Goal: Transaction & Acquisition: Purchase product/service

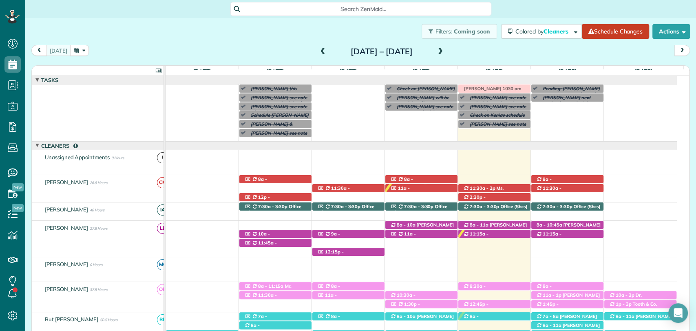
scroll to position [3, 3]
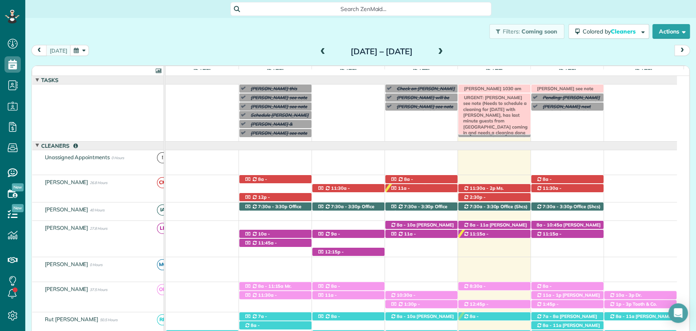
click at [497, 97] on span "URGENT: Linda Hansen see note (Needs to schedule a cleaning for tomorrow 9/19 w…" at bounding box center [494, 130] width 68 height 70
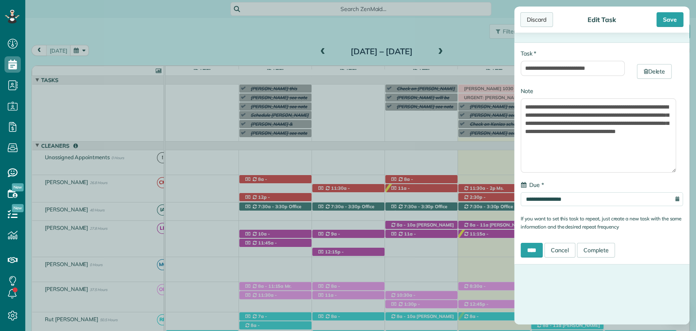
click at [545, 22] on div "Discard" at bounding box center [536, 19] width 33 height 15
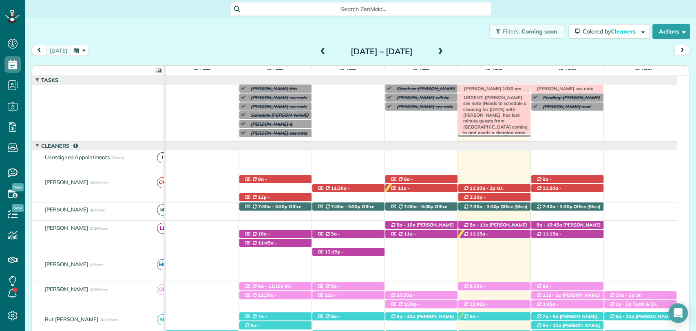
click at [524, 109] on div at bounding box center [494, 113] width 72 height 41
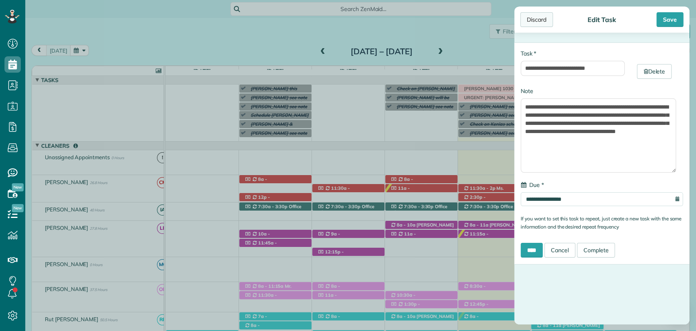
click at [530, 16] on div "Discard" at bounding box center [536, 19] width 33 height 15
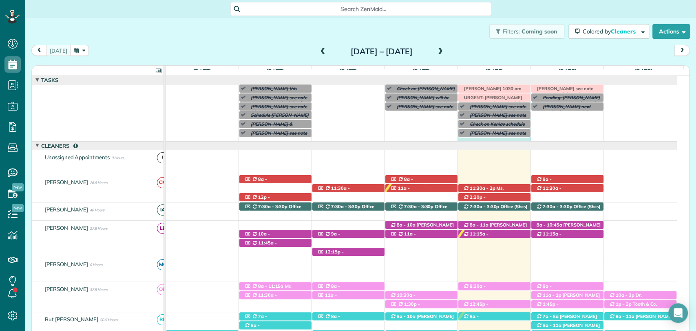
click at [498, 141] on div "[PERSON_NAME] this week [PERSON_NAME] see note ([DATE] or [DATE] afternoon only…" at bounding box center [422, 112] width 512 height 57
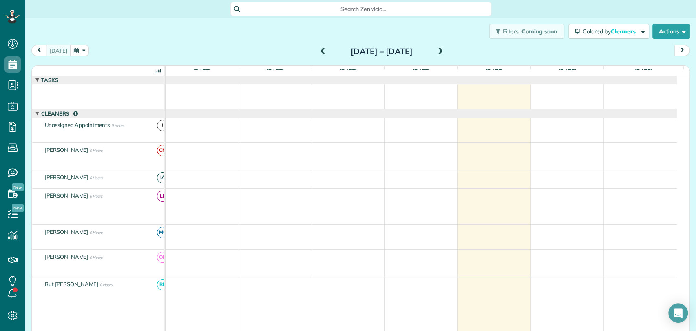
click at [483, 56] on div at bounding box center [348, 165] width 696 height 331
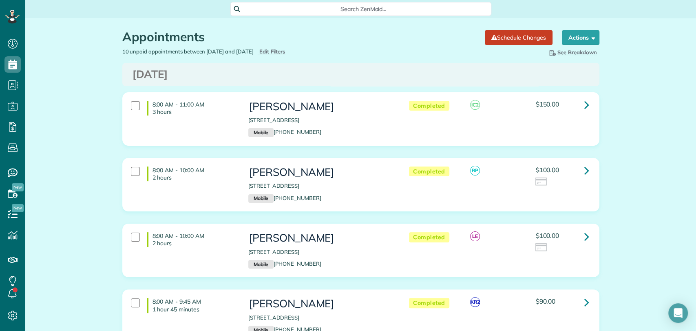
click at [299, 3] on div "Search ZenMaid…" at bounding box center [360, 9] width 261 height 14
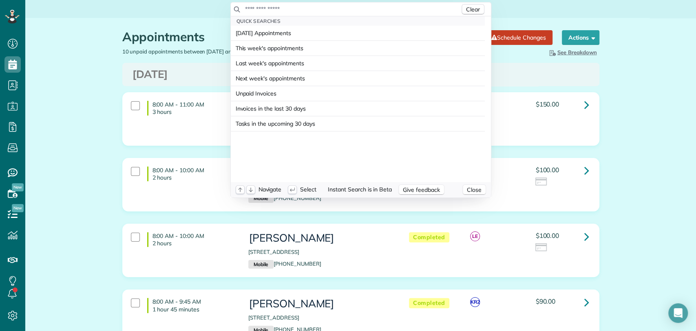
click at [298, 9] on input "text" at bounding box center [352, 9] width 215 height 8
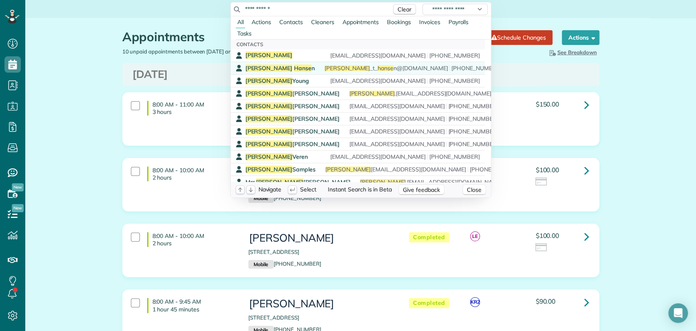
type input "**********"
click at [294, 66] on span "Hanse" at bounding box center [303, 67] width 18 height 7
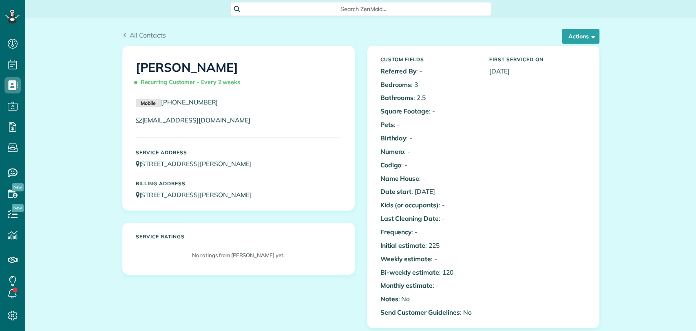
scroll to position [3, 3]
drag, startPoint x: 219, startPoint y: 102, endPoint x: 162, endPoint y: 100, distance: 56.7
click at [159, 101] on p "Mobile [PHONE_NUMBER]" at bounding box center [239, 102] width 206 height 10
copy link "[PHONE_NUMBER]"
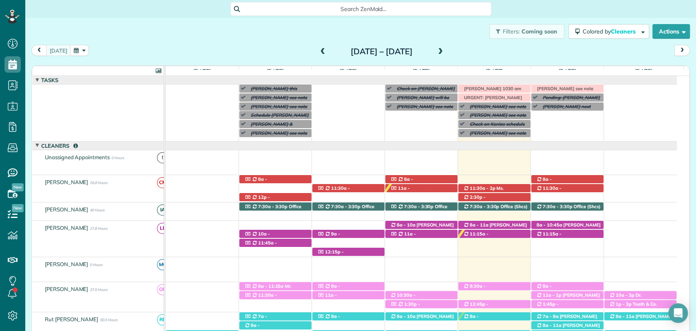
click at [498, 140] on div "Morgen Stalder this week Linda Crawford see note (today or tomorrow afternoon o…" at bounding box center [422, 112] width 512 height 57
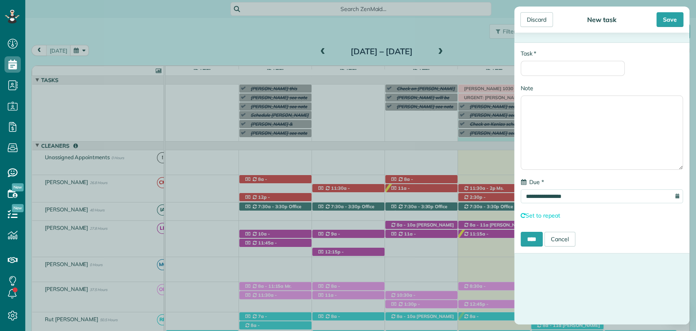
click at [555, 80] on div "**********" at bounding box center [601, 147] width 175 height 211
click at [551, 70] on input "* Task" at bounding box center [573, 68] width 104 height 15
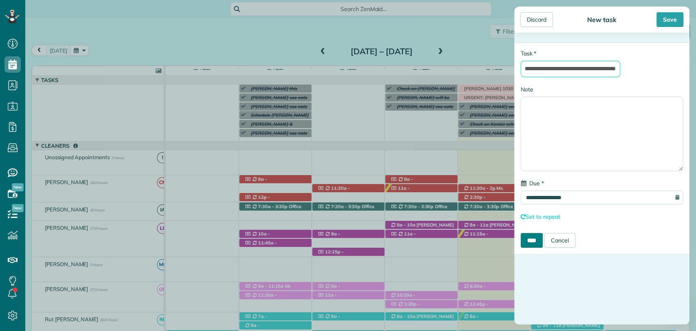
type input "**********"
click at [536, 239] on input "****" at bounding box center [532, 240] width 22 height 15
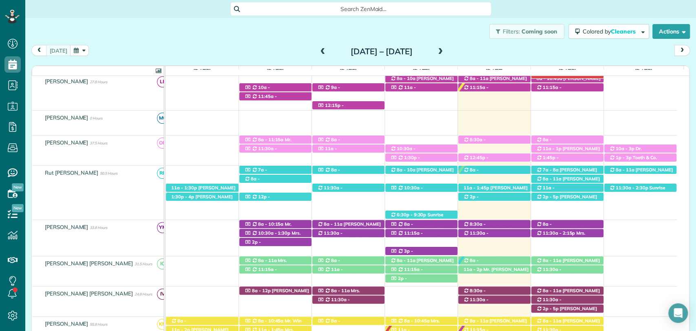
scroll to position [235, 0]
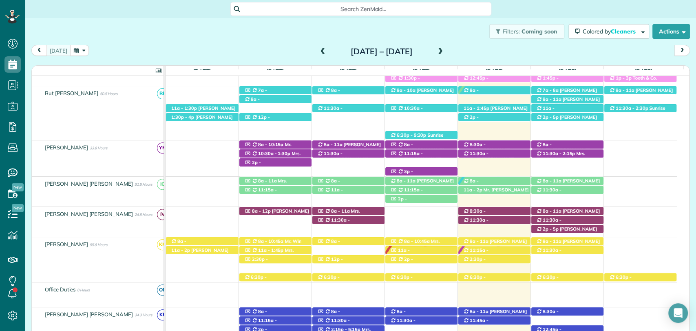
click at [572, 200] on div "11:15a - 2:15p Heather Arlen (+14022187359) 27897 Jade Ct - Daphne, AL, 36526 8…" at bounding box center [422, 192] width 512 height 30
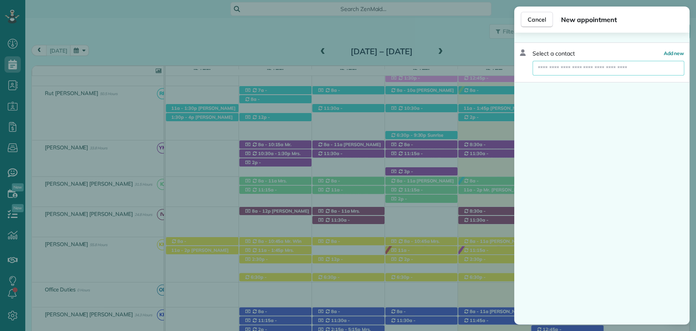
click at [581, 73] on input "text" at bounding box center [609, 68] width 152 height 15
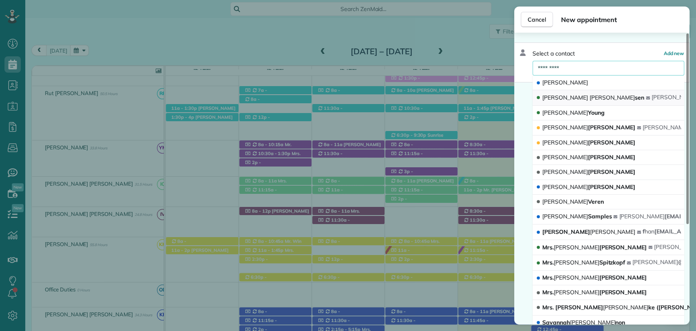
type input "*********"
click at [570, 95] on span "Linda Han sen" at bounding box center [594, 97] width 102 height 7
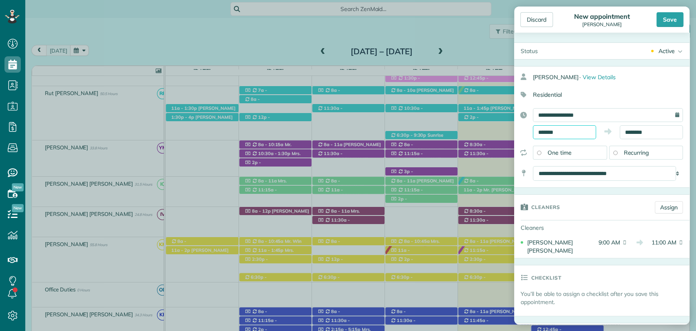
click at [558, 132] on input "*******" at bounding box center [564, 132] width 63 height 14
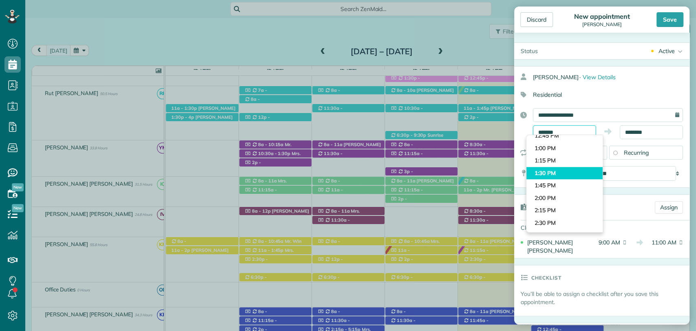
scroll to position [650, 0]
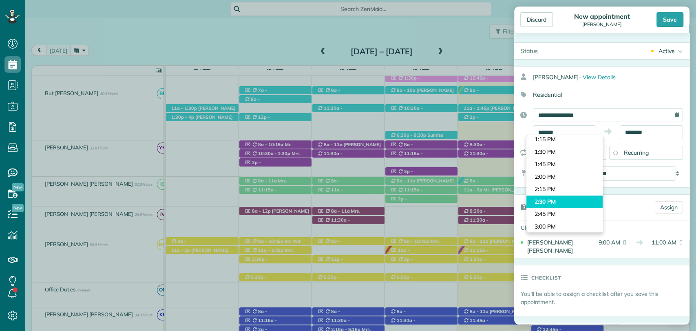
type input "*******"
click at [551, 197] on body "Dashboard Scheduling Calendar View List View Dispatch View - Weekly scheduling …" at bounding box center [348, 165] width 696 height 331
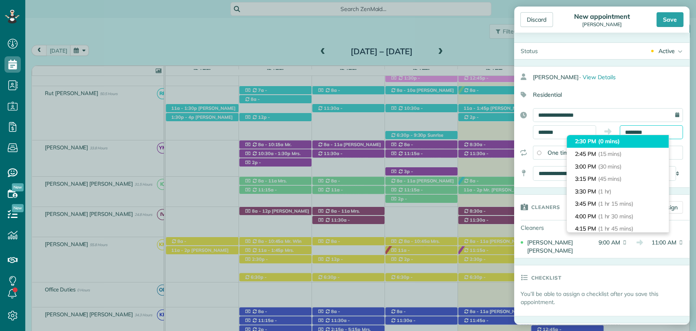
drag, startPoint x: 628, startPoint y: 131, endPoint x: 620, endPoint y: 135, distance: 8.4
click at [628, 131] on input "********" at bounding box center [651, 132] width 63 height 14
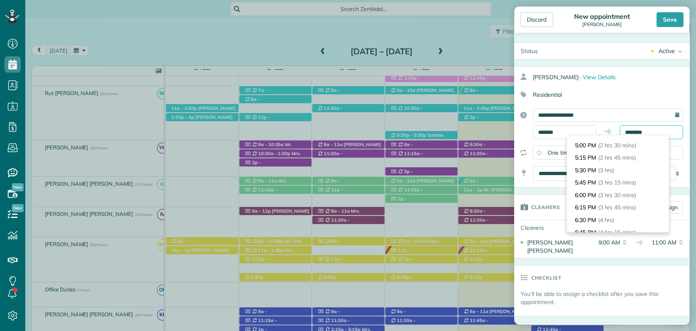
scroll to position [136, 0]
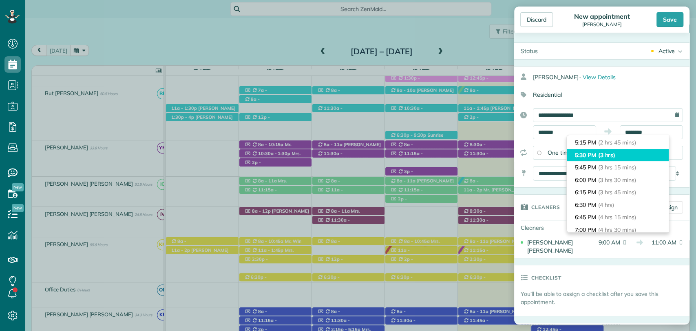
type input "*******"
click at [597, 157] on li "5:30 PM (3 hrs)" at bounding box center [618, 155] width 102 height 13
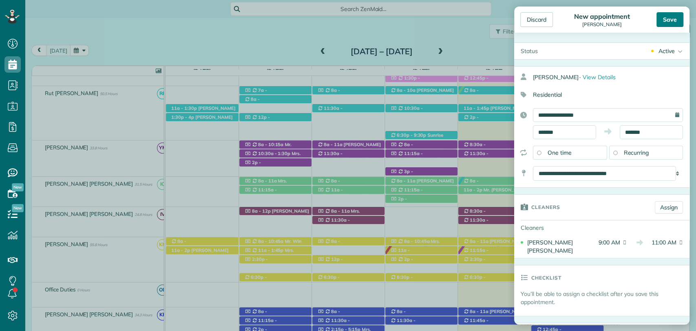
click at [672, 22] on div "Save" at bounding box center [670, 19] width 27 height 15
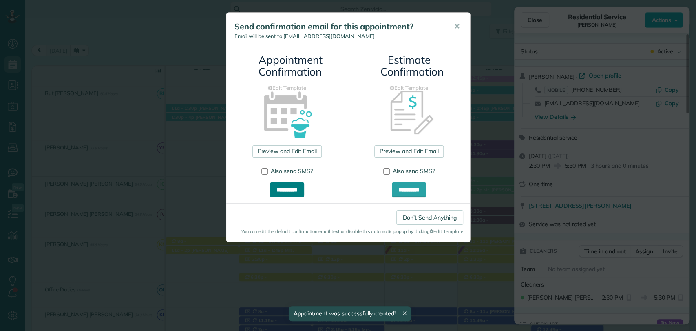
click at [301, 185] on input "**********" at bounding box center [287, 189] width 34 height 15
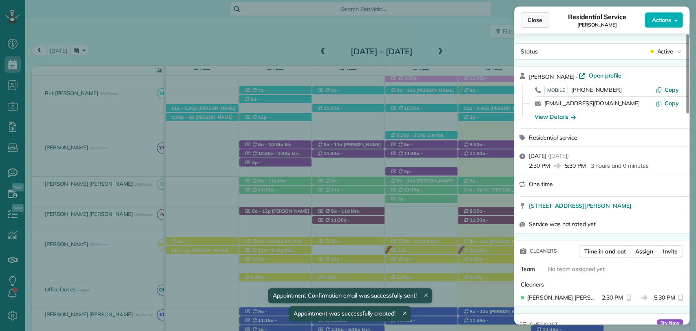
click at [537, 20] on span "Close" at bounding box center [535, 20] width 15 height 8
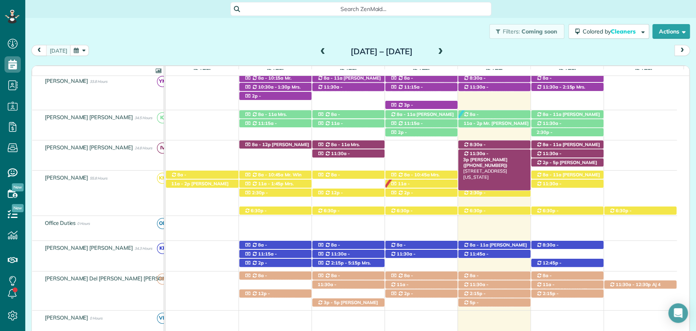
scroll to position [326, 0]
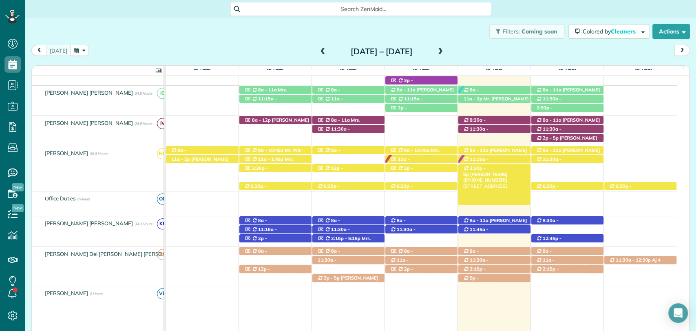
click at [505, 171] on span "Mrs. Brittany Prince (+16014087671)" at bounding box center [485, 176] width 44 height 11
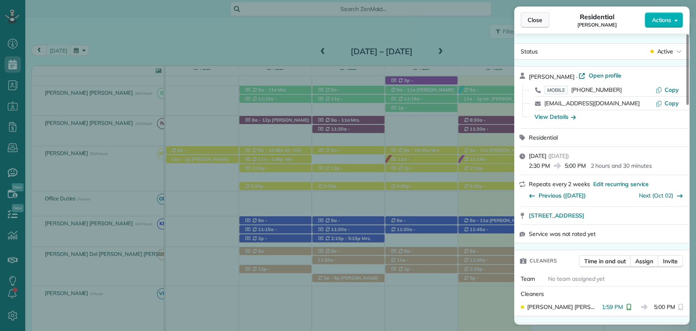
click at [529, 23] on span "Close" at bounding box center [535, 20] width 15 height 8
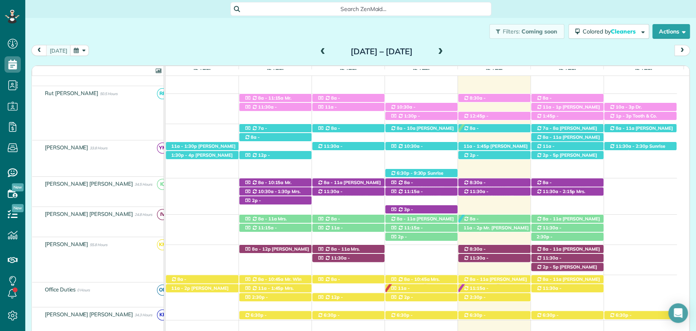
scroll to position [190, 0]
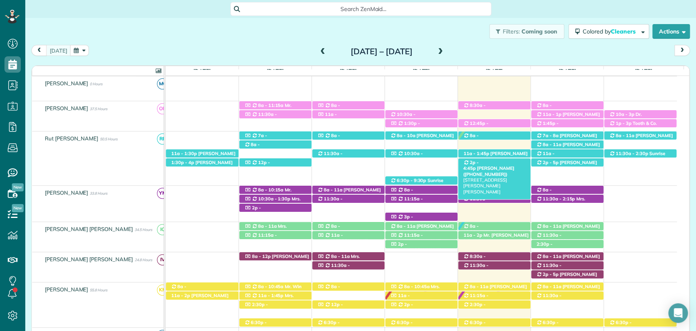
click at [495, 165] on span "Gina Silverwing (+19562454014)" at bounding box center [488, 170] width 51 height 11
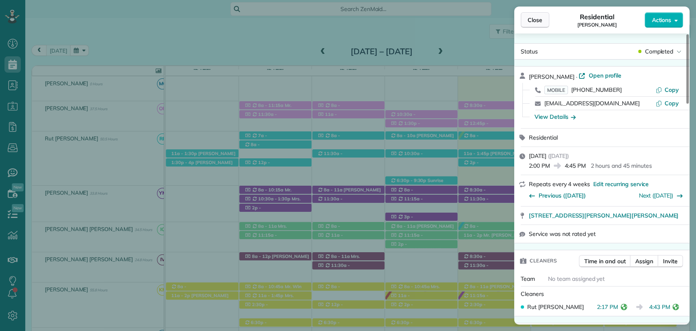
click at [541, 21] on span "Close" at bounding box center [535, 20] width 15 height 8
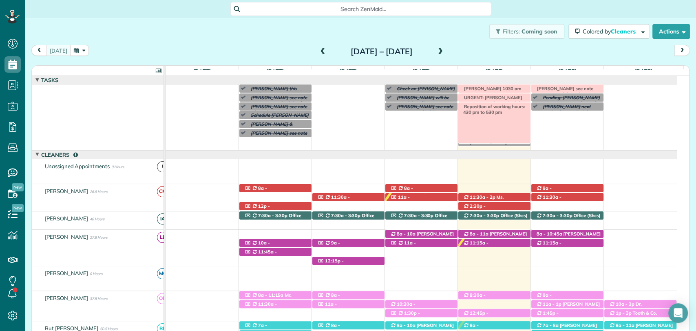
click at [499, 107] on span "Reposition of working hours: 430 pm to 530 pm" at bounding box center [492, 109] width 65 height 11
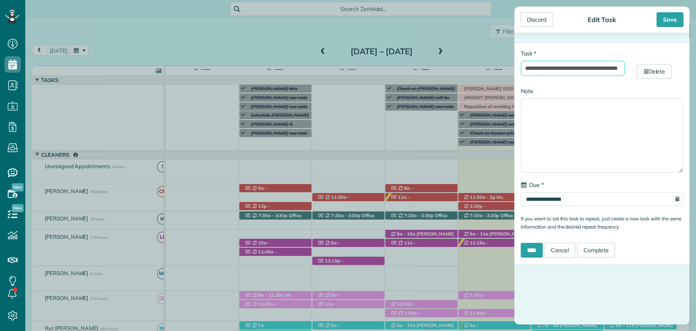
click at [555, 71] on input "**********" at bounding box center [573, 68] width 104 height 15
paste input "**"
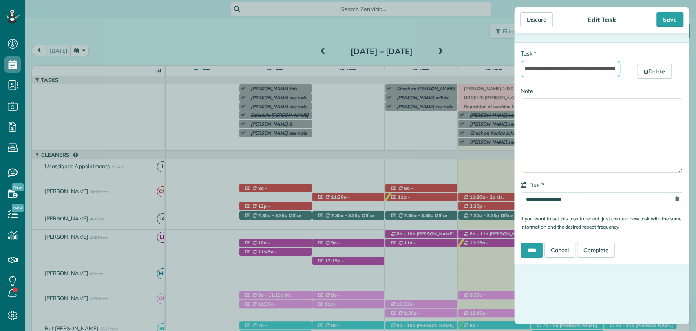
click at [596, 69] on input "**********" at bounding box center [571, 69] width 100 height 16
type input "**********"
click at [668, 22] on div "Save" at bounding box center [670, 19] width 27 height 15
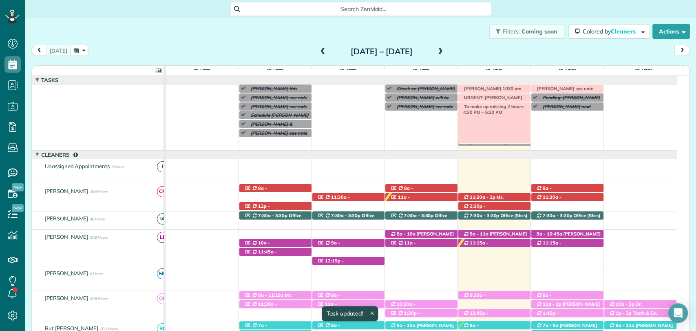
click at [503, 109] on span "To make up missing 2 hours: 4:30 PM – 5:30 PM" at bounding box center [492, 109] width 64 height 11
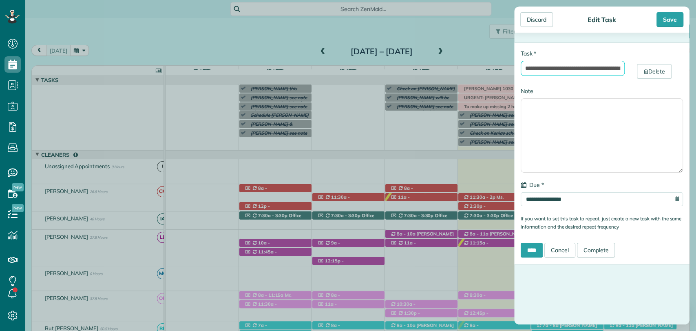
click at [584, 66] on input "**********" at bounding box center [573, 68] width 104 height 15
click at [602, 68] on input "**********" at bounding box center [573, 68] width 104 height 15
type input "**********"
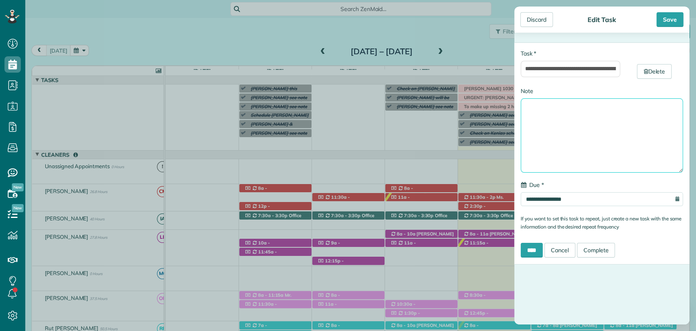
click at [576, 126] on textarea "Note" at bounding box center [602, 135] width 162 height 74
type textarea "**********"
click at [530, 250] on input "****" at bounding box center [532, 250] width 22 height 15
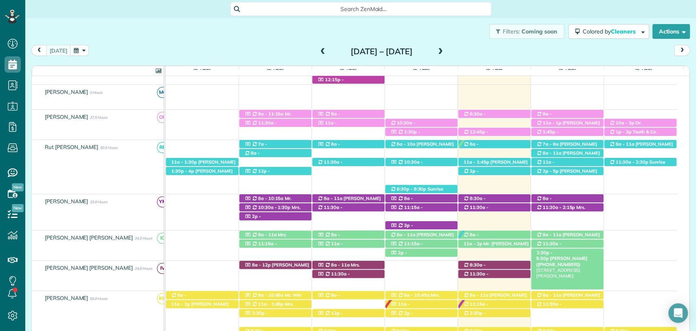
click at [571, 255] on span "Linda Hansen (+12259379763)" at bounding box center [561, 260] width 51 height 11
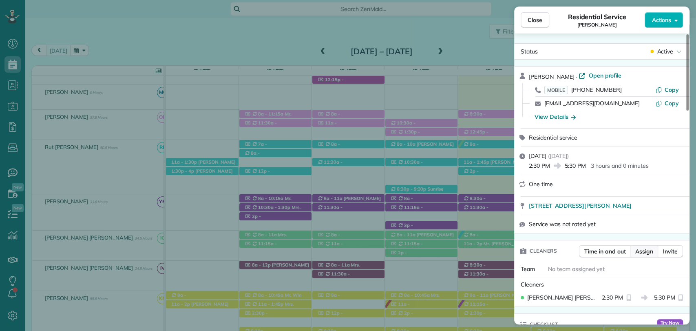
click at [641, 250] on span "Assign" at bounding box center [645, 251] width 18 height 8
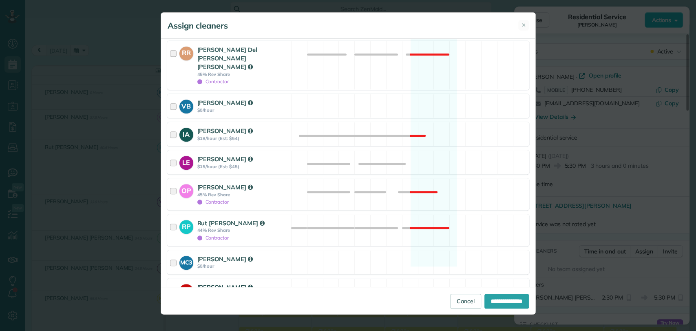
click at [172, 279] on div "CM3 Claudia Mendez $15/hour (Est: $45)" at bounding box center [230, 290] width 124 height 23
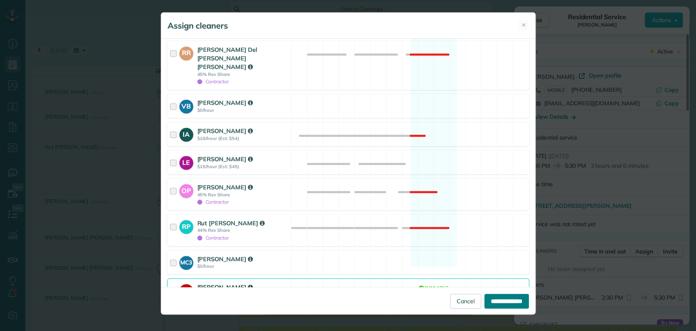
click at [505, 297] on input "**********" at bounding box center [507, 301] width 44 height 15
type input "**********"
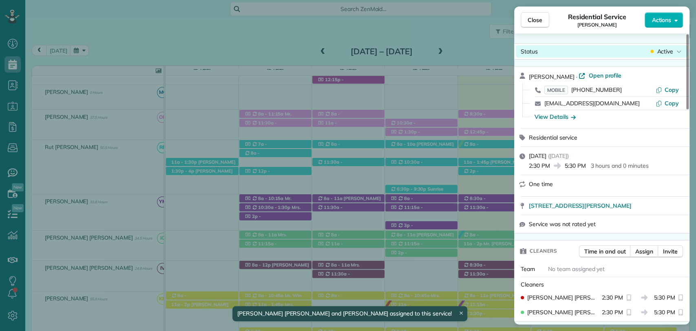
drag, startPoint x: 542, startPoint y: 23, endPoint x: 553, endPoint y: 45, distance: 25.0
click at [542, 22] on span "Close" at bounding box center [535, 20] width 15 height 8
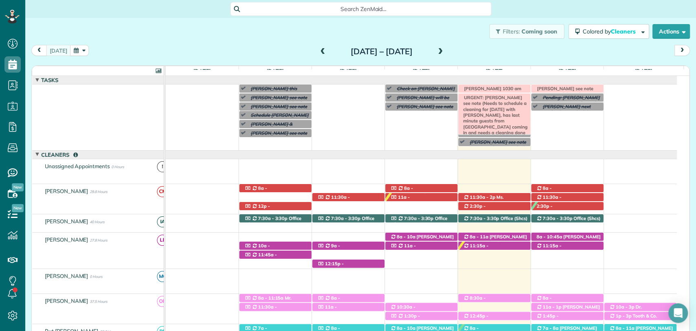
click at [475, 97] on span "URGENT: Linda Hansen see note (Needs to schedule a cleaning for tomorrow 9/19 w…" at bounding box center [494, 130] width 68 height 70
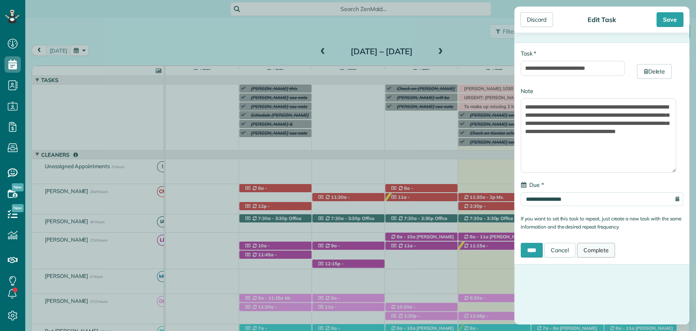
click at [607, 246] on link "Complete" at bounding box center [596, 250] width 38 height 15
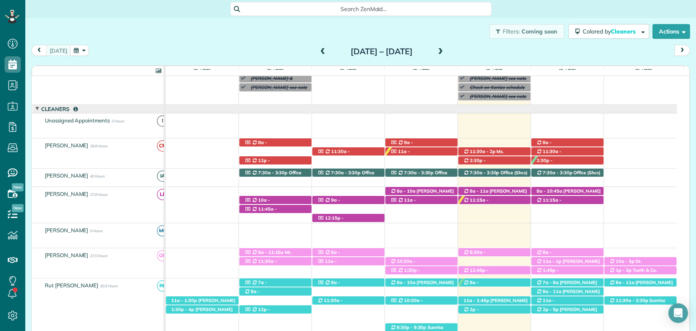
scroll to position [45, 0]
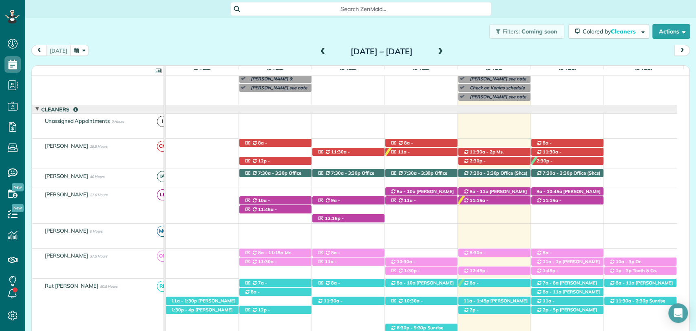
click at [445, 50] on span at bounding box center [440, 51] width 9 height 7
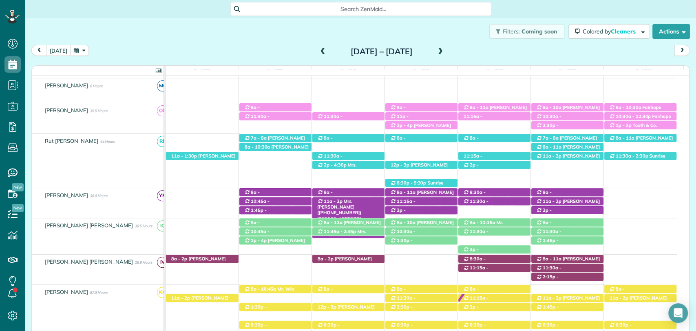
scroll to position [244, 0]
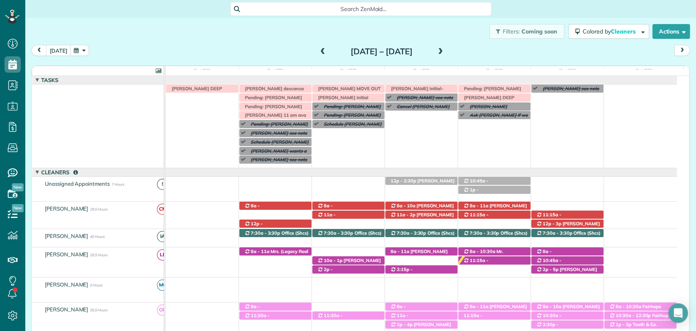
click at [445, 49] on span at bounding box center [440, 51] width 9 height 7
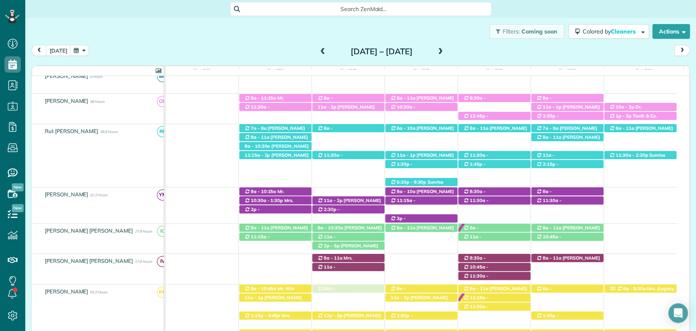
drag, startPoint x: 353, startPoint y: 218, endPoint x: 348, endPoint y: 293, distance: 74.8
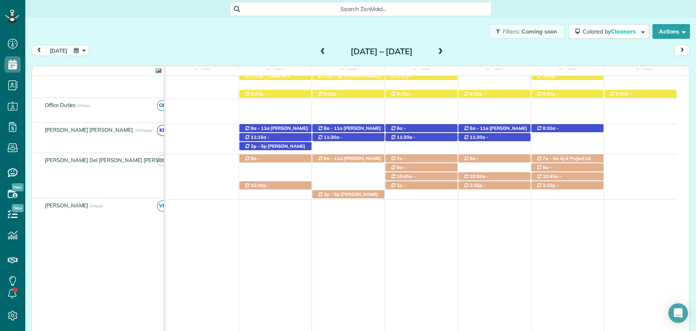
click at [319, 51] on span at bounding box center [323, 51] width 9 height 7
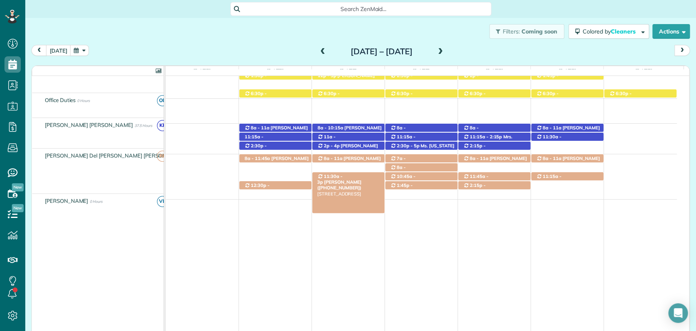
click at [345, 179] on span "Mrs. LeLe Fraser (+14048258669)" at bounding box center [339, 184] width 44 height 11
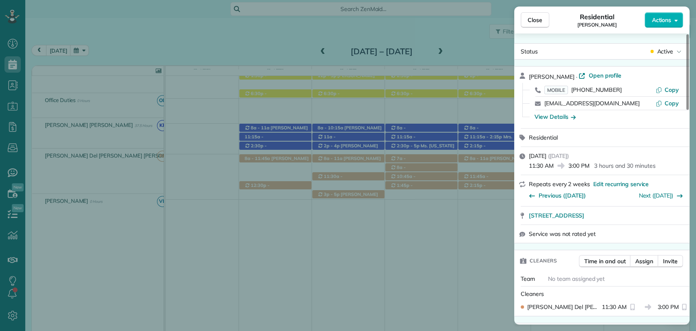
drag, startPoint x: 666, startPoint y: 30, endPoint x: 660, endPoint y: 22, distance: 9.6
click at [666, 30] on div "Close Residential LeLe Fraser Actions" at bounding box center [601, 20] width 175 height 27
click at [659, 20] on span "Actions" at bounding box center [662, 20] width 20 height 8
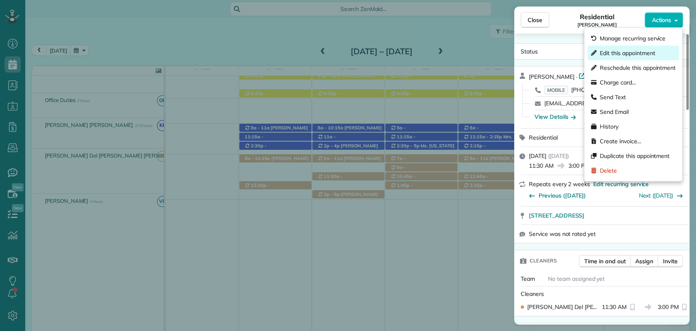
click at [638, 51] on span "Edit this appointment" at bounding box center [627, 53] width 55 height 8
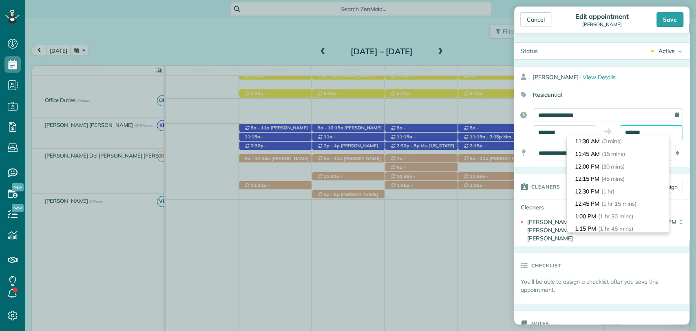
click at [635, 133] on input "*******" at bounding box center [651, 132] width 63 height 14
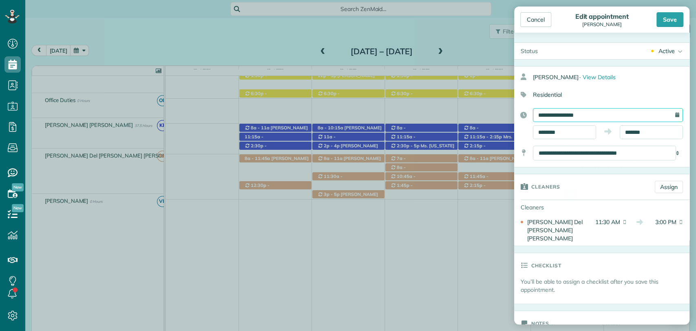
click at [585, 117] on input "**********" at bounding box center [608, 115] width 150 height 14
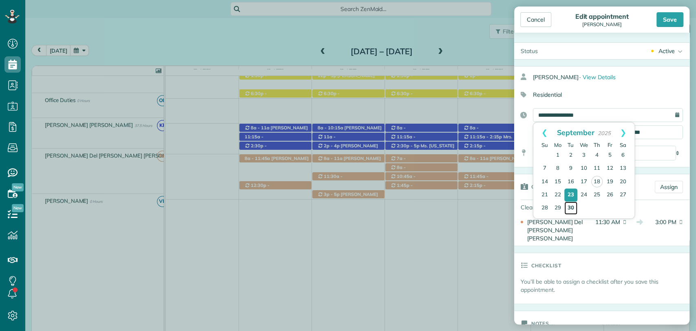
click at [571, 204] on link "30" at bounding box center [571, 208] width 13 height 13
type input "**********"
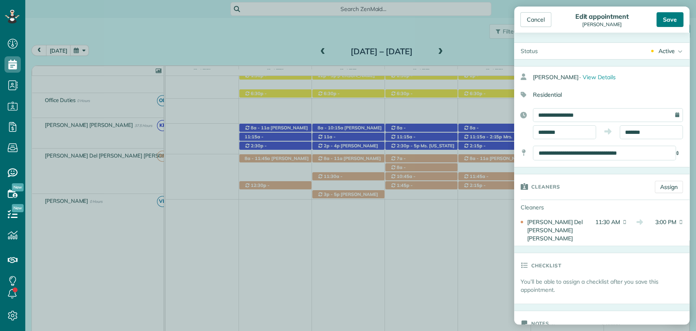
click at [669, 20] on div "Save" at bounding box center [670, 19] width 27 height 15
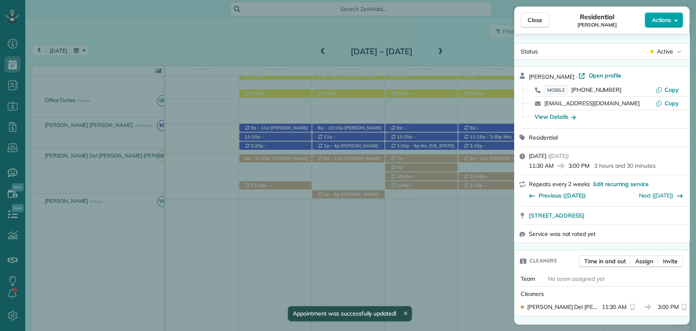
click at [670, 18] on span "Actions" at bounding box center [662, 20] width 20 height 8
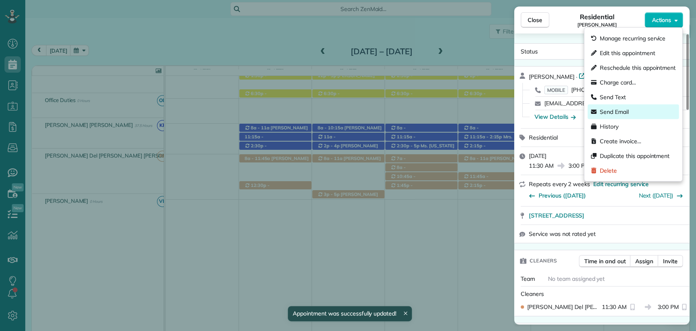
click at [620, 113] on span "Send Email" at bounding box center [614, 112] width 29 height 8
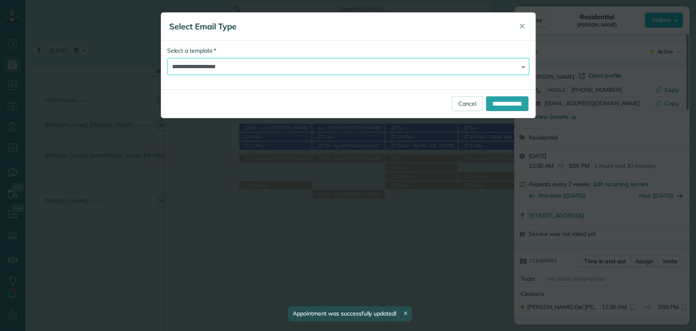
click at [255, 67] on select "**********" at bounding box center [348, 66] width 362 height 17
select select "****"
click at [167, 58] on select "**********" at bounding box center [348, 66] width 362 height 17
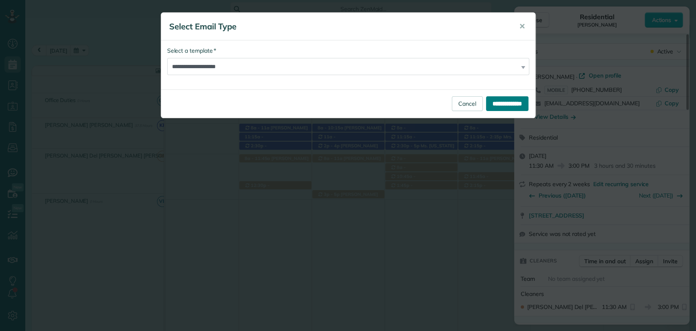
click at [496, 102] on input "**********" at bounding box center [507, 103] width 42 height 15
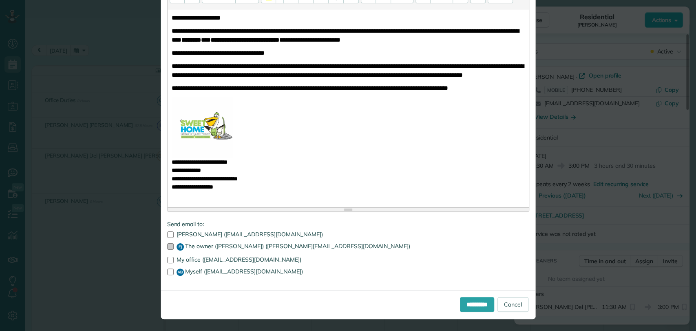
click at [179, 248] on span "EJ" at bounding box center [180, 246] width 7 height 7
click at [177, 271] on span "VB" at bounding box center [180, 271] width 7 height 7
click at [471, 303] on input "**********" at bounding box center [477, 304] width 34 height 15
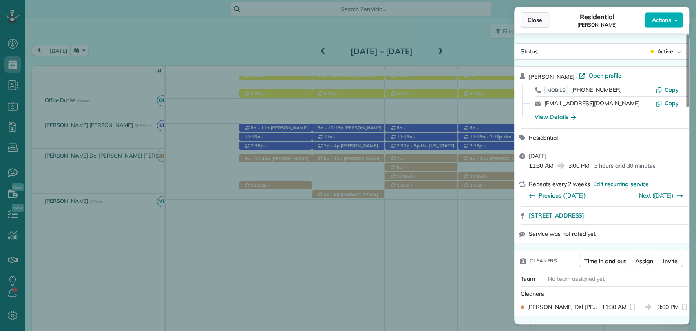
click at [522, 19] on button "Close" at bounding box center [535, 20] width 29 height 16
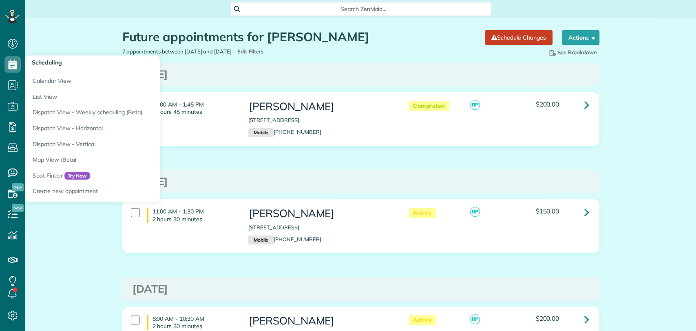
scroll to position [3, 3]
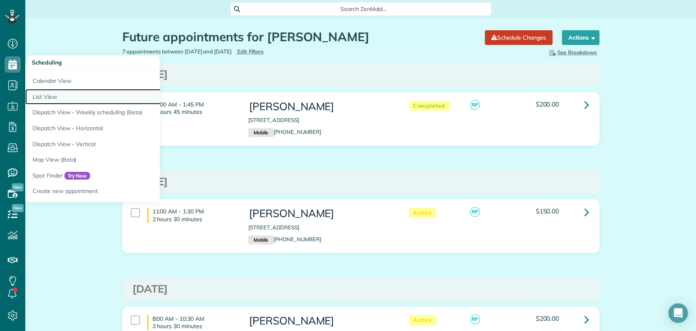
click at [51, 95] on link "List View" at bounding box center [127, 97] width 204 height 16
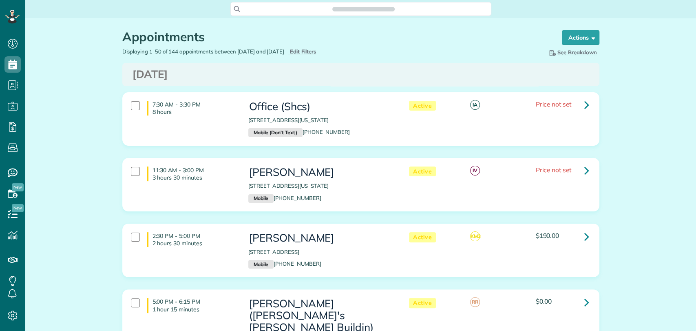
scroll to position [3, 3]
type input "**********"
click at [317, 48] on span "Edit Filters" at bounding box center [303, 51] width 27 height 7
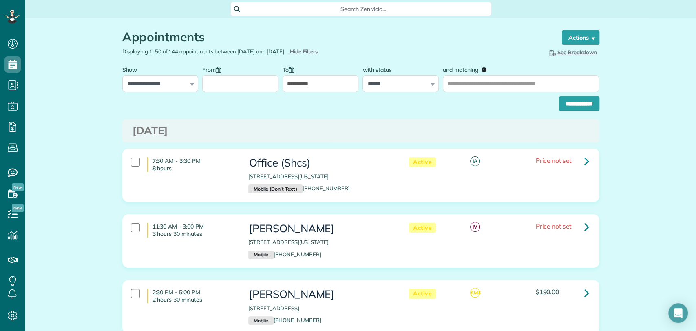
click at [211, 73] on label "From" at bounding box center [213, 69] width 23 height 15
click at [211, 75] on input "From" at bounding box center [240, 83] width 76 height 17
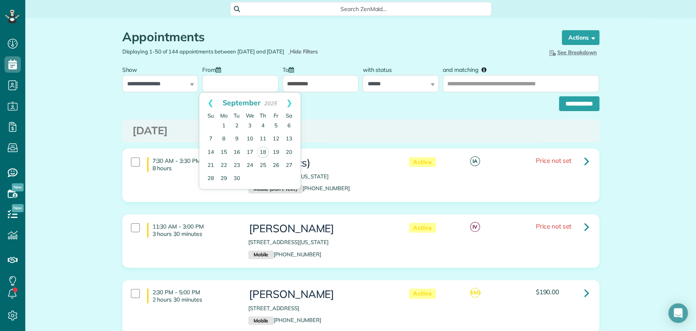
click at [212, 79] on input "From" at bounding box center [240, 83] width 76 height 17
drag, startPoint x: 263, startPoint y: 151, endPoint x: 291, endPoint y: 123, distance: 39.5
click at [263, 151] on link "18" at bounding box center [262, 151] width 11 height 11
type input "**********"
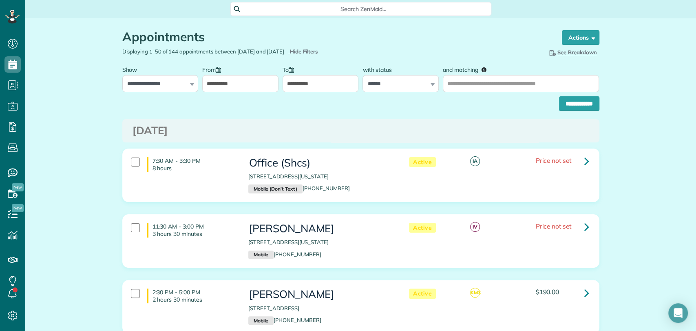
click at [310, 78] on input "**********" at bounding box center [321, 83] width 76 height 17
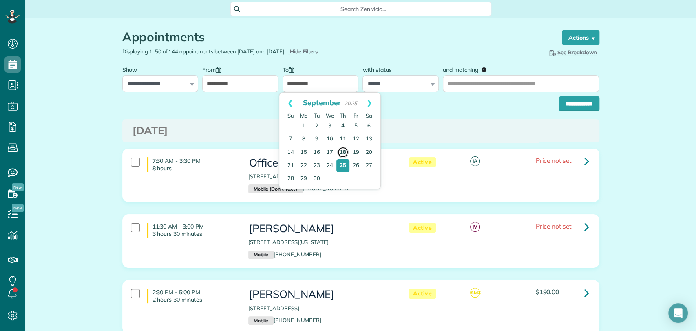
click at [344, 148] on link "18" at bounding box center [342, 151] width 11 height 11
type input "**********"
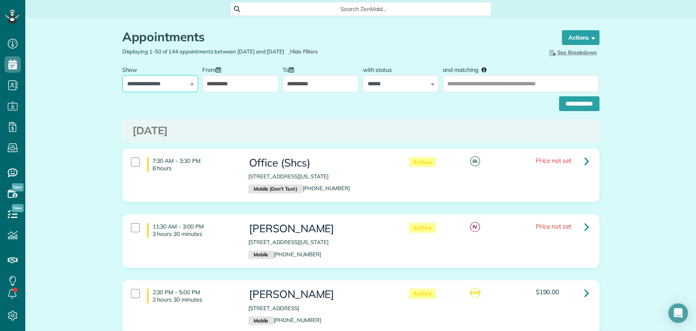
click at [162, 84] on select "**********" at bounding box center [160, 83] width 76 height 17
select select "**********"
click at [122, 75] on select "**********" at bounding box center [160, 83] width 76 height 17
click at [383, 80] on select "**********" at bounding box center [401, 83] width 76 height 17
select select
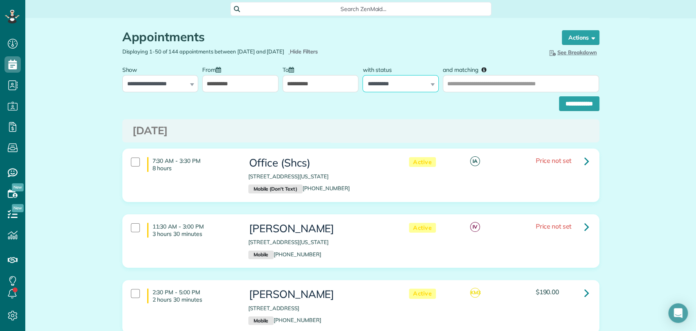
click at [363, 75] on select "**********" at bounding box center [401, 83] width 76 height 17
click at [564, 102] on input "**********" at bounding box center [579, 103] width 40 height 15
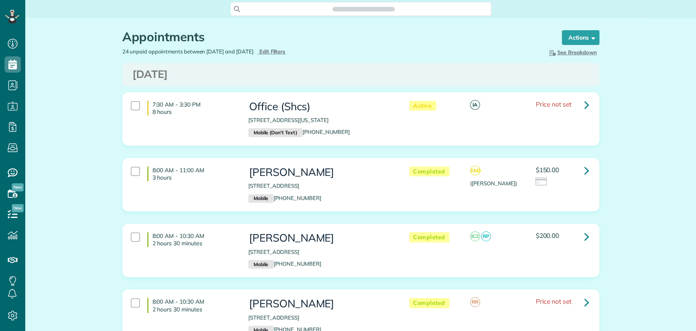
scroll to position [330, 25]
click at [585, 100] on icon at bounding box center [587, 104] width 5 height 14
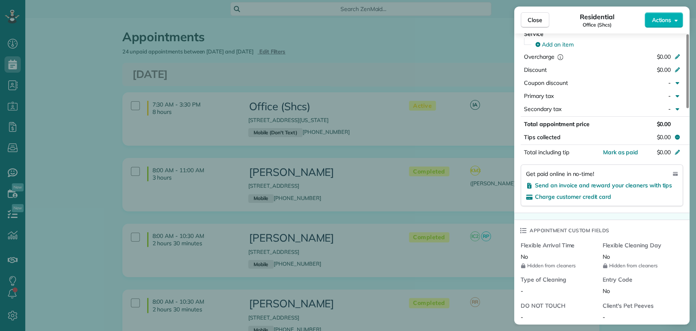
scroll to position [272, 0]
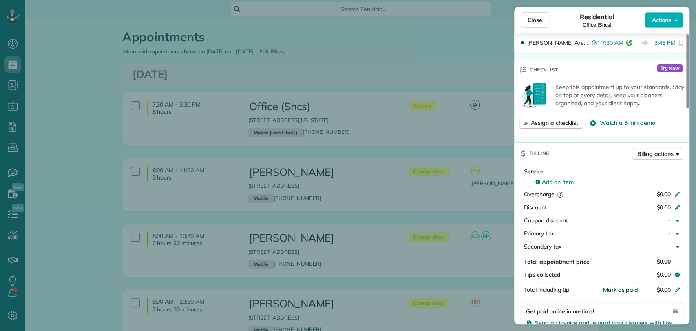
click at [615, 286] on span "Mark as paid" at bounding box center [620, 289] width 35 height 7
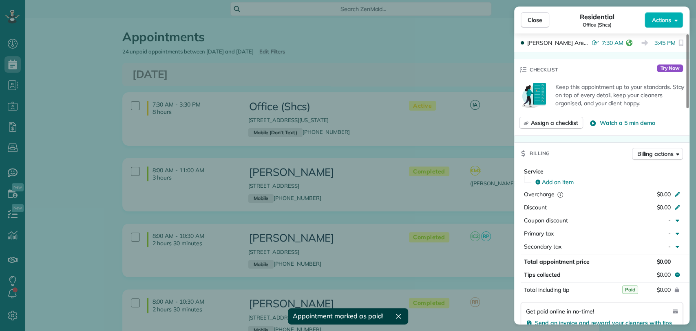
click at [533, 29] on div "Close Residential Office (Shcs) Actions" at bounding box center [601, 20] width 175 height 27
click at [534, 24] on button "Close" at bounding box center [535, 20] width 29 height 16
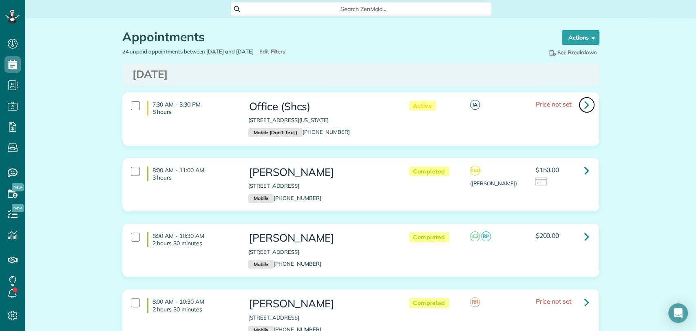
click at [585, 105] on icon at bounding box center [587, 104] width 5 height 14
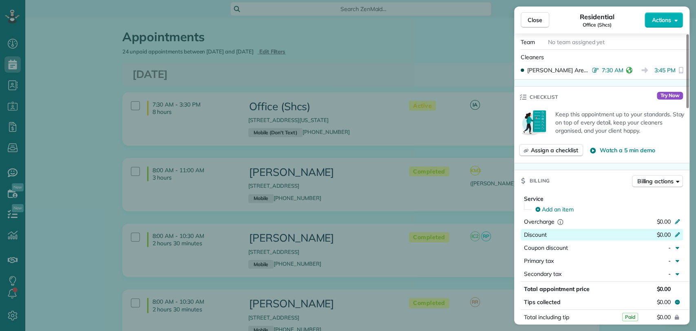
scroll to position [272, 0]
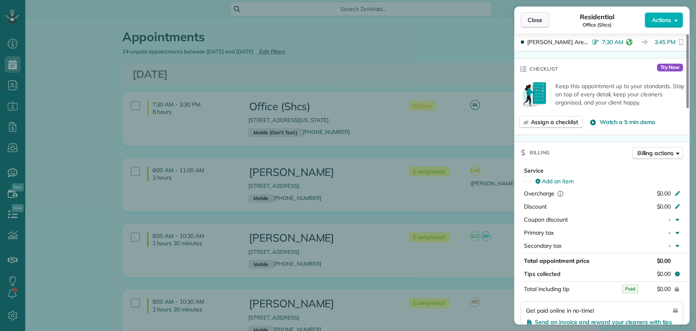
click at [545, 24] on button "Close" at bounding box center [535, 20] width 29 height 16
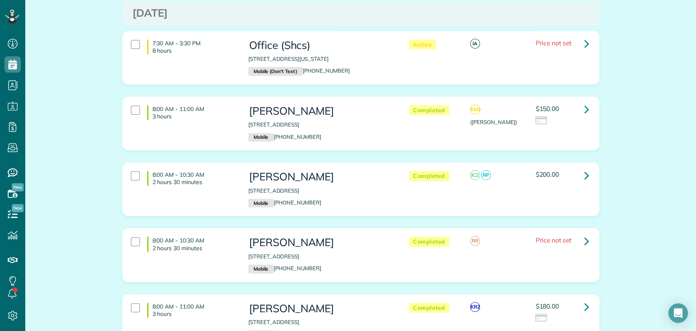
scroll to position [45, 0]
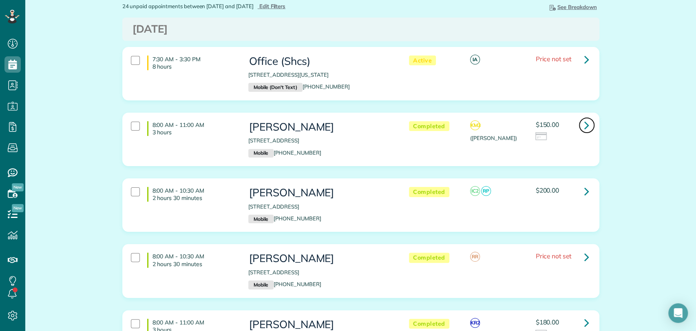
click at [579, 125] on link at bounding box center [587, 125] width 16 height 16
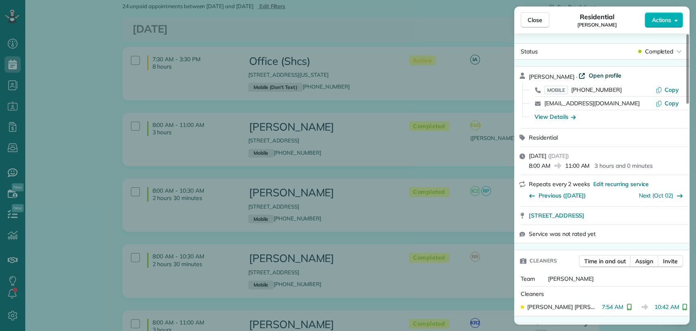
click at [593, 74] on span "Open profile" at bounding box center [605, 75] width 33 height 8
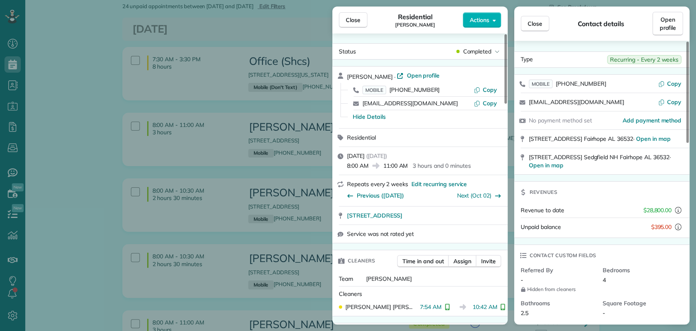
scroll to position [507, 0]
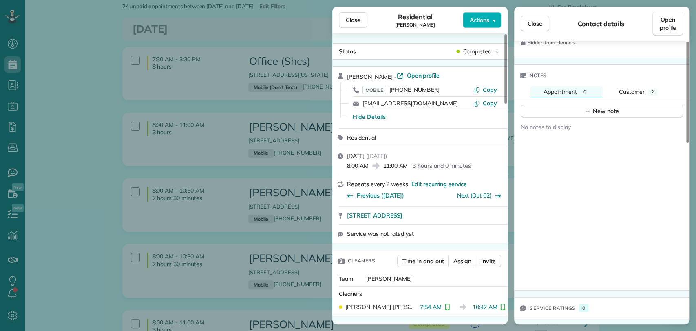
click at [651, 82] on div "Notes" at bounding box center [601, 75] width 175 height 21
click at [625, 92] on span "Customer" at bounding box center [632, 91] width 26 height 7
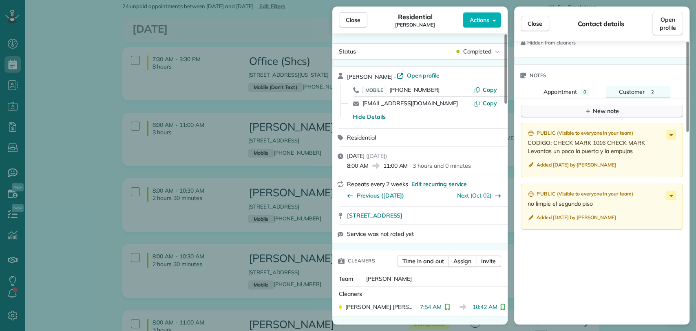
click at [609, 109] on div "New note" at bounding box center [602, 111] width 34 height 9
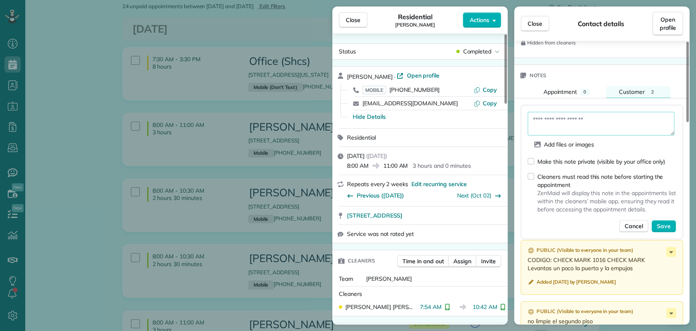
click at [591, 115] on textarea at bounding box center [601, 124] width 147 height 24
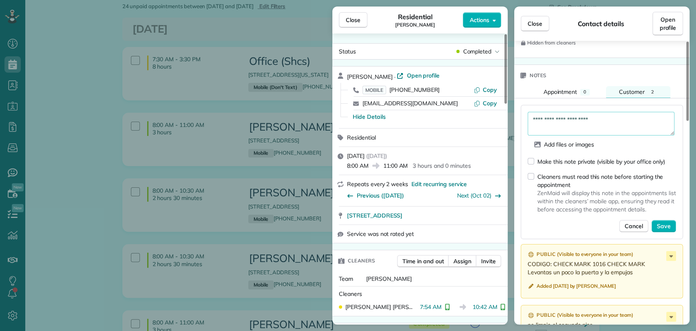
type textarea "**********"
click at [568, 157] on div "Make this note private (visible by your office only)" at bounding box center [602, 161] width 128 height 8
click at [664, 222] on span "Save" at bounding box center [664, 226] width 14 height 8
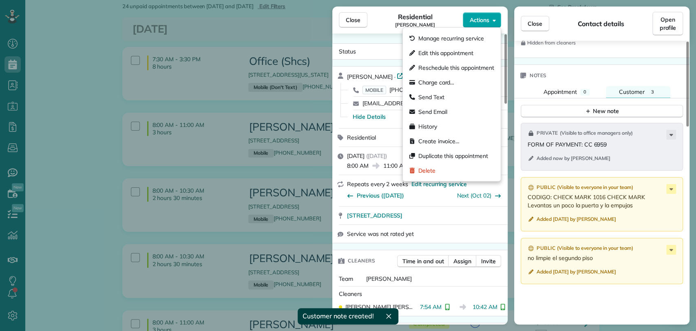
click at [484, 18] on span "Actions" at bounding box center [480, 20] width 20 height 8
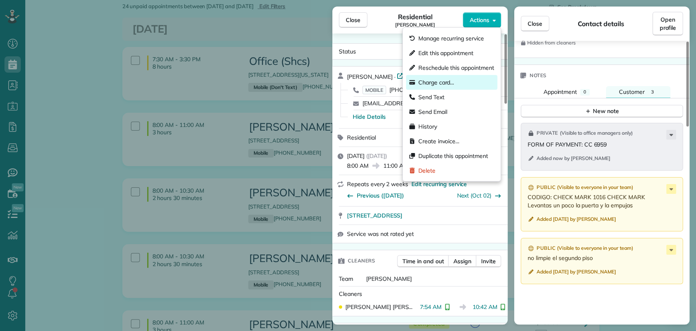
click at [454, 82] on span "Charge card…" at bounding box center [437, 82] width 36 height 8
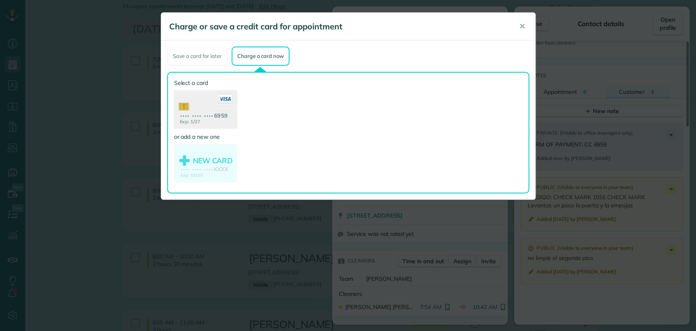
click at [199, 110] on use at bounding box center [205, 111] width 63 height 40
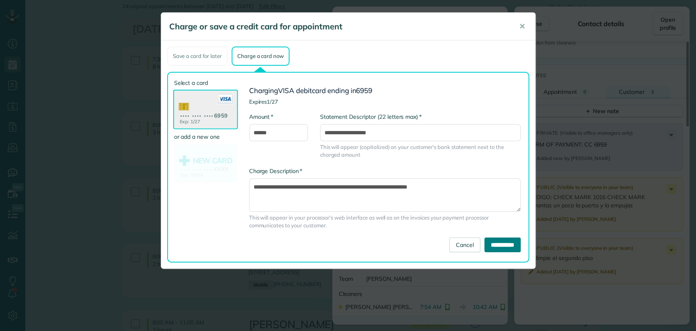
click at [498, 245] on input "**********" at bounding box center [503, 244] width 36 height 15
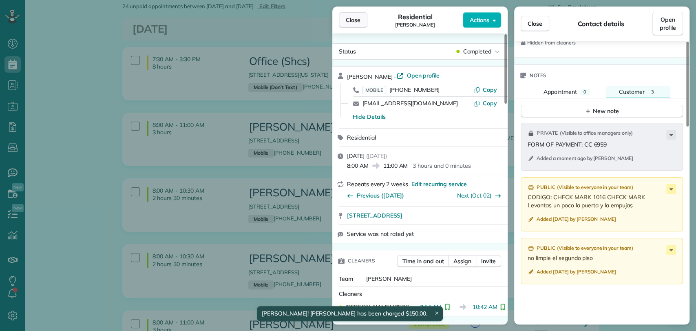
click at [348, 21] on span "Close" at bounding box center [353, 20] width 15 height 8
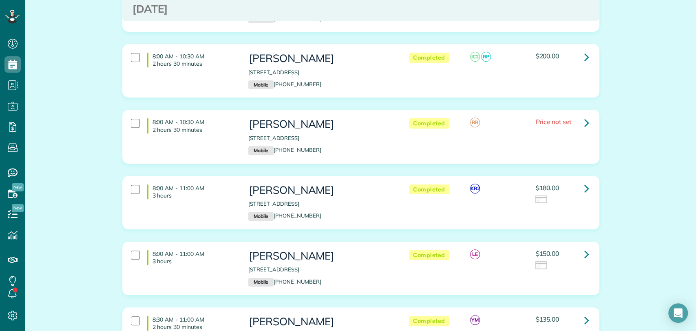
scroll to position [226, 0]
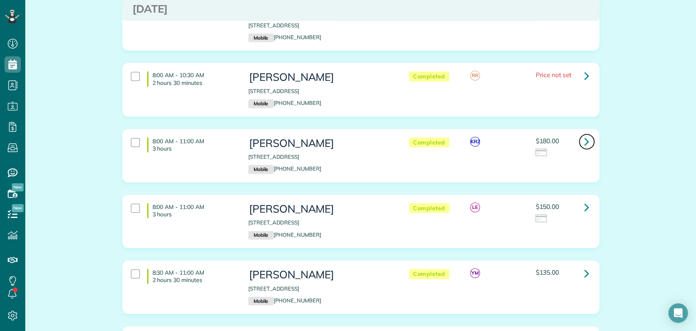
click at [585, 141] on icon at bounding box center [587, 141] width 5 height 14
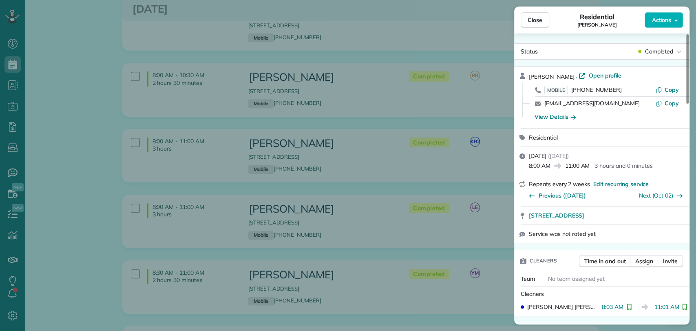
click at [609, 76] on span "Open profile" at bounding box center [605, 75] width 33 height 8
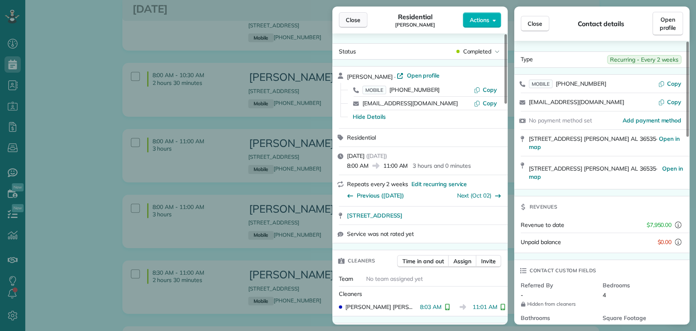
click at [357, 24] on span "Close" at bounding box center [353, 20] width 15 height 8
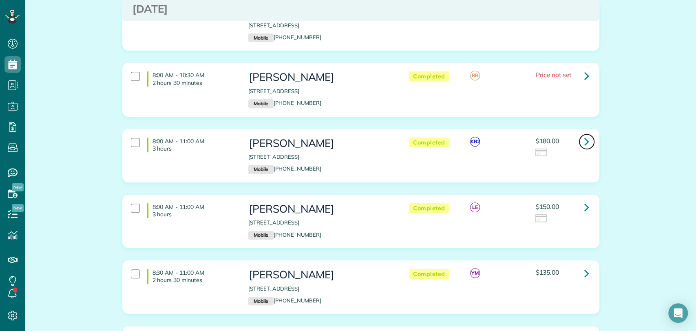
click at [579, 142] on link at bounding box center [587, 141] width 16 height 16
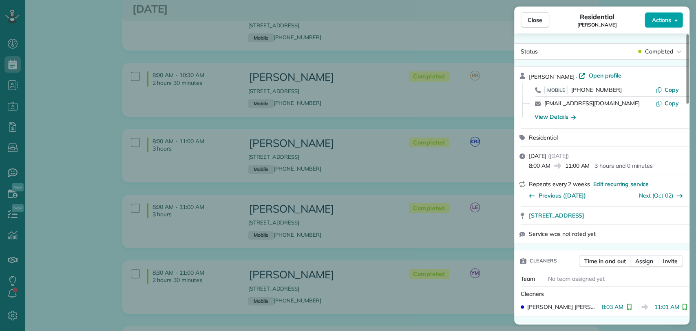
click at [663, 17] on span "Actions" at bounding box center [662, 20] width 20 height 8
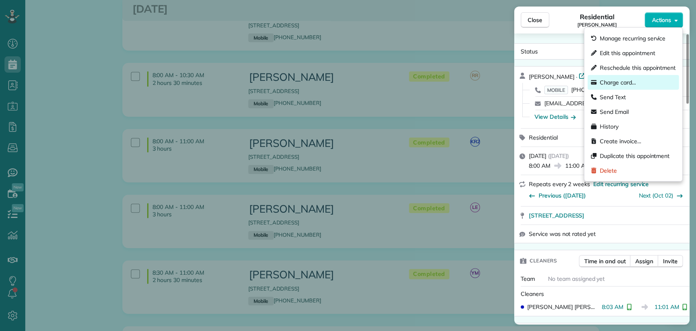
click at [616, 83] on span "Charge card…" at bounding box center [618, 82] width 36 height 8
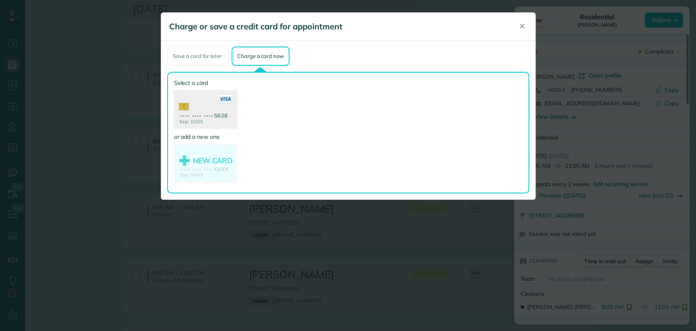
click at [209, 109] on use at bounding box center [205, 111] width 63 height 40
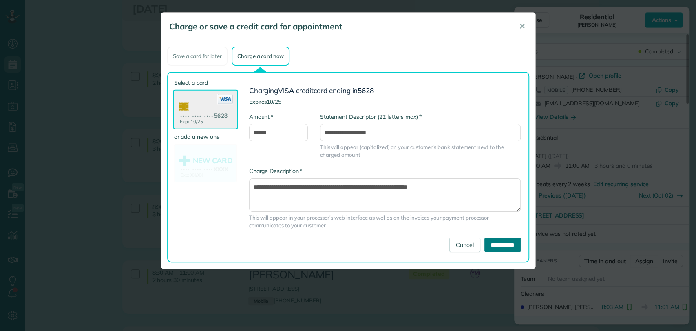
click at [485, 246] on input "**********" at bounding box center [503, 244] width 36 height 15
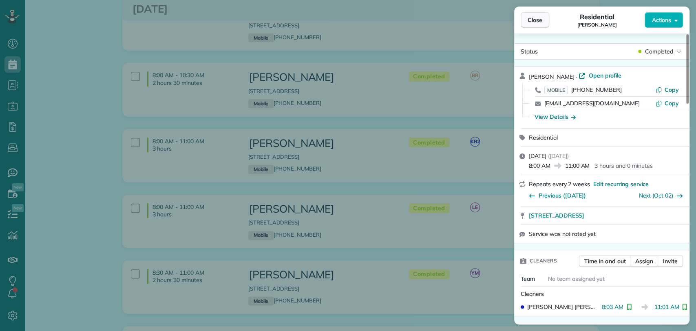
click at [538, 20] on span "Close" at bounding box center [535, 20] width 15 height 8
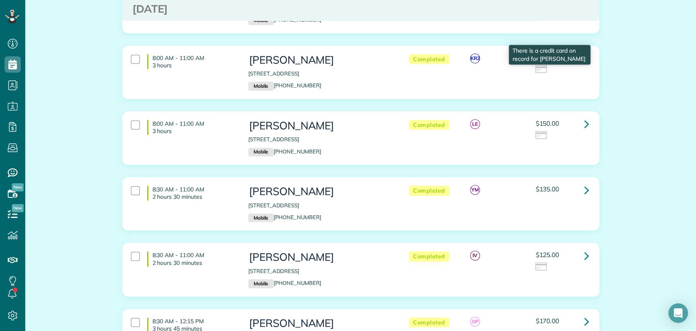
scroll to position [317, 0]
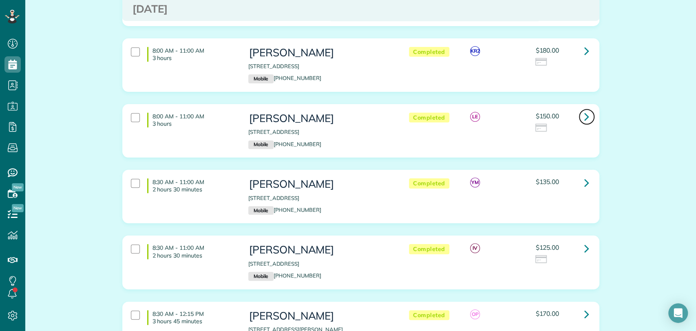
click at [585, 117] on icon at bounding box center [587, 116] width 5 height 14
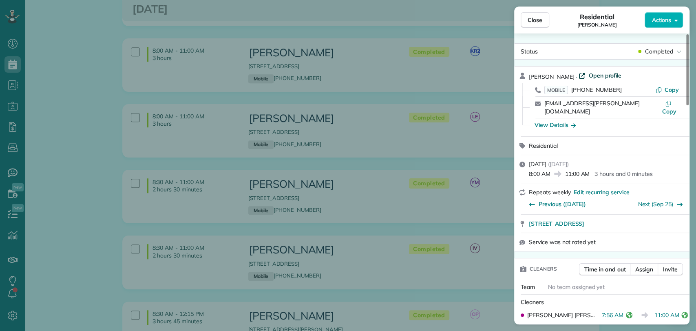
click at [589, 74] on span "Open profile" at bounding box center [605, 75] width 33 height 8
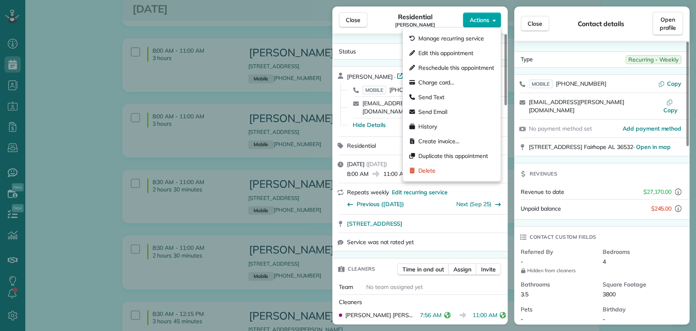
click at [485, 22] on span "Actions" at bounding box center [480, 20] width 20 height 8
click at [465, 78] on div "Charge card…" at bounding box center [451, 82] width 91 height 15
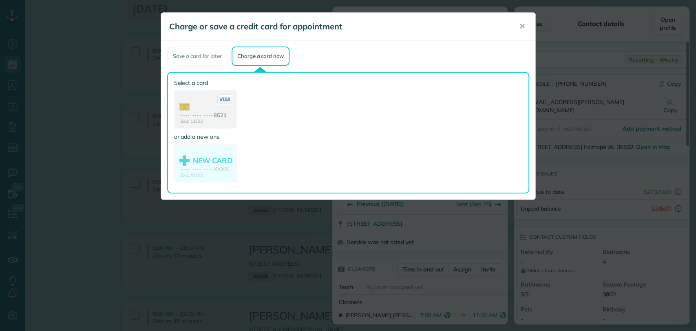
click at [195, 107] on use at bounding box center [205, 110] width 61 height 38
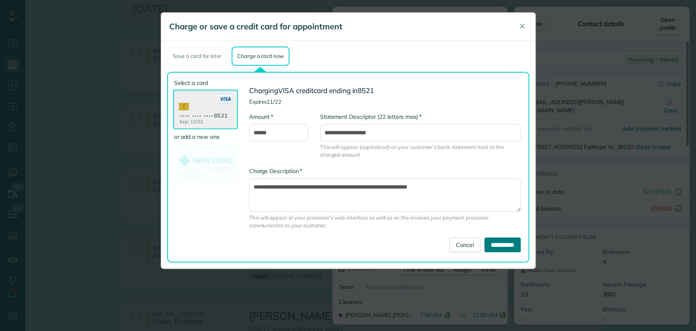
click at [491, 243] on input "**********" at bounding box center [503, 244] width 36 height 15
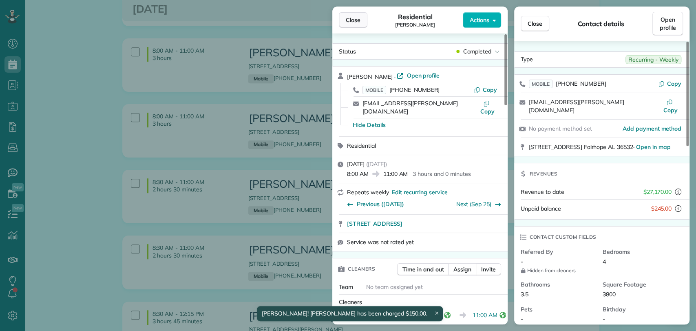
click at [356, 20] on span "Close" at bounding box center [353, 20] width 15 height 8
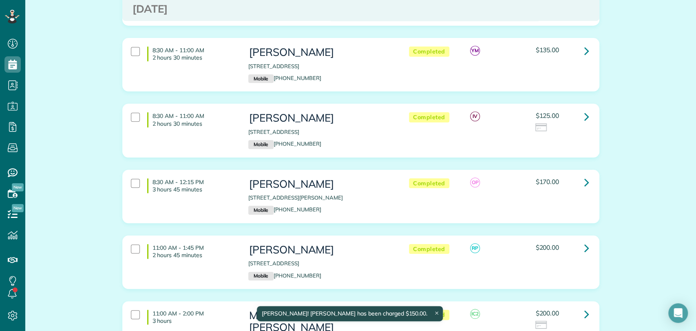
scroll to position [498, 0]
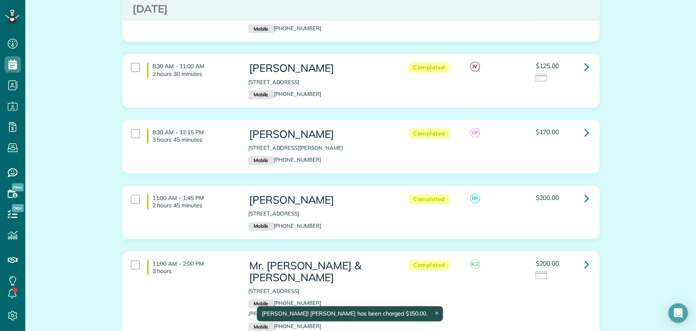
click at [581, 75] on div at bounding box center [562, 77] width 53 height 9
click at [585, 68] on icon at bounding box center [587, 67] width 5 height 14
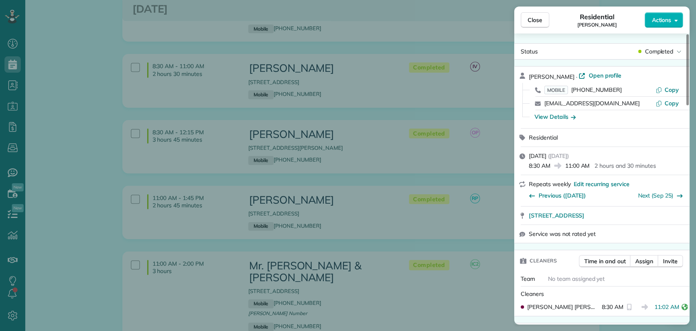
drag, startPoint x: 561, startPoint y: 118, endPoint x: 558, endPoint y: 122, distance: 4.6
click at [561, 117] on div "View Details" at bounding box center [555, 117] width 41 height 8
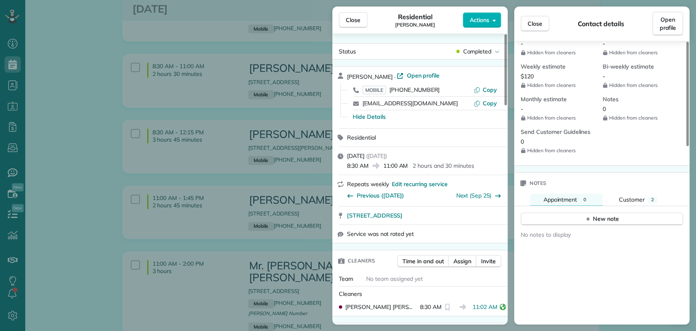
scroll to position [362, 0]
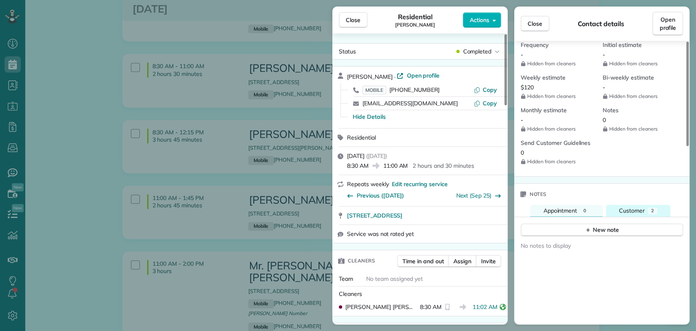
click at [633, 208] on span "Customer" at bounding box center [632, 210] width 26 height 7
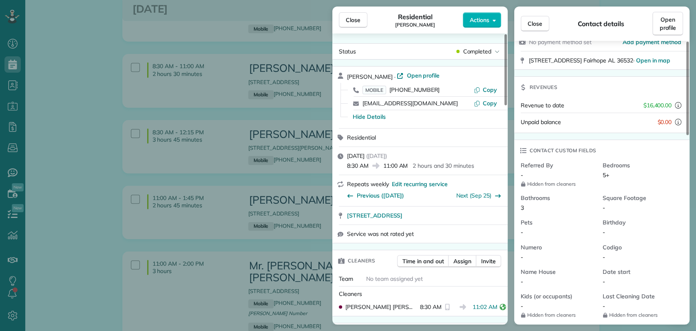
scroll to position [0, 0]
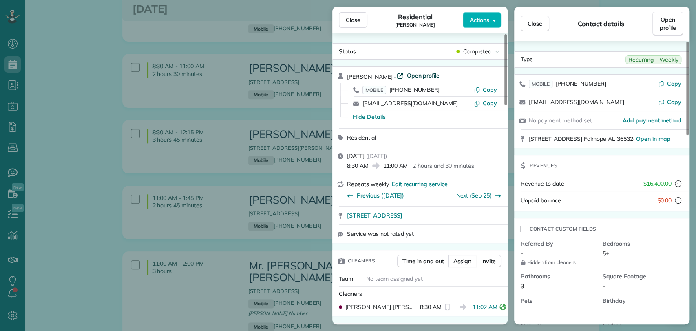
click at [417, 77] on span "Open profile" at bounding box center [423, 75] width 33 height 8
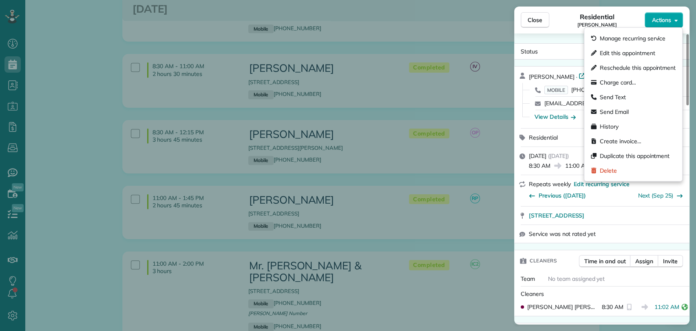
click at [652, 19] on span "Actions" at bounding box center [662, 20] width 20 height 8
click at [617, 83] on span "Charge card…" at bounding box center [618, 82] width 36 height 8
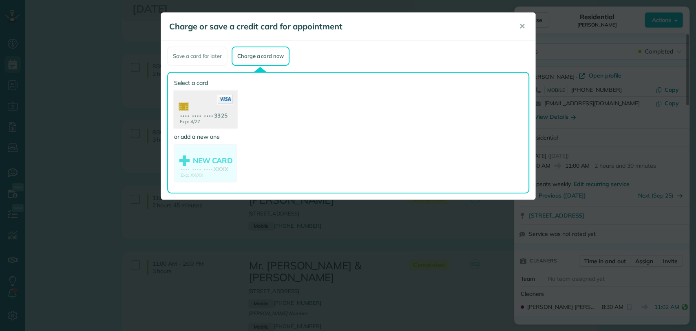
click at [201, 114] on use at bounding box center [205, 111] width 63 height 40
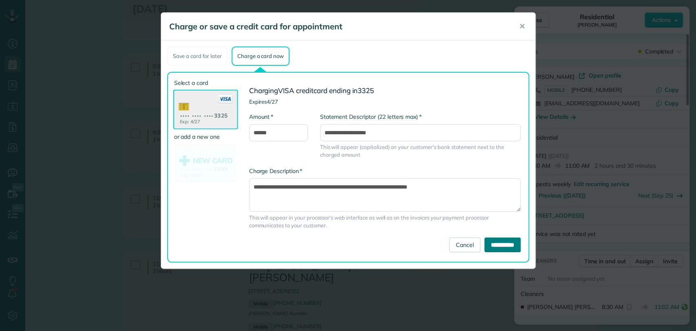
drag, startPoint x: 487, startPoint y: 241, endPoint x: 480, endPoint y: 241, distance: 6.9
click at [487, 241] on input "**********" at bounding box center [503, 244] width 36 height 15
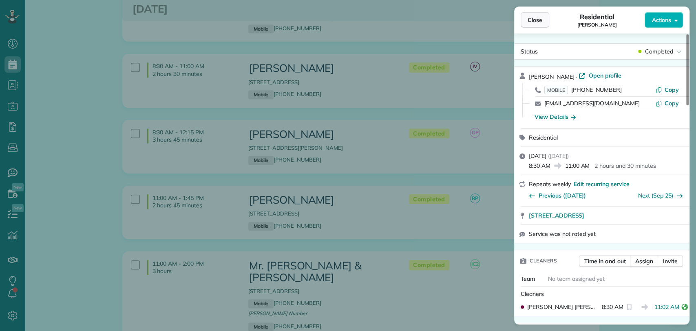
click at [525, 21] on button "Close" at bounding box center [535, 20] width 29 height 16
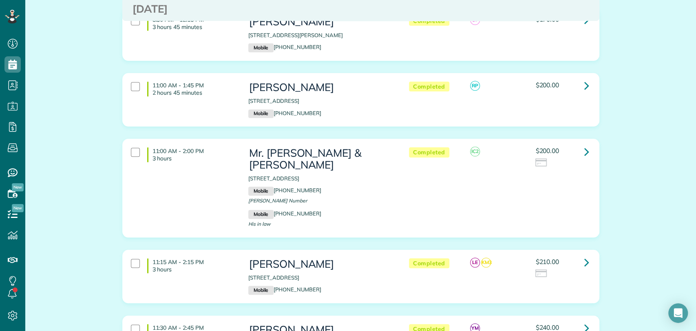
scroll to position [634, 0]
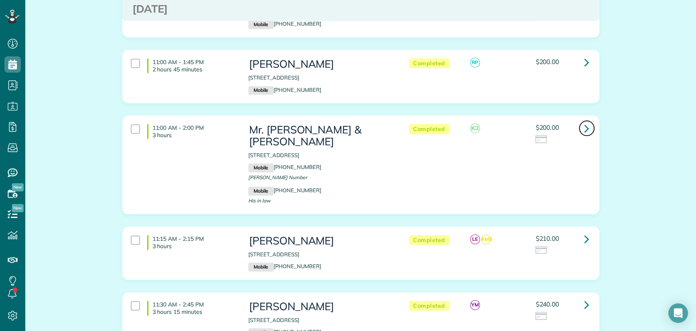
click at [585, 131] on icon at bounding box center [587, 128] width 5 height 14
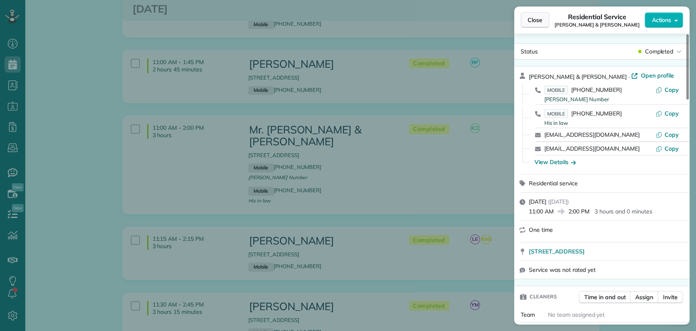
click at [540, 25] on button "Close" at bounding box center [535, 20] width 29 height 16
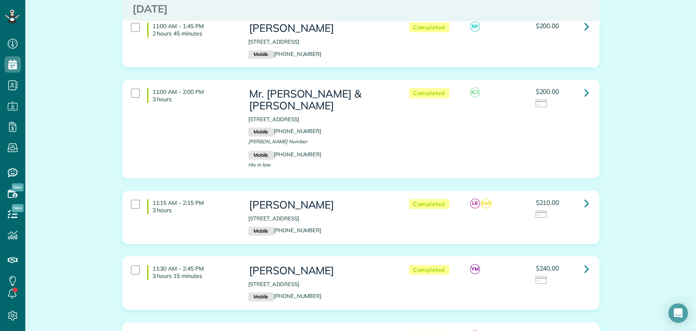
scroll to position [725, 0]
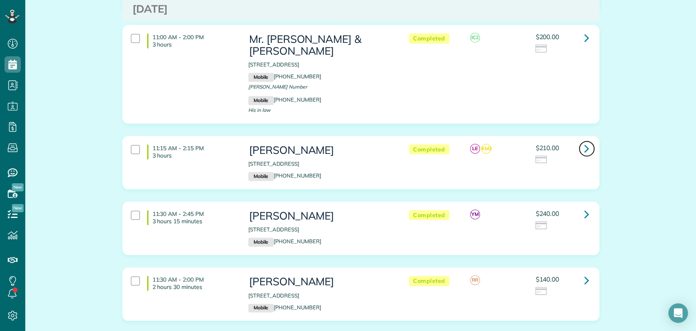
click at [585, 148] on icon at bounding box center [587, 148] width 5 height 14
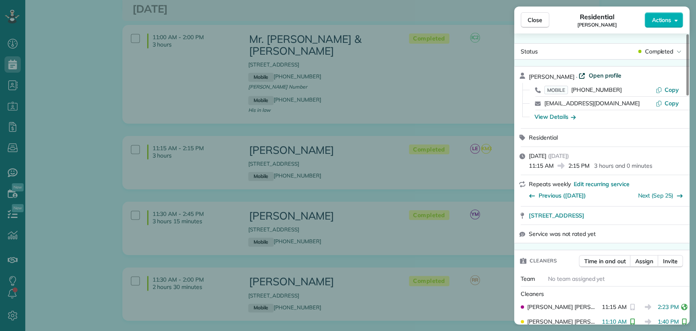
click at [601, 74] on span "Open profile" at bounding box center [605, 75] width 33 height 8
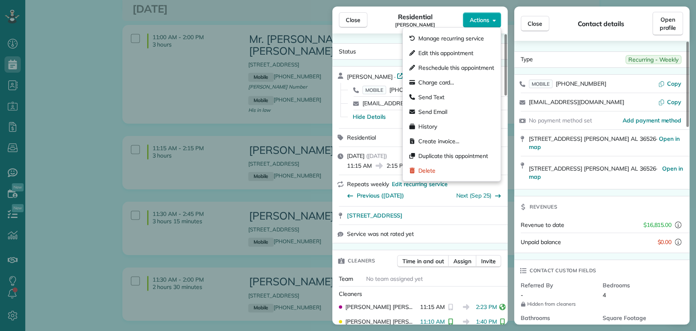
click at [474, 22] on span "Actions" at bounding box center [480, 20] width 20 height 8
click at [442, 82] on span "Charge card…" at bounding box center [437, 82] width 36 height 8
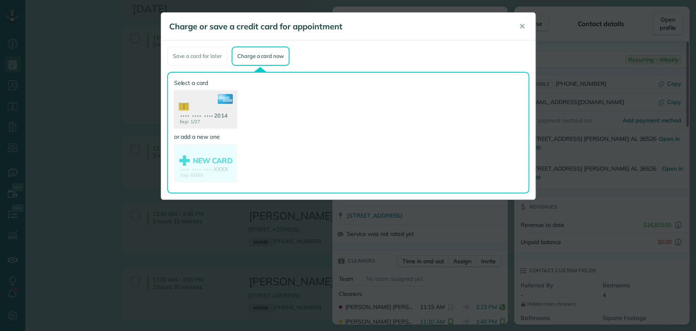
click at [187, 113] on use at bounding box center [205, 111] width 63 height 40
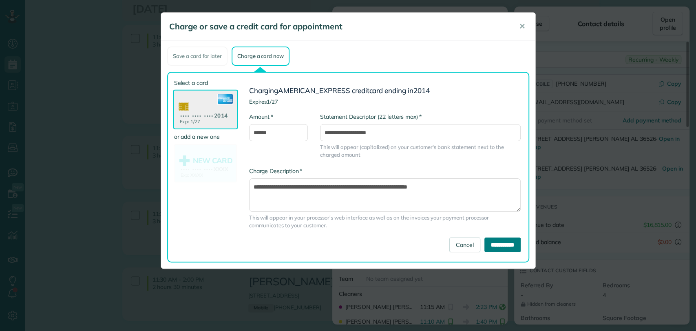
click at [499, 241] on input "**********" at bounding box center [503, 244] width 36 height 15
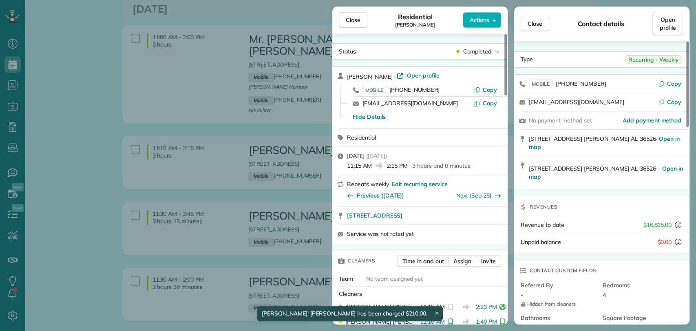
scroll to position [45, 0]
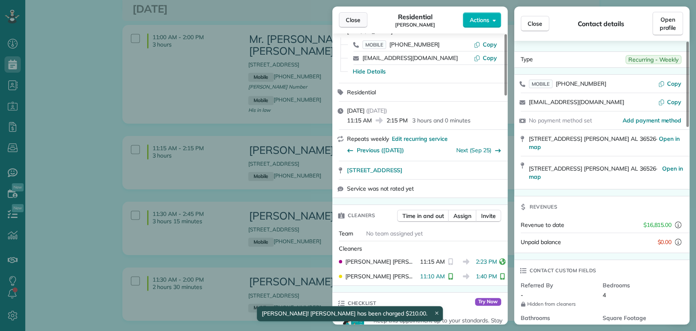
click at [354, 26] on button "Close" at bounding box center [353, 20] width 29 height 16
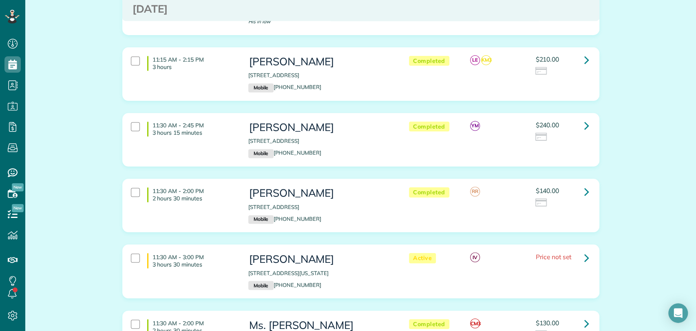
scroll to position [816, 0]
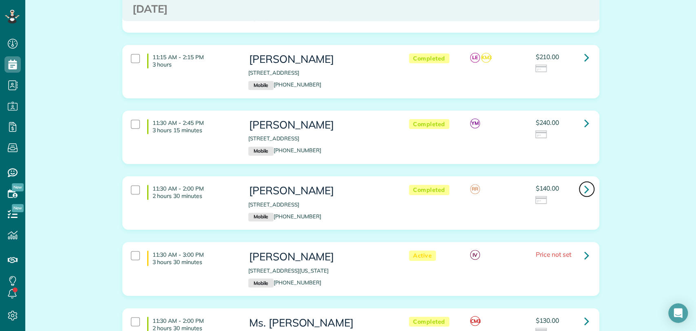
click at [585, 190] on icon at bounding box center [587, 189] width 5 height 14
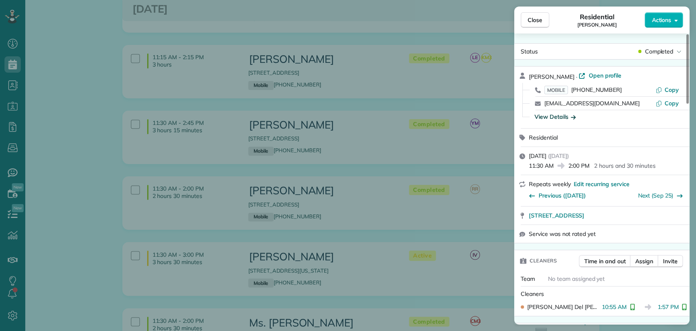
click at [556, 118] on div "View Details" at bounding box center [555, 117] width 41 height 8
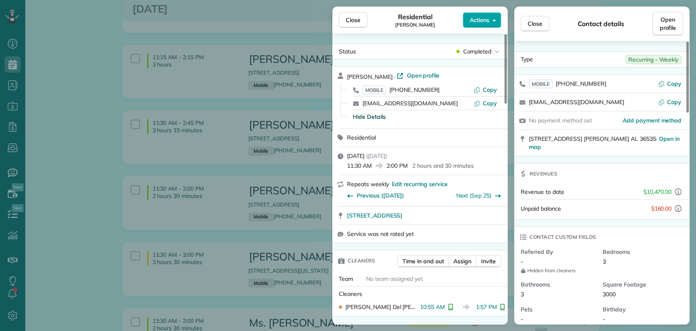
click at [483, 18] on span "Actions" at bounding box center [480, 20] width 20 height 8
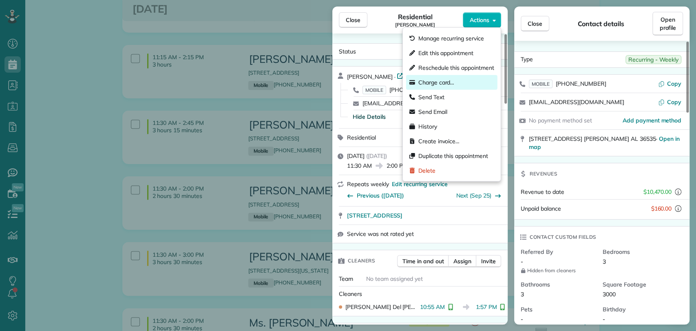
click at [463, 81] on div "Charge card…" at bounding box center [451, 82] width 91 height 15
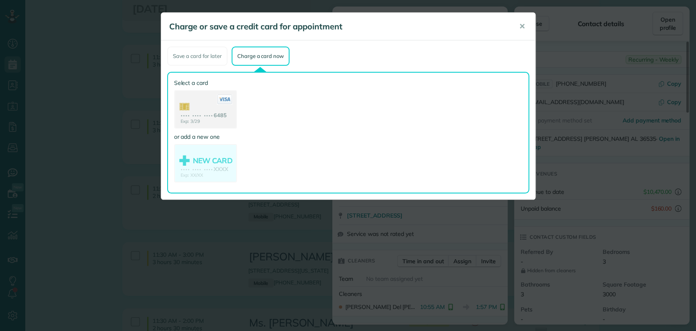
click at [187, 112] on use at bounding box center [205, 110] width 61 height 38
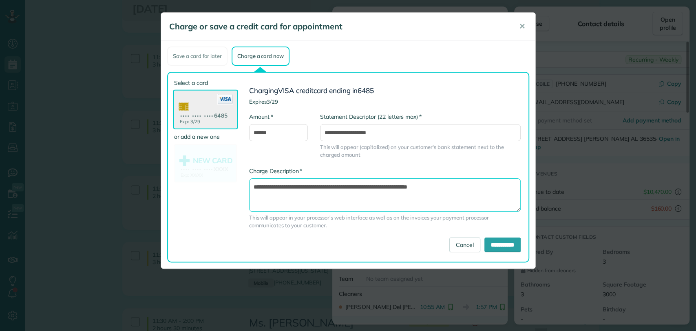
drag, startPoint x: 291, startPoint y: 204, endPoint x: 321, endPoint y: 204, distance: 29.4
click at [317, 204] on textarea "**********" at bounding box center [385, 194] width 272 height 33
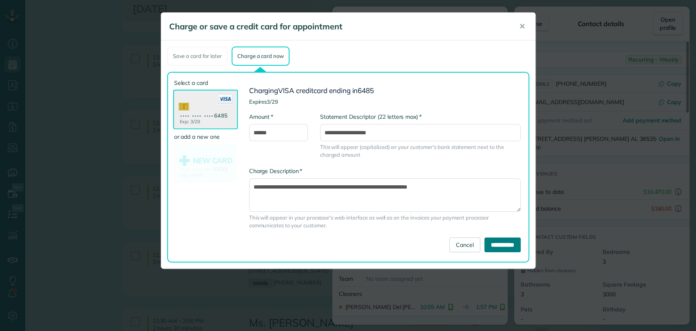
click at [493, 250] on input "**********" at bounding box center [503, 244] width 36 height 15
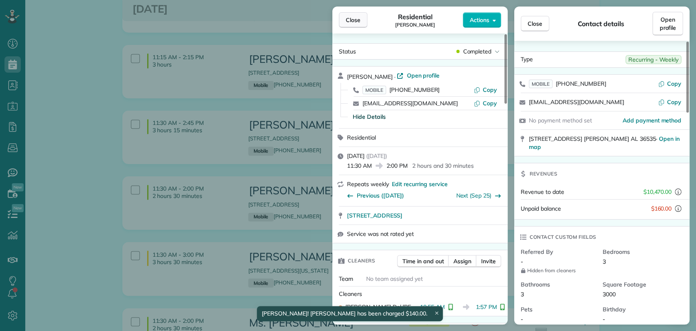
click at [346, 20] on span "Close" at bounding box center [353, 20] width 15 height 8
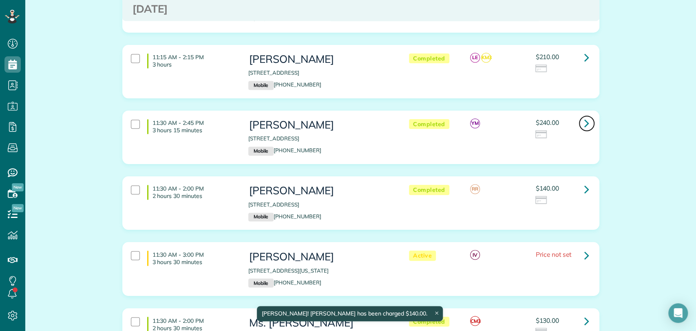
click at [585, 125] on icon at bounding box center [587, 123] width 5 height 14
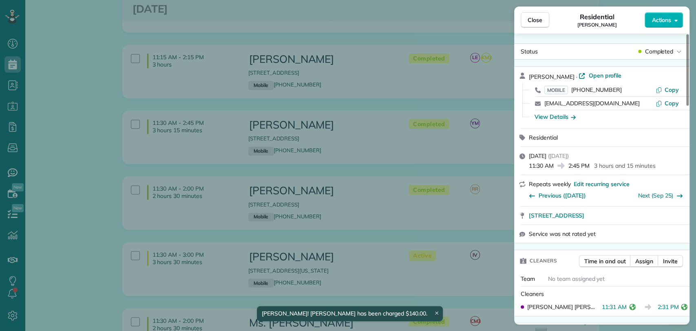
click at [560, 122] on div "View Details" at bounding box center [607, 116] width 156 height 13
click at [560, 120] on div "View Details" at bounding box center [555, 117] width 41 height 8
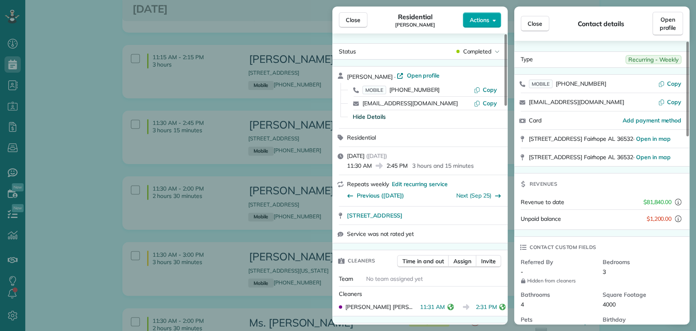
click at [480, 22] on span "Actions" at bounding box center [480, 20] width 20 height 8
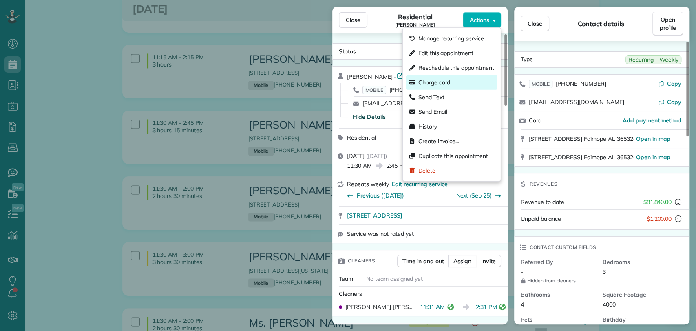
click at [463, 86] on div "Charge card…" at bounding box center [451, 82] width 91 height 15
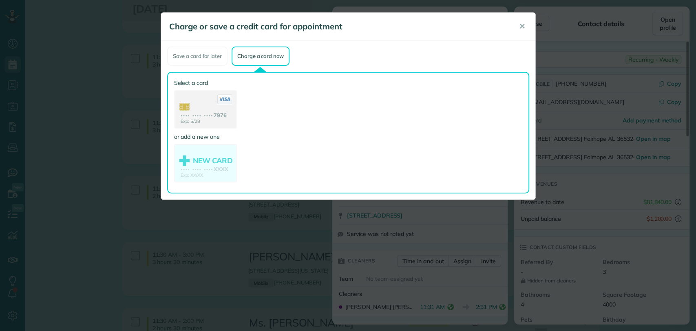
click at [197, 118] on use at bounding box center [205, 110] width 61 height 38
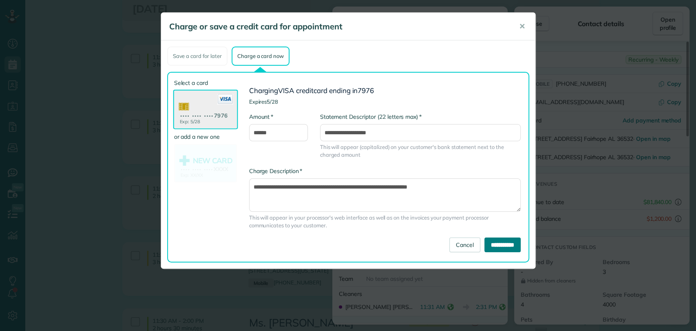
click at [503, 244] on input "**********" at bounding box center [503, 244] width 36 height 15
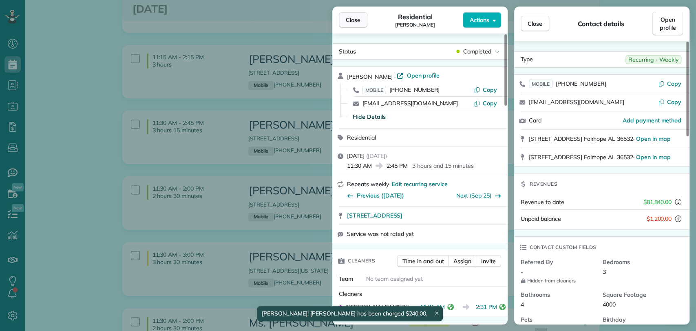
click at [349, 21] on span "Close" at bounding box center [353, 20] width 15 height 8
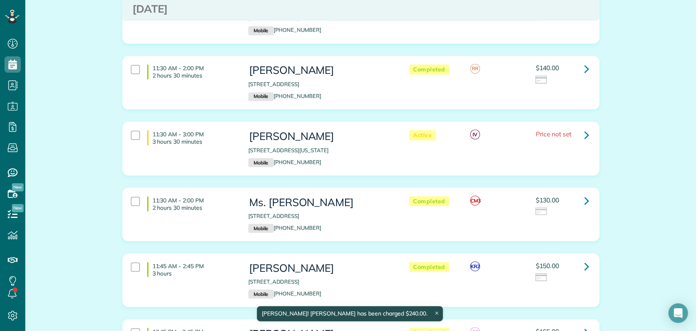
scroll to position [952, 0]
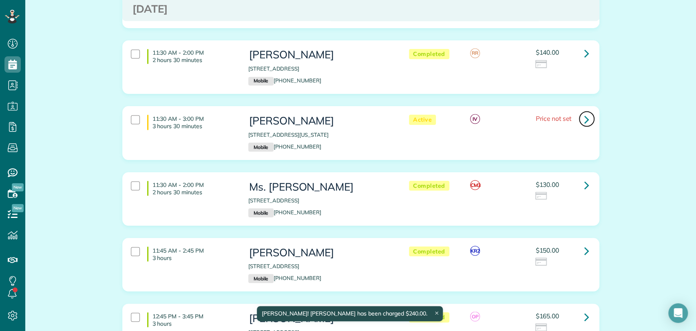
click at [579, 116] on link at bounding box center [587, 119] width 16 height 16
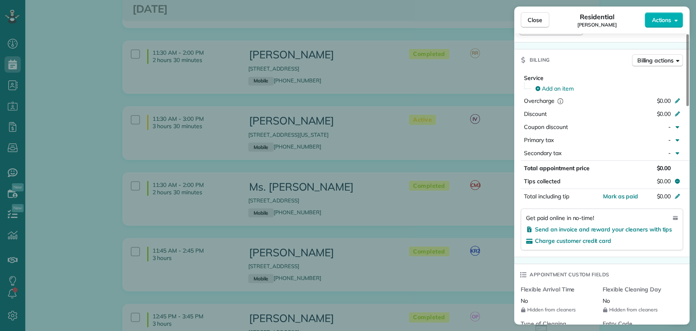
scroll to position [362, 0]
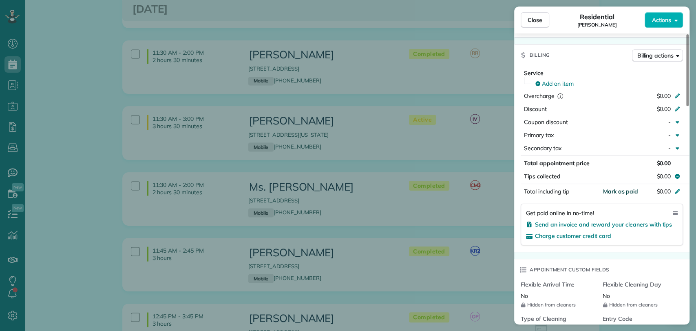
click at [620, 190] on span "Mark as paid" at bounding box center [620, 191] width 35 height 7
click at [536, 24] on span "Close" at bounding box center [535, 20] width 15 height 8
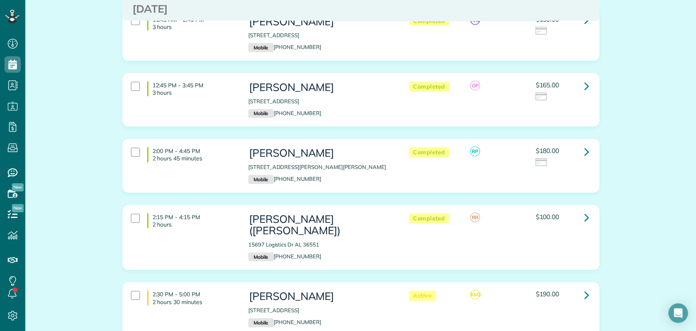
scroll to position [1224, 0]
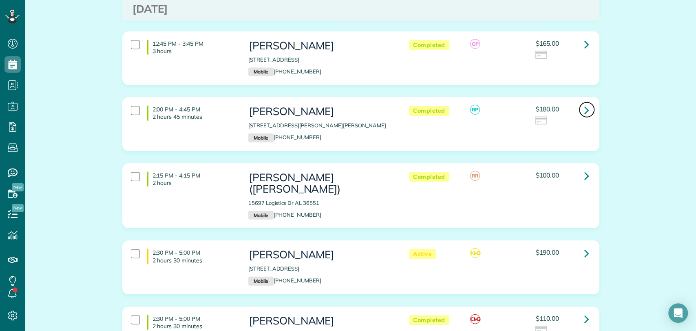
click at [585, 105] on icon at bounding box center [587, 110] width 5 height 14
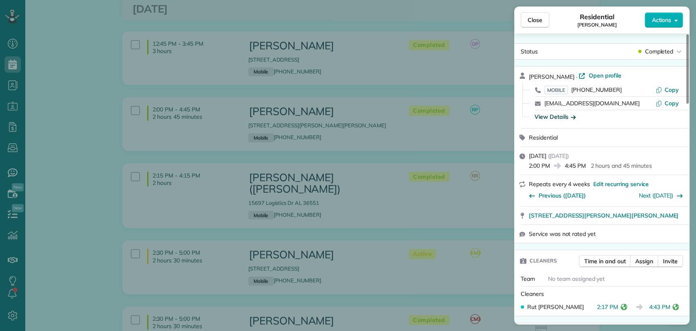
click at [566, 117] on div "View Details" at bounding box center [555, 117] width 41 height 8
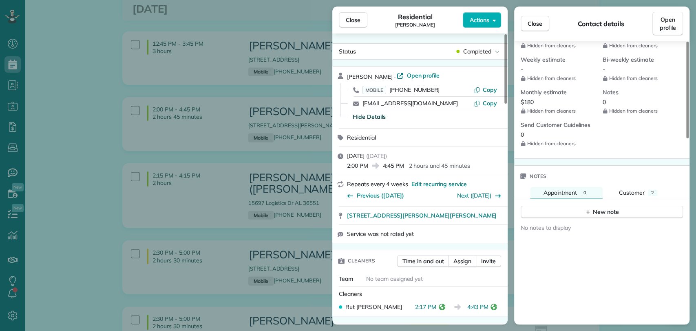
scroll to position [317, 0]
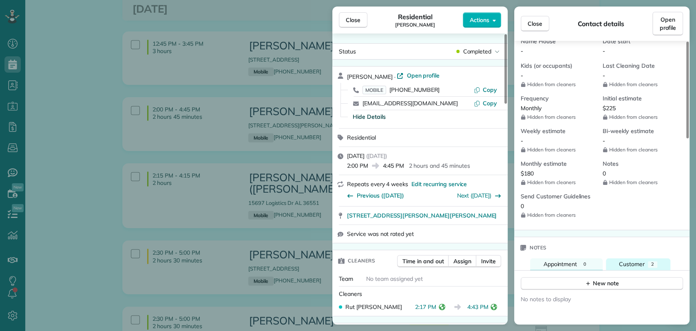
click at [654, 262] on div "2" at bounding box center [652, 264] width 9 height 7
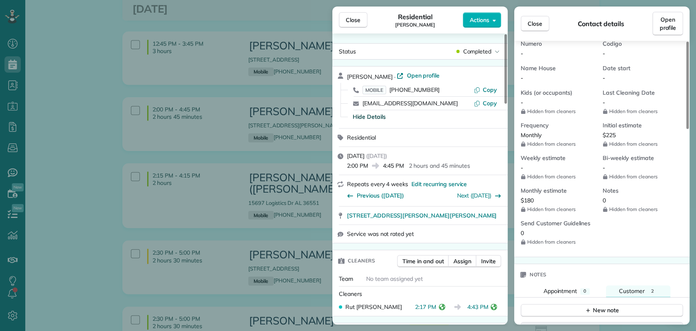
scroll to position [269, 0]
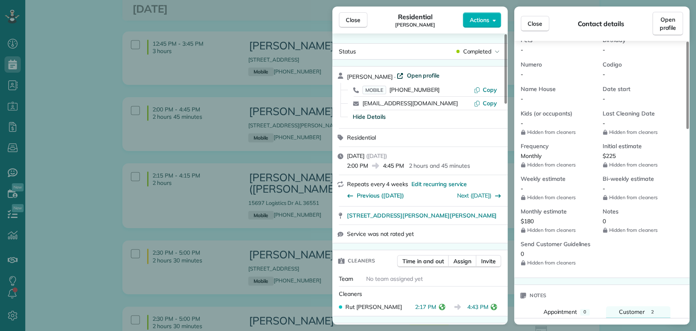
click at [415, 78] on span "Open profile" at bounding box center [423, 75] width 33 height 8
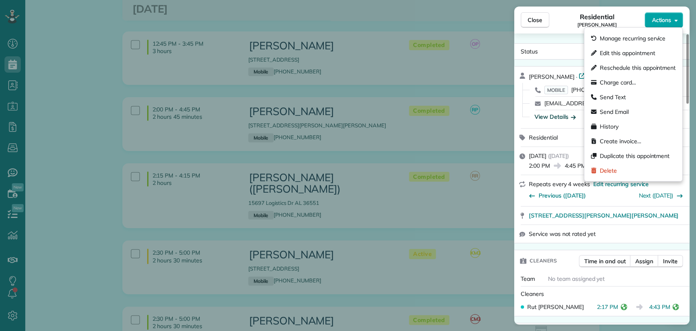
click at [674, 26] on button "Actions" at bounding box center [664, 20] width 38 height 16
click at [551, 116] on div "View Details" at bounding box center [555, 117] width 41 height 8
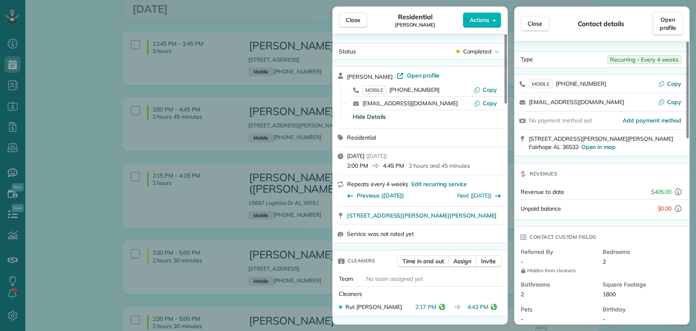
scroll to position [272, 0]
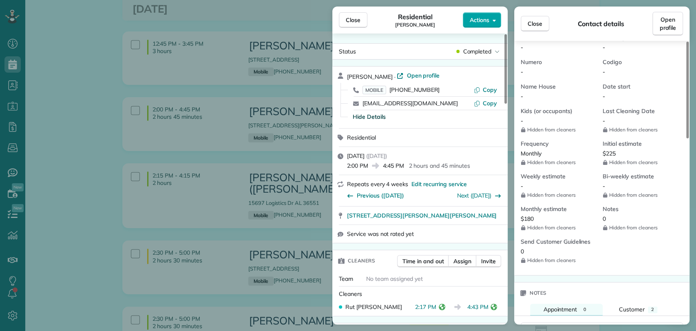
click at [478, 26] on button "Actions" at bounding box center [482, 20] width 38 height 16
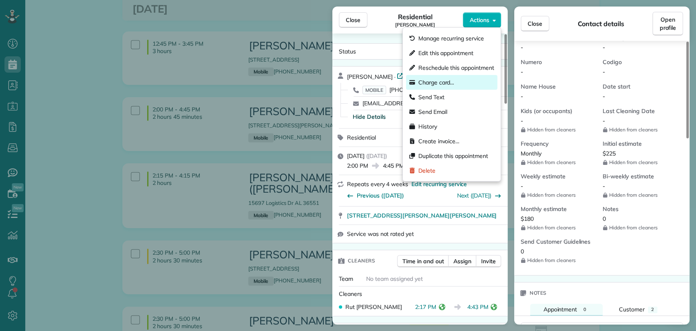
click at [436, 79] on span "Charge card…" at bounding box center [437, 82] width 36 height 8
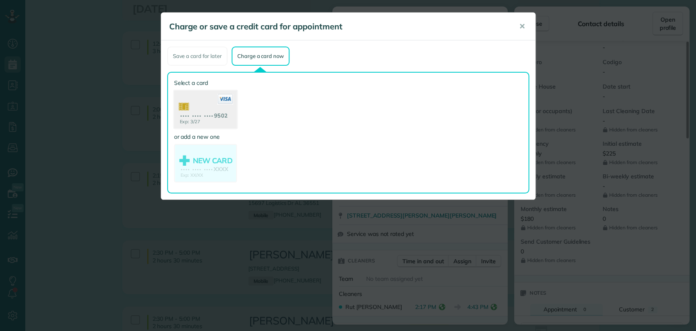
click at [197, 111] on use at bounding box center [205, 111] width 63 height 40
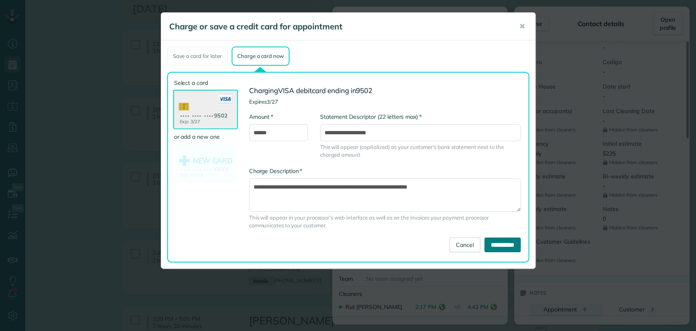
click at [489, 242] on input "**********" at bounding box center [503, 244] width 36 height 15
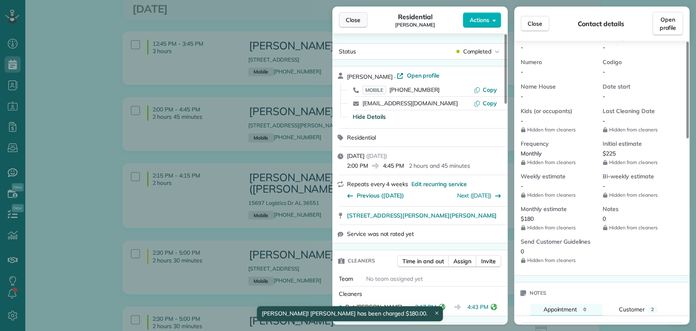
click at [358, 22] on span "Close" at bounding box center [353, 20] width 15 height 8
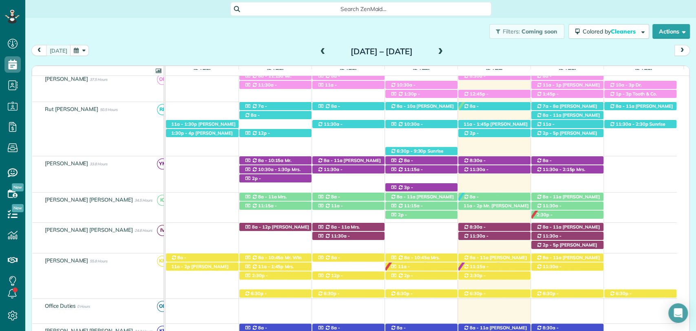
scroll to position [403, 0]
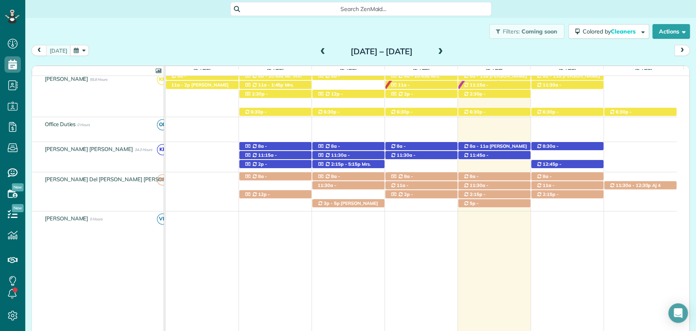
click at [445, 53] on span at bounding box center [440, 51] width 9 height 7
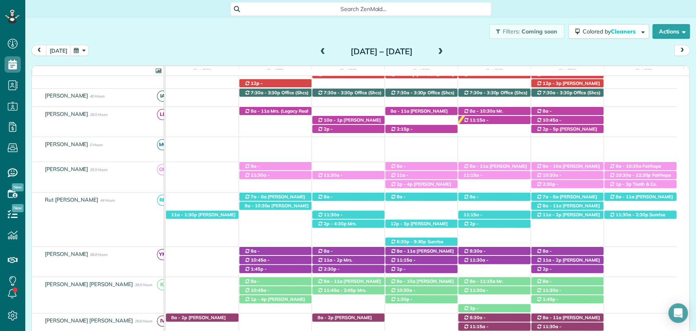
scroll to position [0, 0]
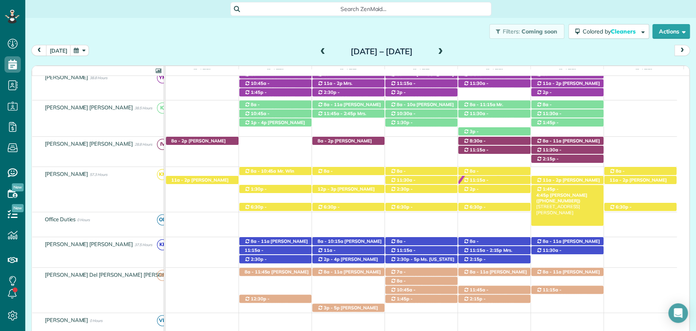
click at [574, 191] on div "1:45p - 4:45p Jessica Cook (+18503462081) 106 Nicole Place - Daphne, AL, 36526" at bounding box center [568, 189] width 72 height 9
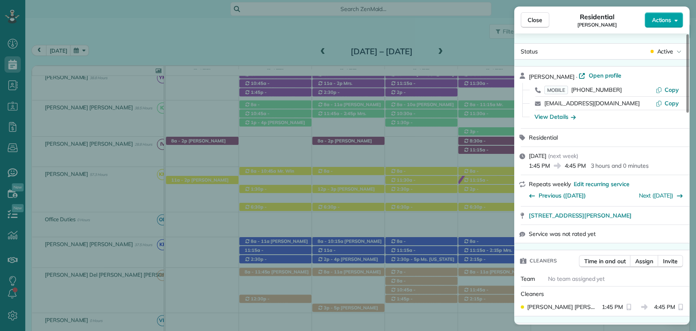
click at [662, 20] on span "Actions" at bounding box center [662, 20] width 20 height 8
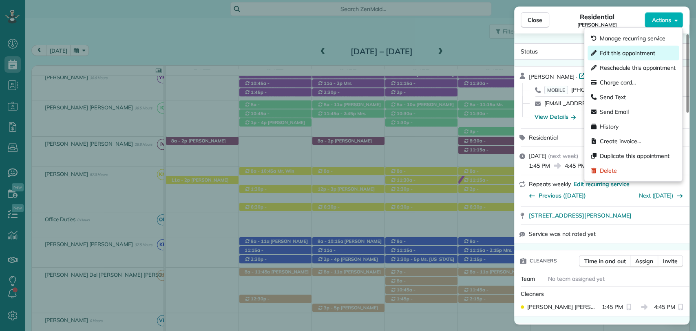
click at [607, 54] on span "Edit this appointment" at bounding box center [627, 53] width 55 height 8
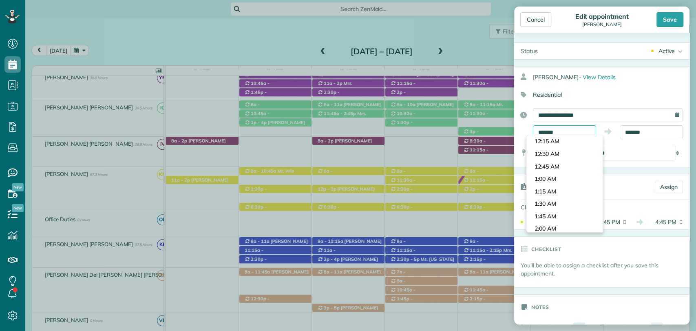
click at [564, 138] on body "Dashboard Scheduling Calendar View List View Dispatch View - Weekly scheduling …" at bounding box center [348, 165] width 696 height 331
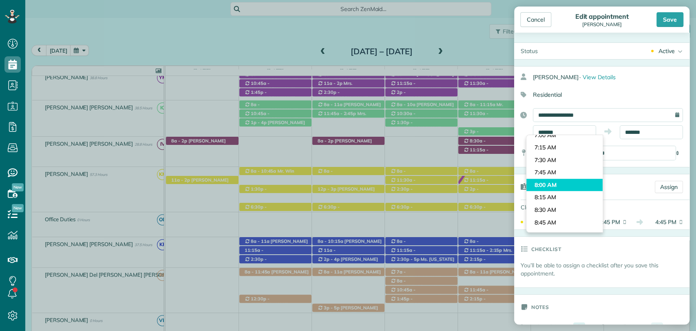
type input "*******"
click at [551, 187] on body "Dashboard Scheduling Calendar View List View Dispatch View - Weekly scheduling …" at bounding box center [348, 165] width 696 height 331
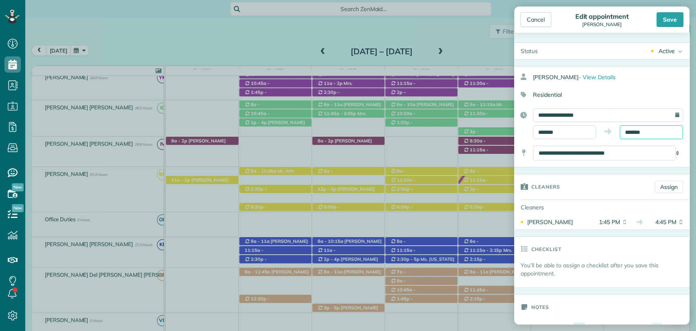
click at [653, 128] on input "*******" at bounding box center [651, 132] width 63 height 14
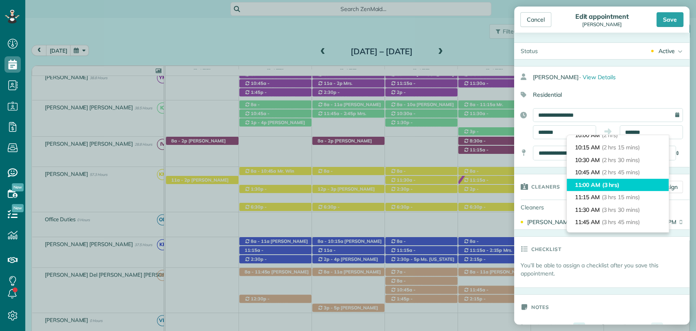
type input "********"
click at [620, 182] on span "(3 hrs)" at bounding box center [611, 184] width 18 height 7
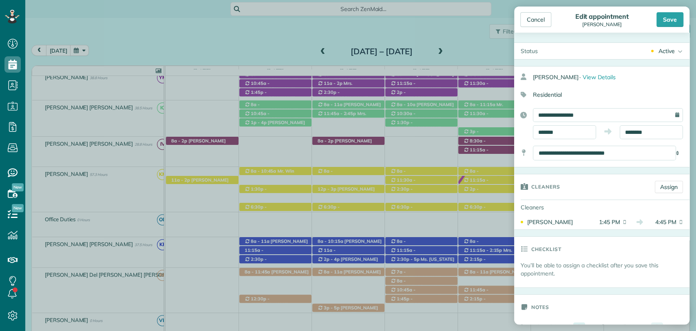
click at [665, 27] on div "Cancel Edit appointment Jessica Cook Save" at bounding box center [601, 20] width 175 height 26
click at [666, 22] on div "Save" at bounding box center [670, 19] width 27 height 15
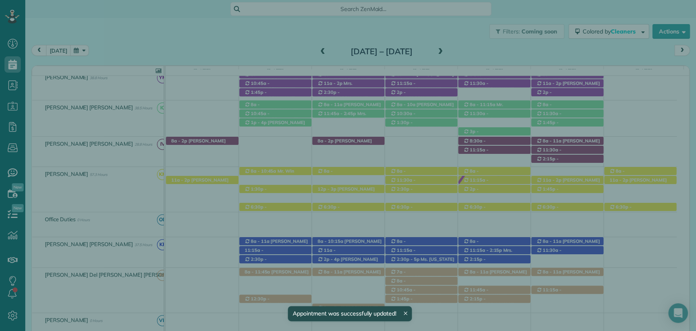
click at [543, 21] on button "Close" at bounding box center [535, 20] width 29 height 16
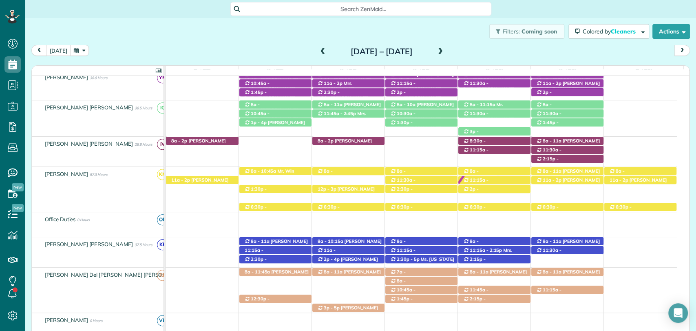
click at [445, 51] on span at bounding box center [440, 51] width 9 height 7
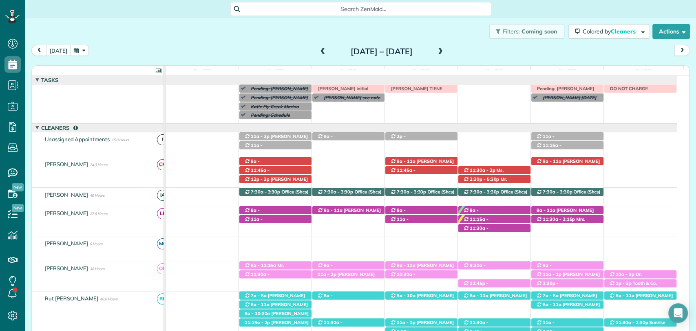
click at [319, 57] on span at bounding box center [323, 52] width 9 height 12
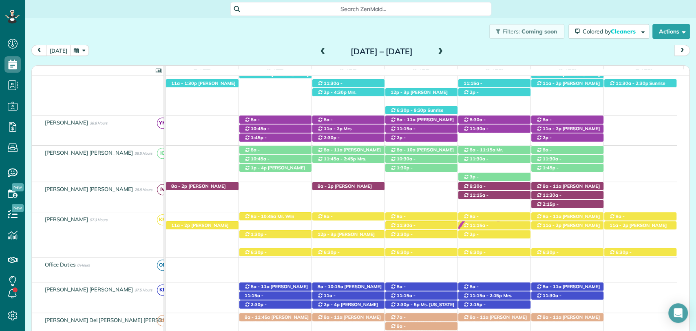
click at [447, 46] on div "Sunday Sep 21 – Saturday Sep 27, 2025" at bounding box center [382, 51] width 131 height 13
click at [445, 49] on span at bounding box center [440, 51] width 9 height 7
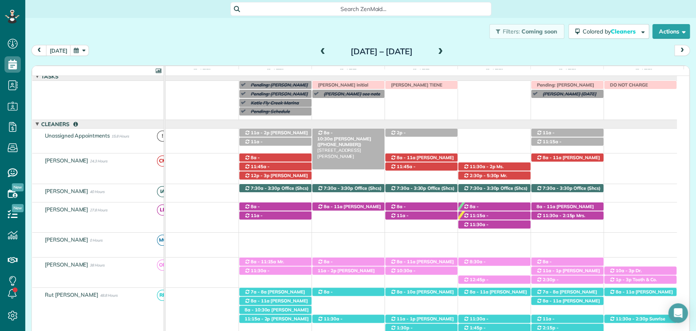
click at [349, 136] on span "Caroline Byars (+12516541881)" at bounding box center [344, 141] width 54 height 11
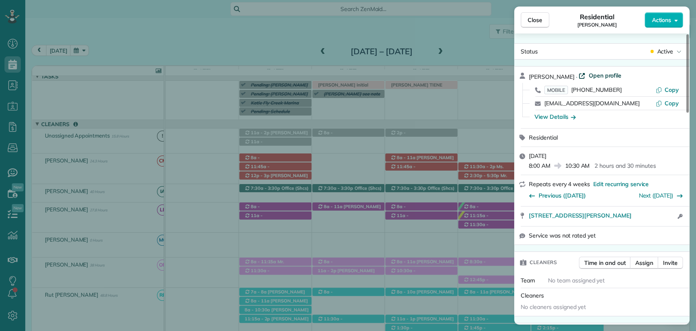
click at [594, 77] on span "Open profile" at bounding box center [605, 75] width 33 height 8
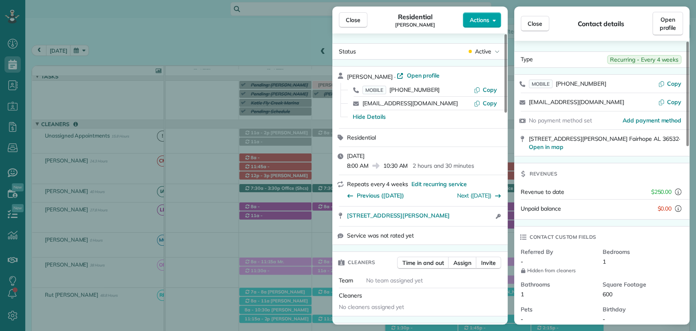
click at [476, 14] on button "Actions" at bounding box center [482, 20] width 38 height 16
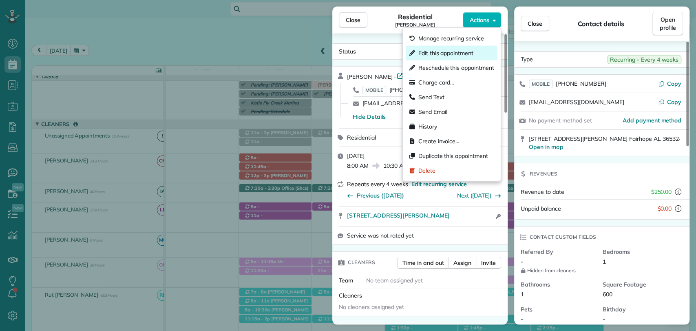
click at [454, 49] on span "Edit this appointment" at bounding box center [446, 53] width 55 height 8
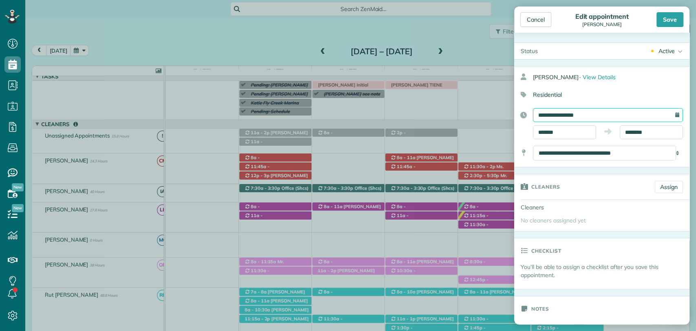
click at [581, 115] on input "**********" at bounding box center [608, 115] width 150 height 14
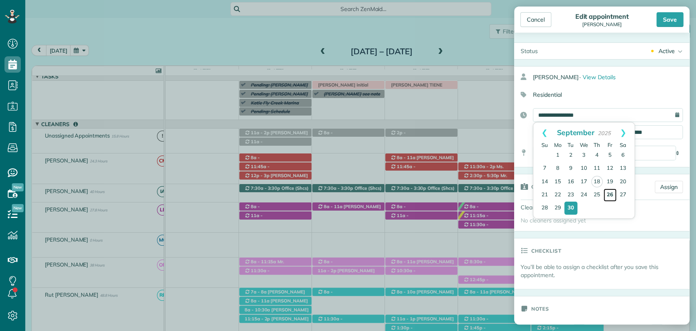
click at [608, 193] on link "26" at bounding box center [610, 194] width 13 height 13
type input "**********"
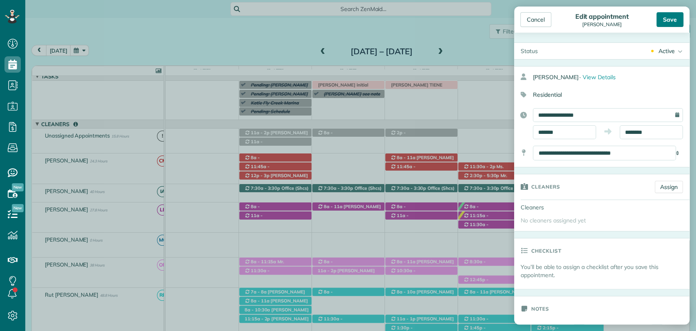
click at [670, 21] on div "Save" at bounding box center [670, 19] width 27 height 15
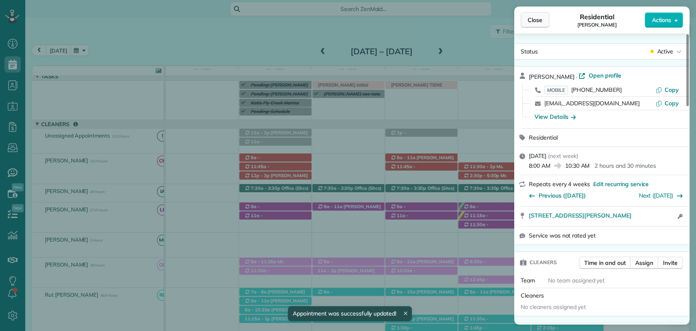
click at [538, 21] on span "Close" at bounding box center [535, 20] width 15 height 8
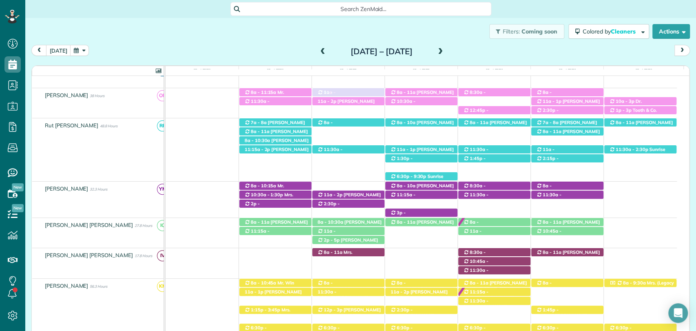
scroll to position [167, 0]
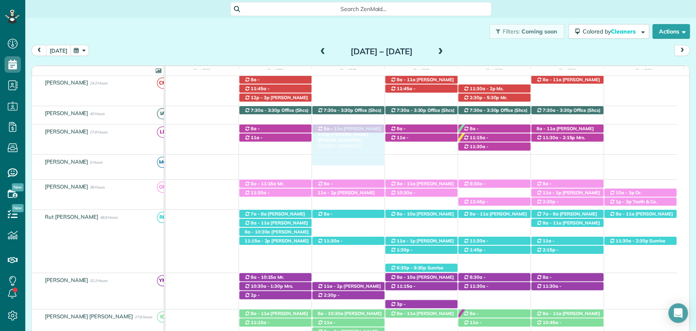
drag, startPoint x: 343, startPoint y: 247, endPoint x: 329, endPoint y: 133, distance: 115.2
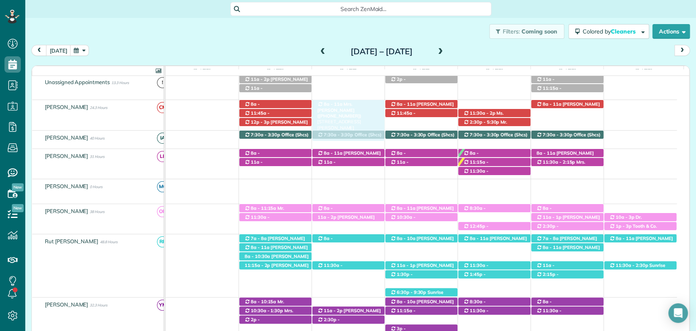
drag, startPoint x: 339, startPoint y: 210, endPoint x: 351, endPoint y: 109, distance: 101.9
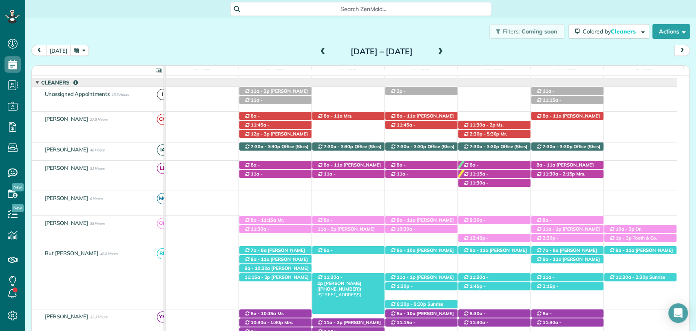
click at [346, 280] on span "Mrs. Jean Miller (+19173048580)" at bounding box center [339, 285] width 44 height 11
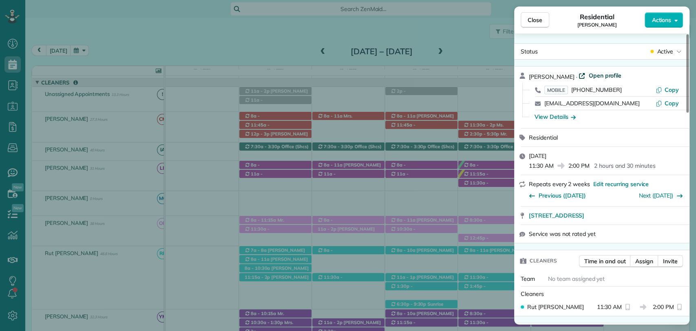
click at [594, 75] on span "Open profile" at bounding box center [605, 75] width 33 height 8
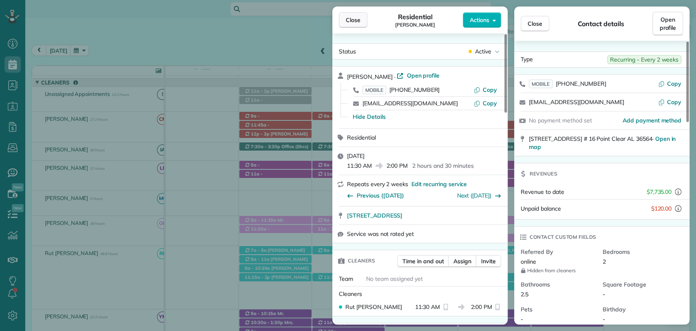
click at [350, 21] on span "Close" at bounding box center [353, 20] width 15 height 8
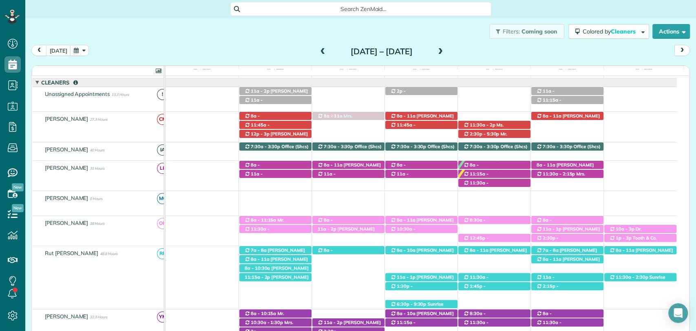
drag, startPoint x: 350, startPoint y: 275, endPoint x: 352, endPoint y: 122, distance: 153.0
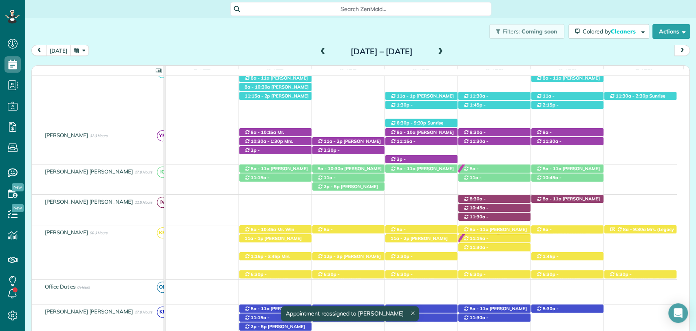
drag, startPoint x: 351, startPoint y: 238, endPoint x: 347, endPoint y: 121, distance: 116.7
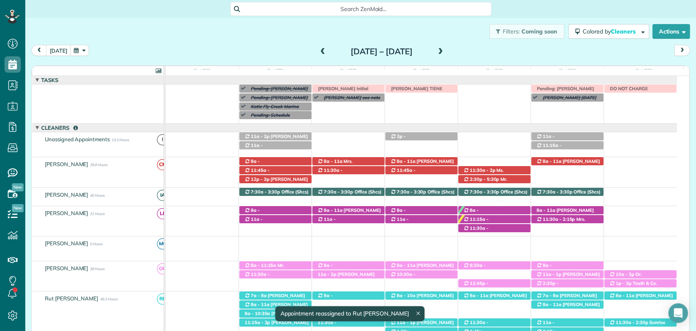
click at [319, 47] on span at bounding box center [323, 52] width 9 height 12
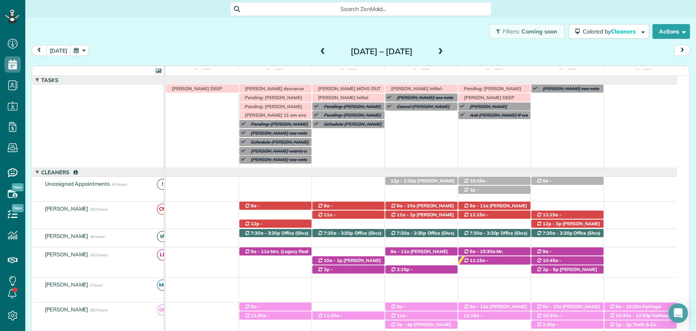
click at [319, 50] on span at bounding box center [323, 51] width 9 height 7
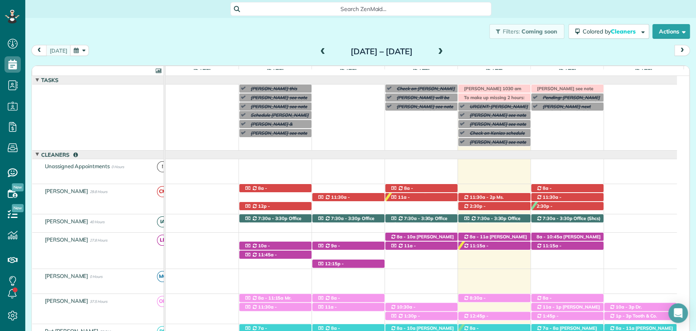
click at [445, 51] on span at bounding box center [440, 51] width 9 height 7
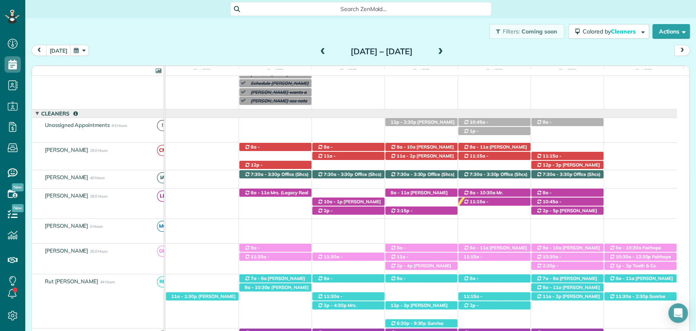
drag, startPoint x: 562, startPoint y: 65, endPoint x: 562, endPoint y: 60, distance: 5.3
click at [562, 65] on div "Sun 9/21 11.5 Man Hours 3 Appointments 0% Paid All Assigned Mon 9/22 64.75 Man …" at bounding box center [360, 204] width 659 height 279
click at [445, 51] on span at bounding box center [440, 51] width 9 height 7
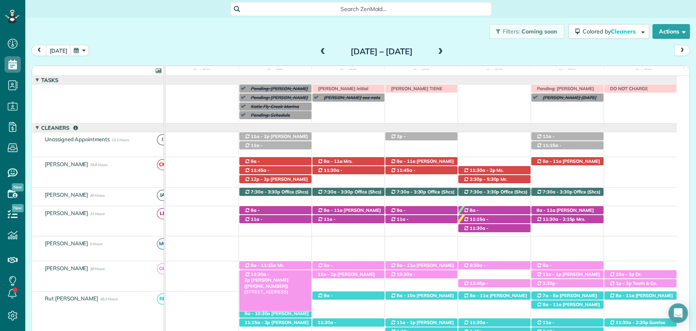
click at [289, 277] on span "Janet Joyner (+19016039312)" at bounding box center [266, 282] width 44 height 11
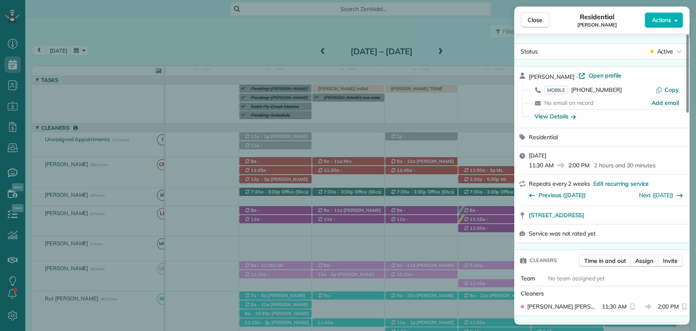
click at [594, 76] on span "Open profile" at bounding box center [605, 75] width 33 height 8
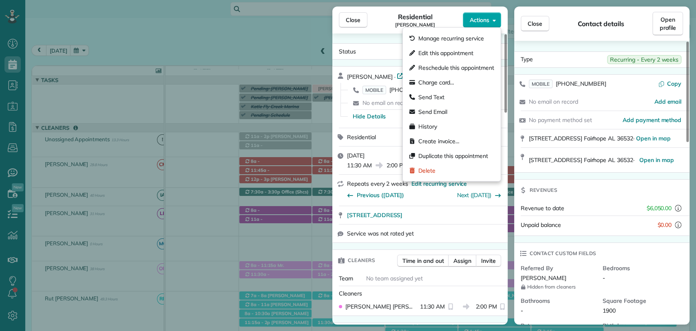
click at [474, 20] on span "Actions" at bounding box center [480, 20] width 20 height 8
click at [448, 51] on span "Edit this appointment" at bounding box center [446, 53] width 55 height 8
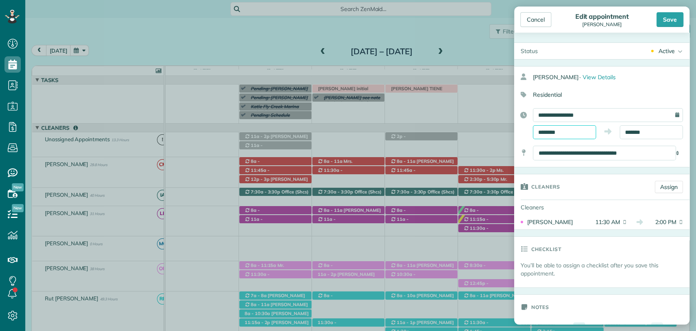
click at [554, 133] on input "********" at bounding box center [564, 132] width 63 height 14
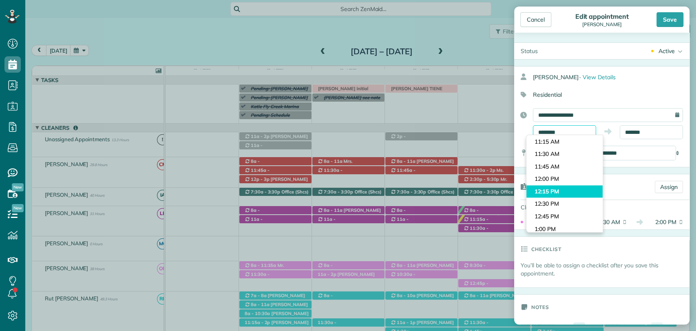
scroll to position [638, 0]
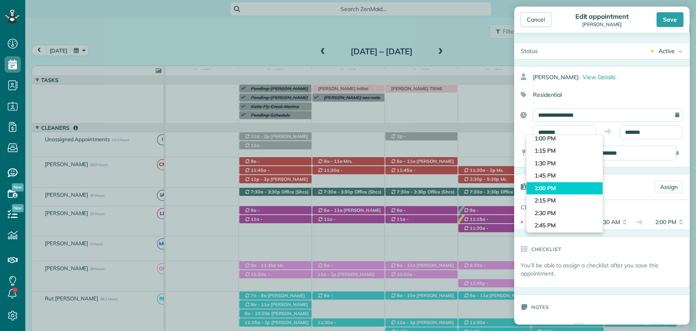
type input "*******"
click at [556, 188] on body "Dashboard Scheduling Calendar View List View Dispatch View - Weekly scheduling …" at bounding box center [348, 165] width 696 height 331
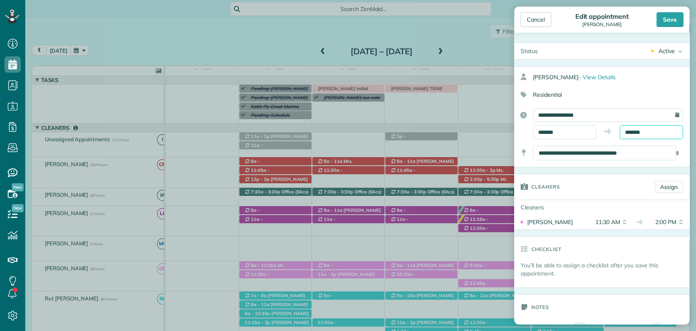
click at [638, 134] on input "*******" at bounding box center [651, 132] width 63 height 14
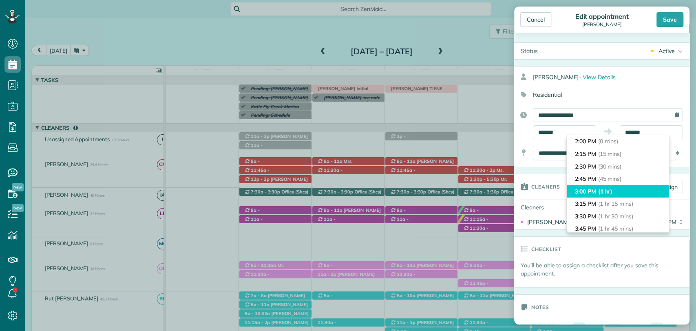
click at [613, 192] on span "(1 hr)" at bounding box center [605, 191] width 15 height 7
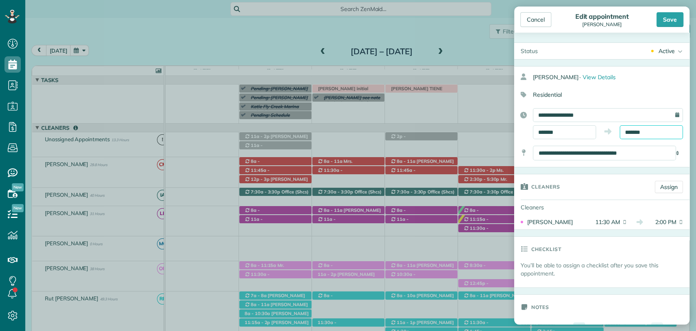
click at [639, 132] on input "*******" at bounding box center [651, 132] width 63 height 14
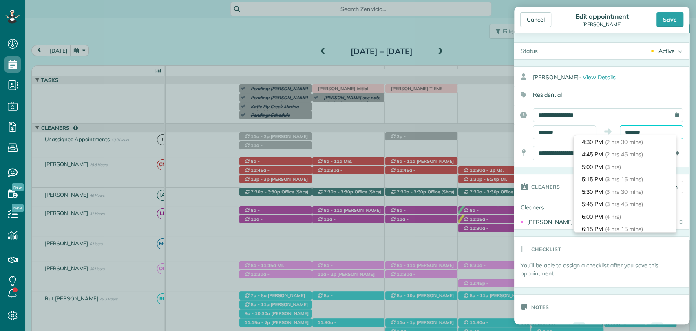
scroll to position [128, 0]
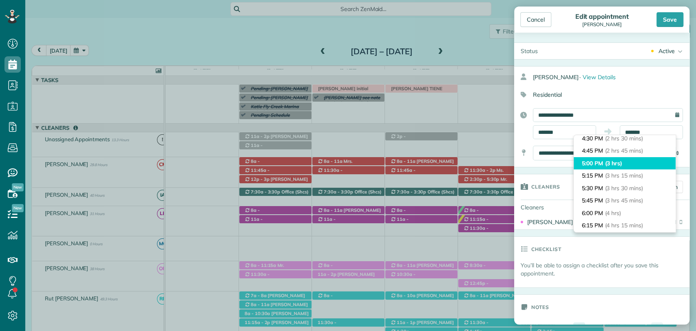
type input "*******"
click at [625, 164] on li "5:00 PM (3 hrs)" at bounding box center [625, 163] width 102 height 13
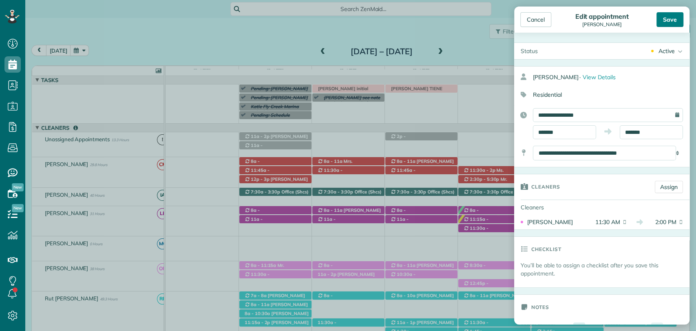
click at [668, 24] on div "Save" at bounding box center [670, 19] width 27 height 15
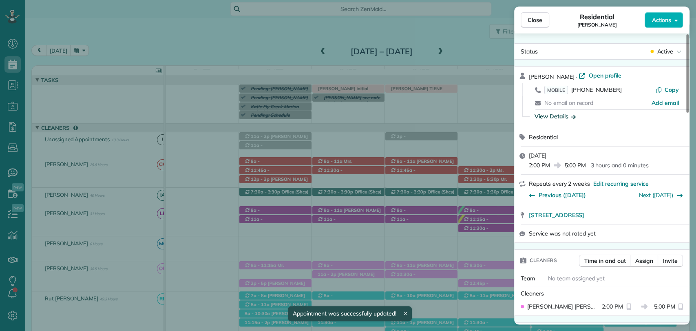
click at [548, 117] on div "View Details" at bounding box center [555, 116] width 41 height 8
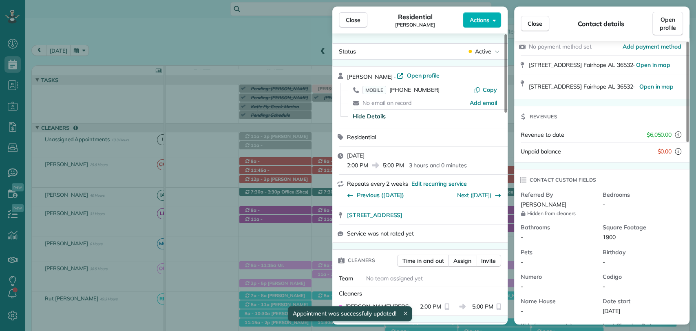
scroll to position [91, 0]
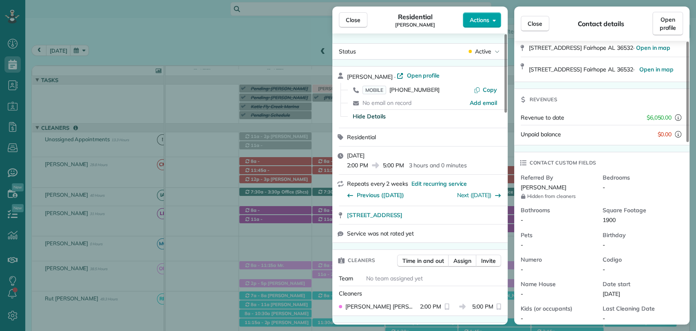
click at [487, 16] on span "Actions" at bounding box center [480, 20] width 20 height 8
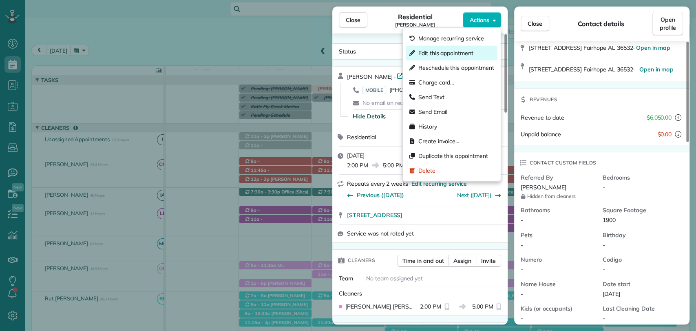
click at [471, 51] on span "Edit this appointment" at bounding box center [446, 53] width 55 height 8
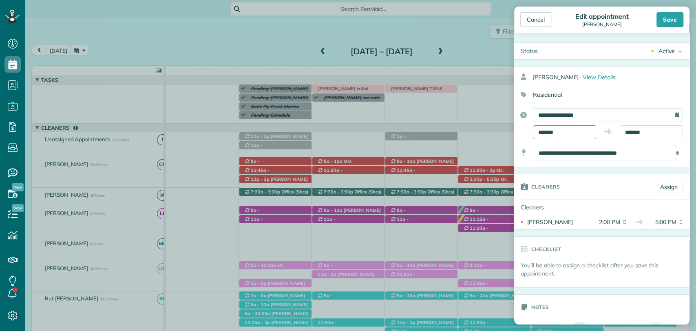
click at [560, 132] on input "*******" at bounding box center [564, 132] width 63 height 14
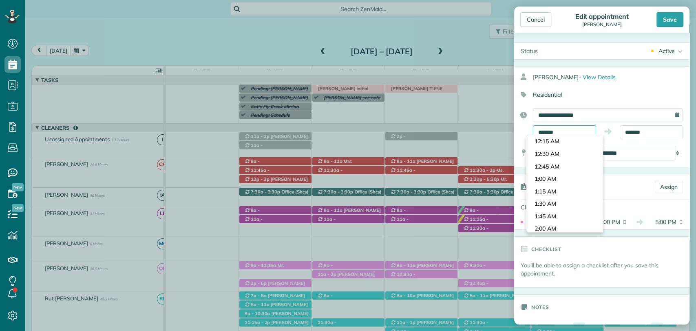
scroll to position [672, 0]
type input "*******"
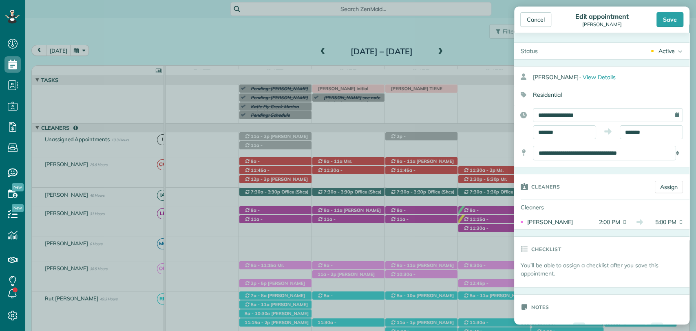
click at [561, 163] on body "Dashboard Scheduling Calendar View List View Dispatch View - Weekly scheduling …" at bounding box center [348, 165] width 696 height 331
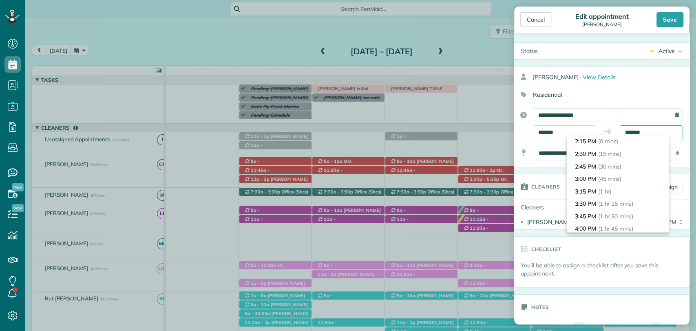
click at [628, 130] on input "*******" at bounding box center [651, 132] width 63 height 14
click at [621, 155] on span "(2 hrs 45 mins)" at bounding box center [618, 154] width 40 height 7
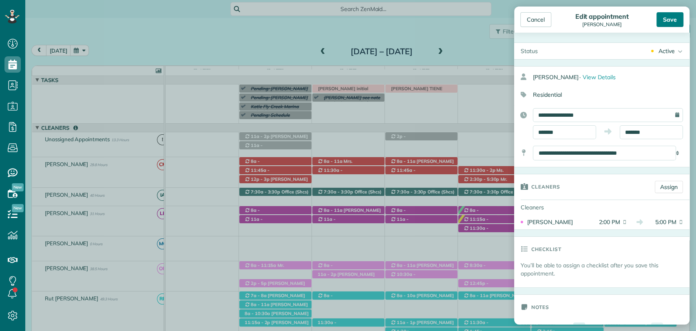
click at [672, 22] on div "Save" at bounding box center [670, 19] width 27 height 15
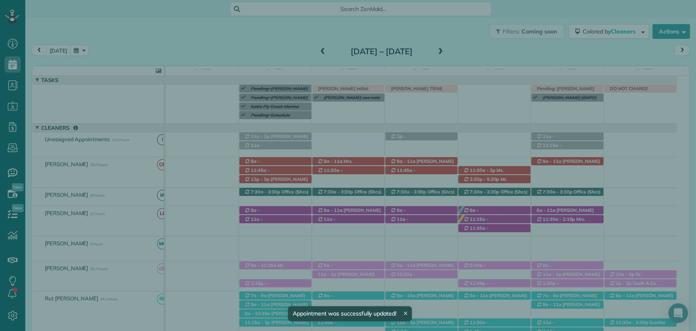
click at [529, 24] on span "Close" at bounding box center [535, 20] width 15 height 8
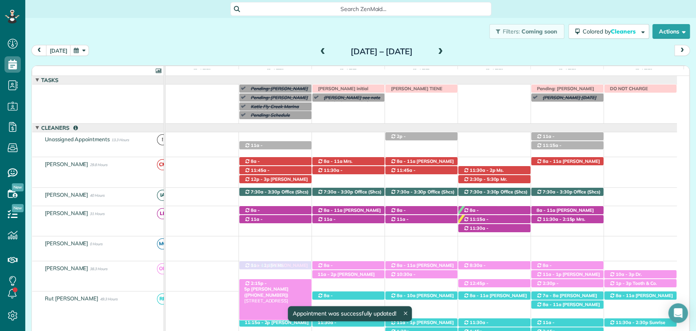
drag, startPoint x: 274, startPoint y: 136, endPoint x: 274, endPoint y: 279, distance: 142.4
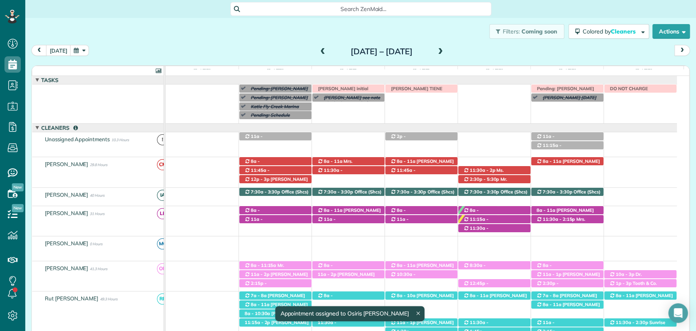
click at [281, 265] on span "Mr. Kenny King (+12059379811)" at bounding box center [266, 271] width 44 height 18
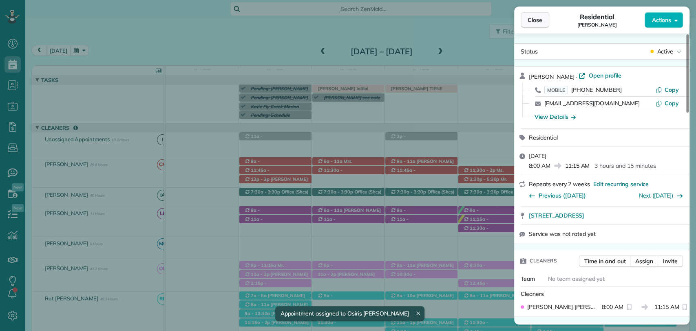
click at [535, 22] on span "Close" at bounding box center [535, 20] width 15 height 8
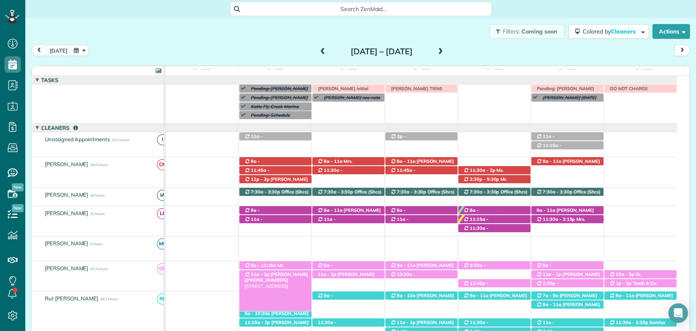
click at [284, 273] on span "Debbie Pulliam (+12514023771)" at bounding box center [276, 276] width 64 height 11
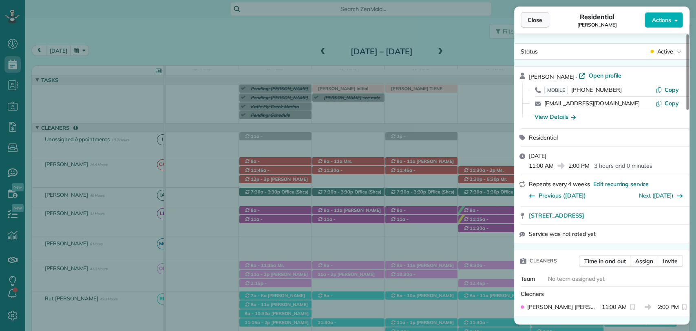
click at [541, 25] on button "Close" at bounding box center [535, 20] width 29 height 16
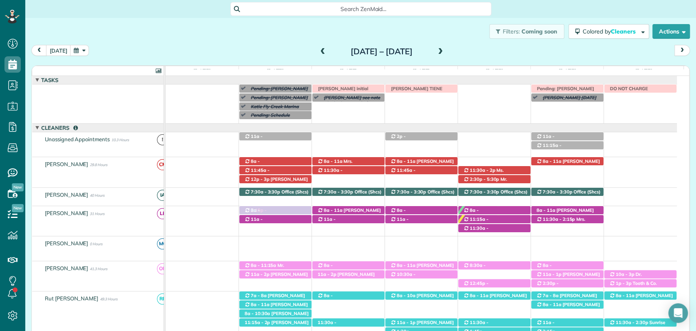
drag, startPoint x: 290, startPoint y: 284, endPoint x: 298, endPoint y: 230, distance: 54.1
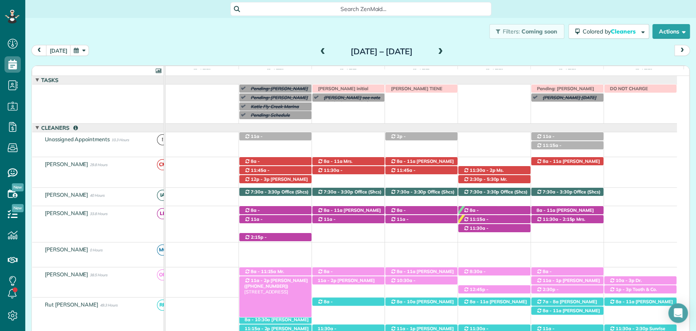
click at [268, 278] on span "Debbie Pulliam (+12514023771)" at bounding box center [276, 282] width 64 height 11
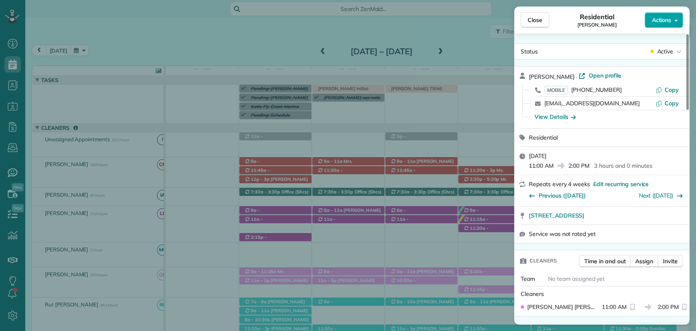
click at [664, 25] on button "Actions" at bounding box center [664, 20] width 38 height 16
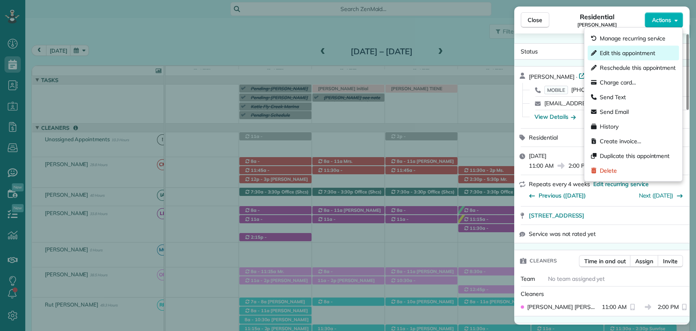
click at [617, 55] on span "Edit this appointment" at bounding box center [627, 53] width 55 height 8
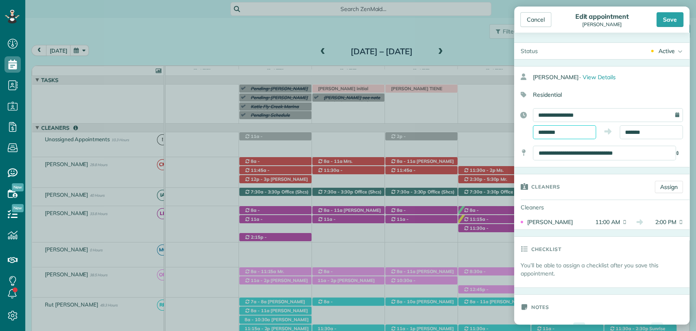
click at [558, 130] on input "********" at bounding box center [564, 132] width 63 height 14
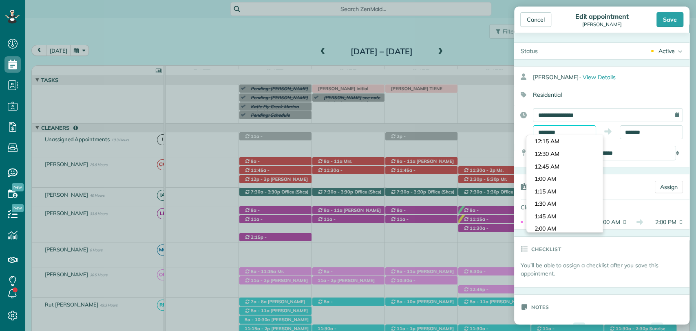
scroll to position [523, 0]
type input "********"
click at [557, 189] on body "Dashboard Scheduling Calendar View List View Dispatch View - Weekly scheduling …" at bounding box center [348, 165] width 696 height 331
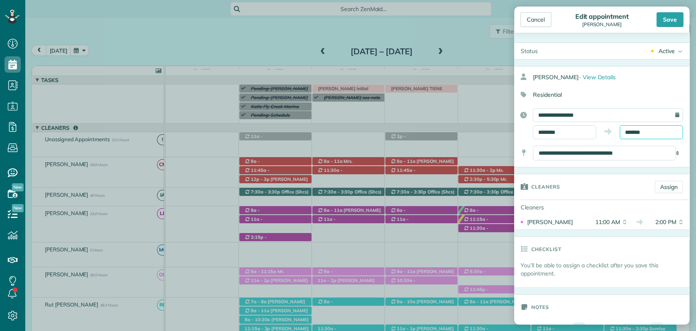
click at [630, 137] on body "Dashboard Scheduling Calendar View List View Dispatch View - Weekly scheduling …" at bounding box center [348, 165] width 696 height 331
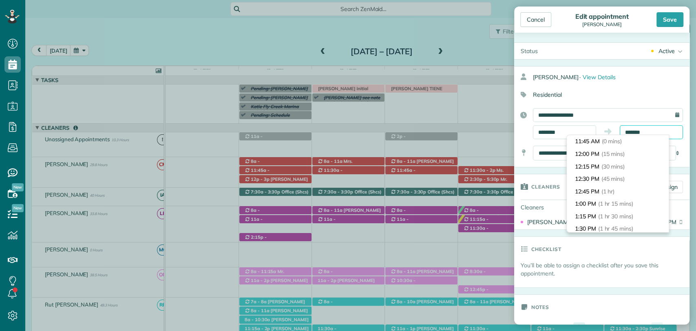
scroll to position [100, 0]
type input "*******"
drag, startPoint x: 610, startPoint y: 192, endPoint x: 631, endPoint y: 123, distance: 71.7
click at [609, 192] on span "(3 hrs)" at bounding box center [606, 191] width 16 height 7
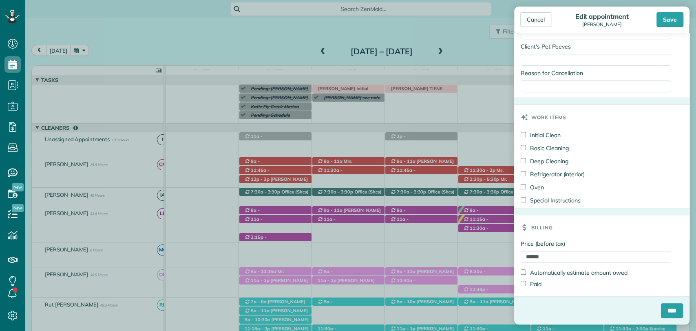
scroll to position [486, 0]
click at [667, 16] on div "Save" at bounding box center [670, 19] width 27 height 15
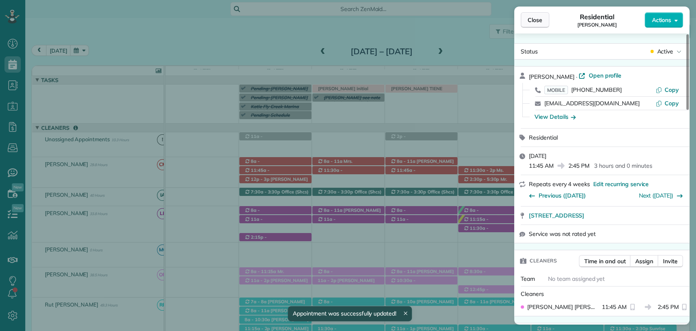
click at [529, 22] on span "Close" at bounding box center [535, 20] width 15 height 8
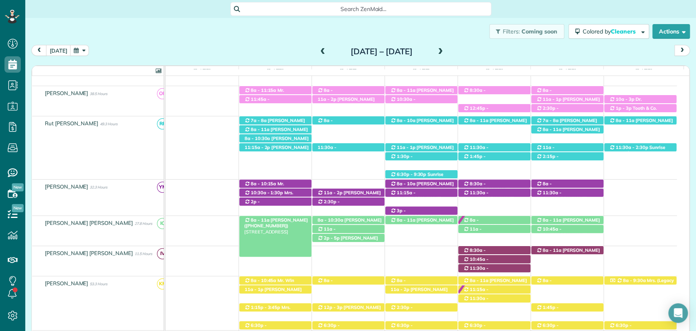
scroll to position [136, 0]
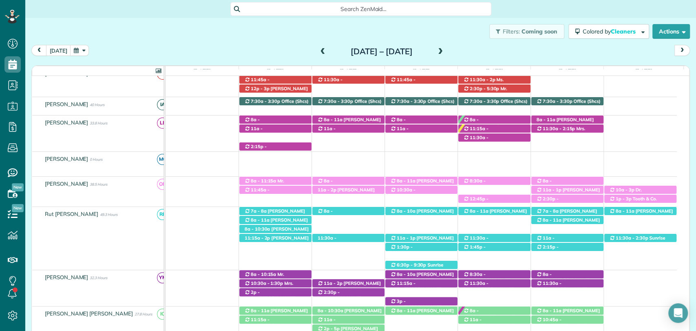
click at [319, 55] on span at bounding box center [323, 51] width 9 height 7
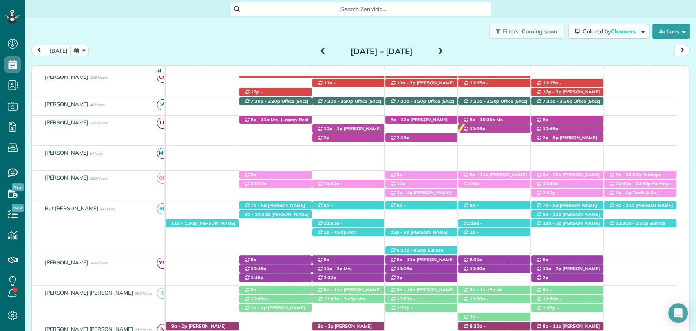
click at [445, 53] on span at bounding box center [440, 51] width 9 height 7
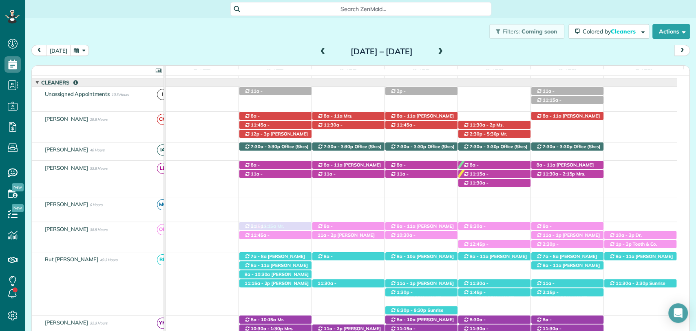
drag, startPoint x: 261, startPoint y: 190, endPoint x: 273, endPoint y: 241, distance: 52.3
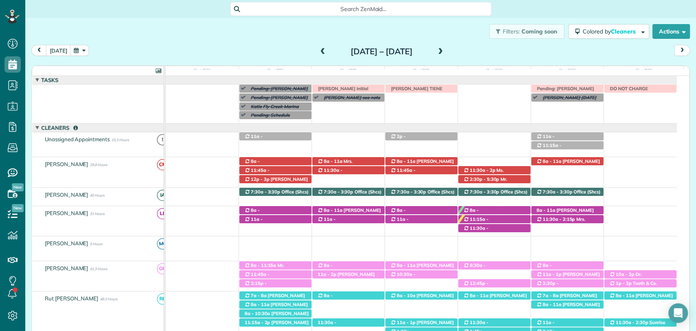
click at [319, 52] on span at bounding box center [323, 51] width 9 height 7
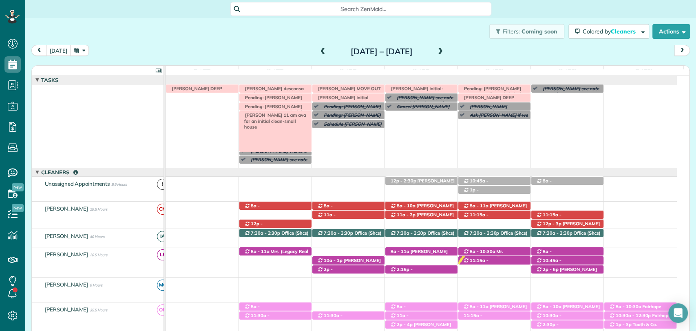
click at [265, 118] on span "Kenia 11 am ava for an initial clean-small house" at bounding box center [273, 121] width 65 height 18
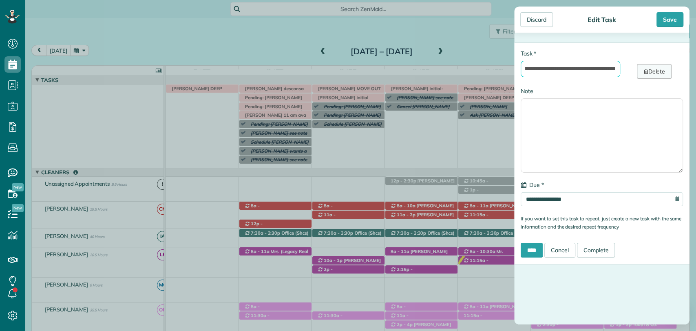
drag, startPoint x: 599, startPoint y: 66, endPoint x: 643, endPoint y: 66, distance: 43.7
click at [643, 66] on div "**********" at bounding box center [602, 63] width 175 height 29
type input "**********"
click at [676, 22] on div "Save" at bounding box center [670, 19] width 27 height 15
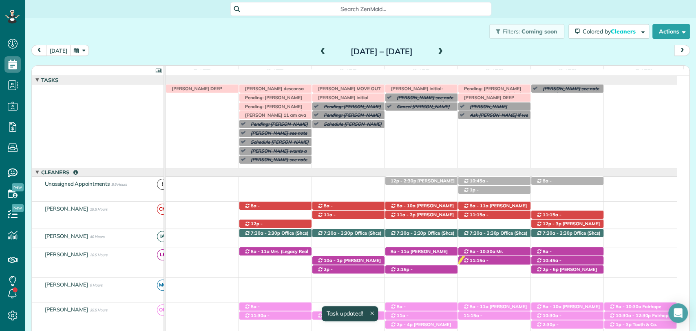
click at [445, 51] on span at bounding box center [440, 51] width 9 height 7
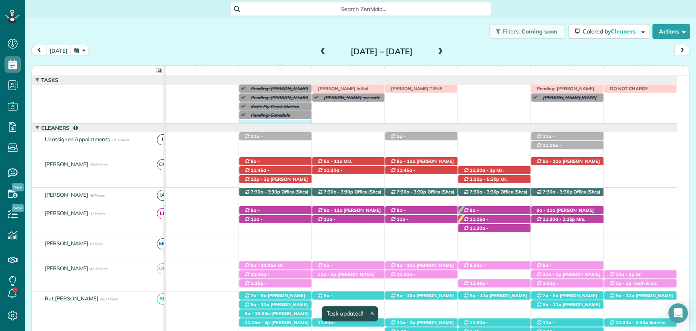
click at [270, 122] on div "Pending: Betty Bell see note (Condo cleaning Magnolia Beach for September 29th,…" at bounding box center [422, 103] width 512 height 39
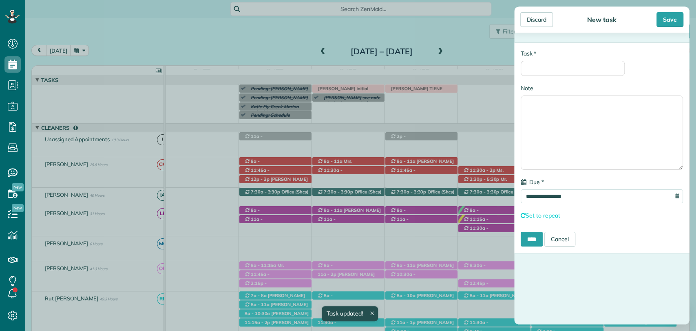
click at [559, 58] on div "* Task" at bounding box center [573, 62] width 104 height 27
click at [556, 66] on input "* Task" at bounding box center [573, 68] width 104 height 15
click at [534, 19] on div "Discard" at bounding box center [536, 19] width 33 height 15
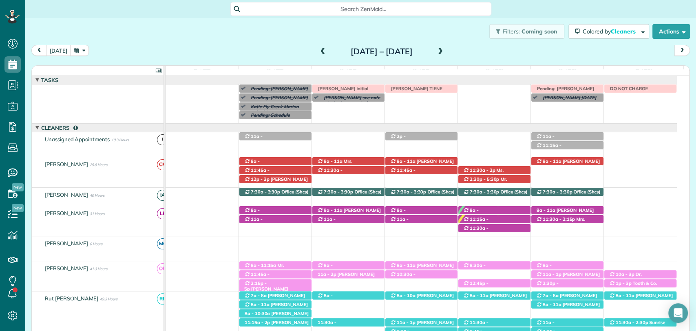
click at [264, 282] on span "2:15p - 5p" at bounding box center [255, 285] width 22 height 11
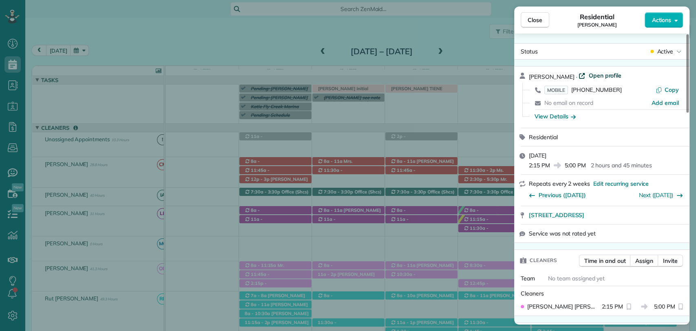
click at [589, 77] on span "Open profile" at bounding box center [605, 75] width 33 height 8
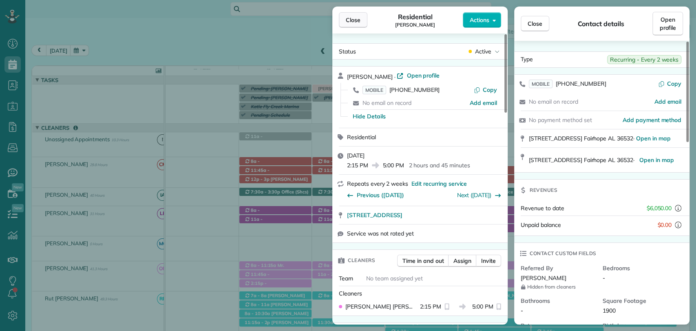
click at [346, 24] on button "Close" at bounding box center [353, 20] width 29 height 16
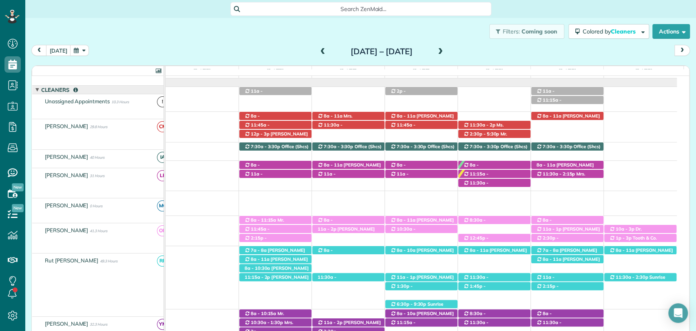
scroll to position [45, 0]
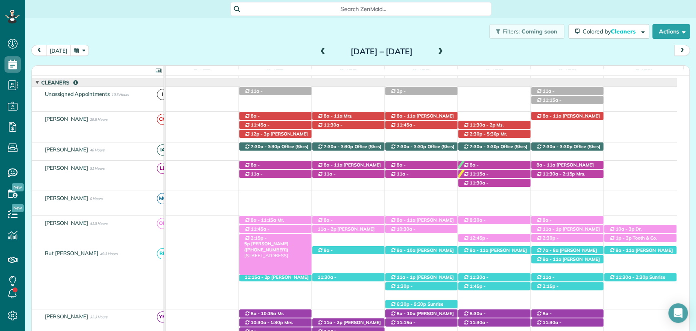
click at [261, 238] on span "2:15p - 5p" at bounding box center [255, 240] width 22 height 11
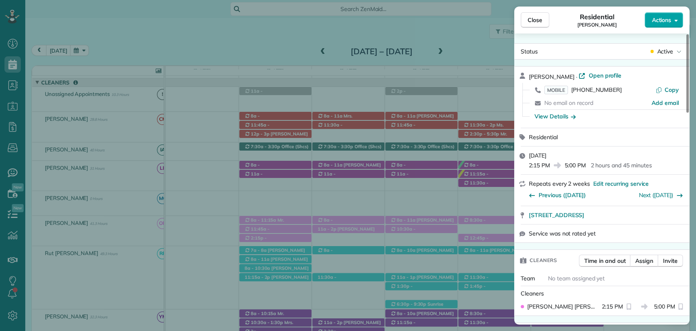
click at [653, 18] on span "Actions" at bounding box center [662, 20] width 20 height 8
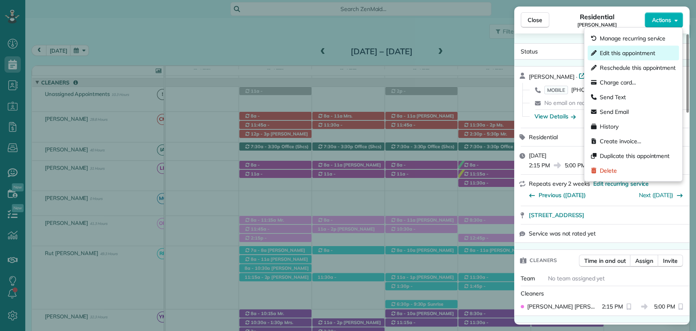
click at [636, 48] on div "Edit this appointment" at bounding box center [633, 53] width 91 height 15
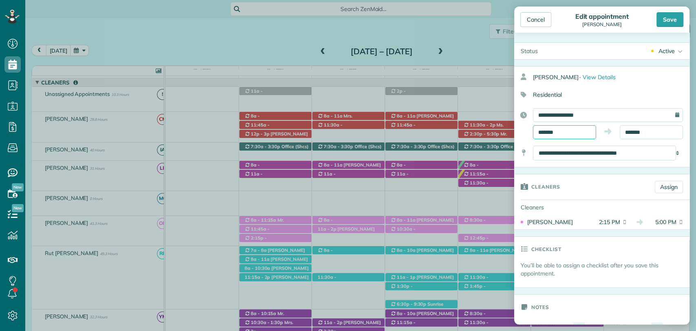
click at [551, 131] on input "*******" at bounding box center [564, 132] width 63 height 14
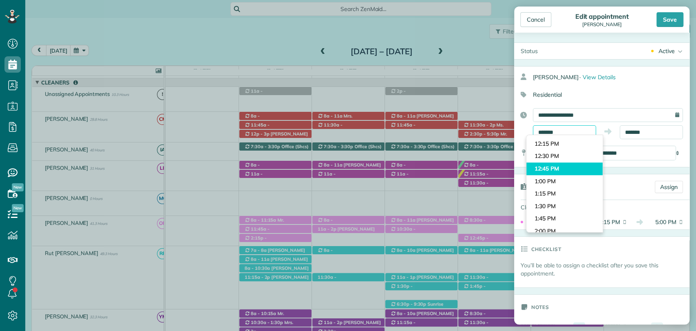
scroll to position [594, 0]
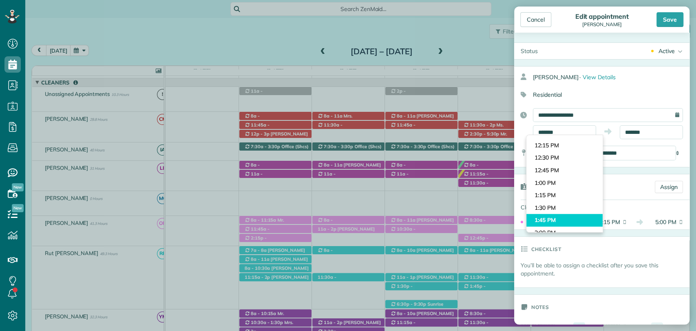
type input "*******"
click at [558, 219] on body "Dashboard Scheduling Calendar View List View Dispatch View - Weekly scheduling …" at bounding box center [348, 165] width 696 height 331
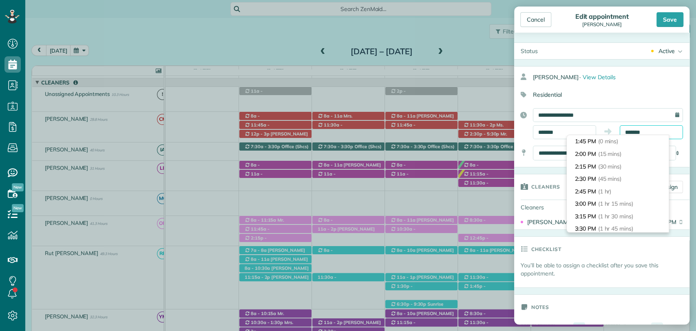
click at [639, 134] on input "*******" at bounding box center [651, 132] width 63 height 14
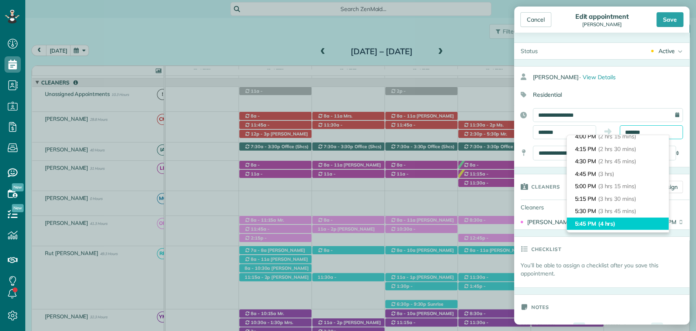
scroll to position [104, 0]
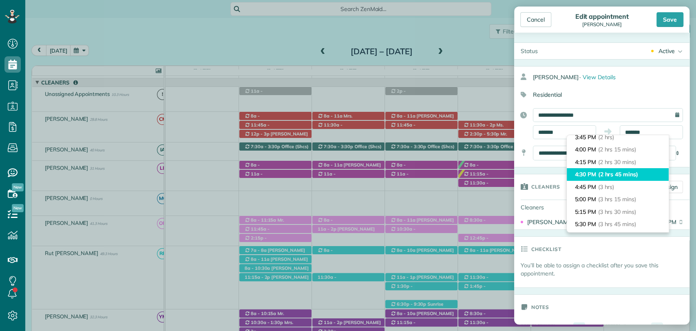
type input "*******"
click at [614, 176] on span "(2 hrs 45 mins)" at bounding box center [618, 174] width 40 height 7
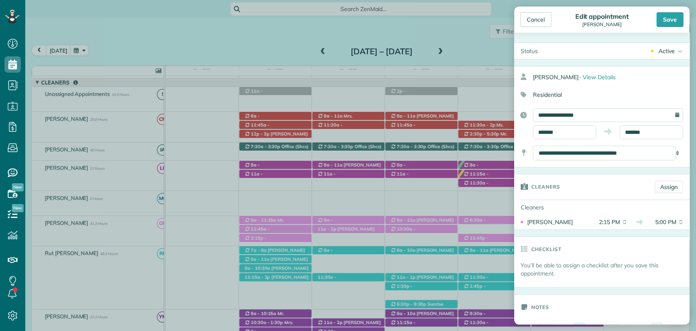
click at [672, 17] on div "Save" at bounding box center [670, 19] width 27 height 15
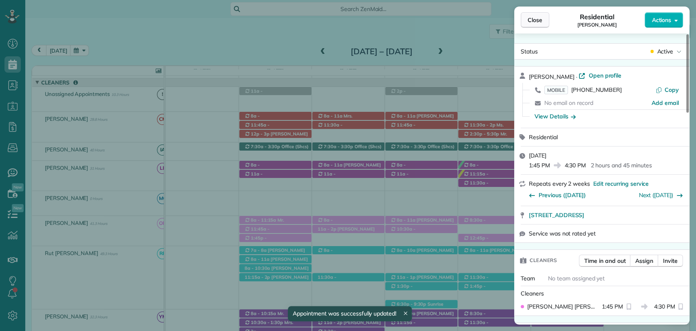
drag, startPoint x: 551, startPoint y: 13, endPoint x: 544, endPoint y: 16, distance: 8.0
click at [544, 16] on div "Close Residential Janet Joyner Actions" at bounding box center [601, 20] width 175 height 27
drag, startPoint x: 543, startPoint y: 16, endPoint x: 465, endPoint y: 24, distance: 77.4
click at [542, 16] on button "Close" at bounding box center [535, 20] width 29 height 16
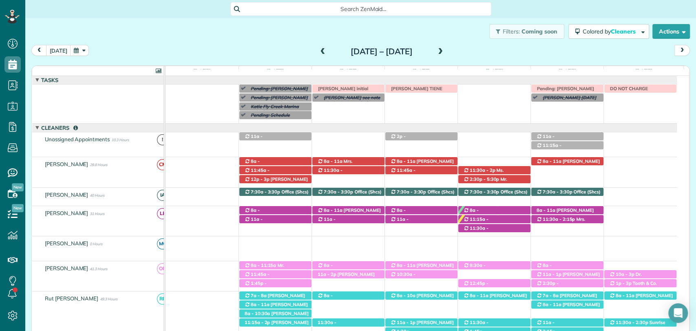
scroll to position [45, 0]
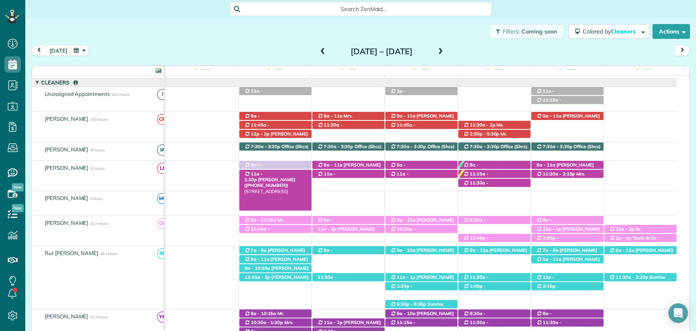
drag, startPoint x: 271, startPoint y: 237, endPoint x: 275, endPoint y: 175, distance: 62.1
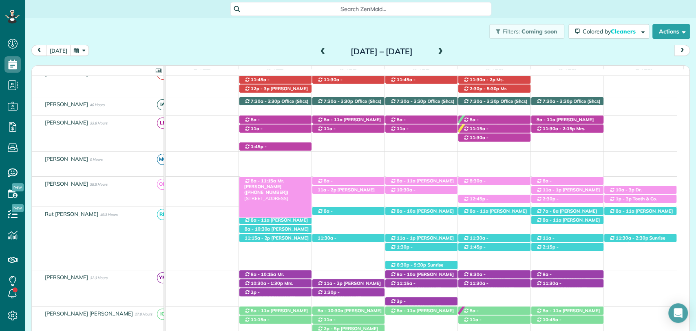
click at [281, 182] on span "Mr. Kenny King (+12059379811)" at bounding box center [266, 187] width 44 height 18
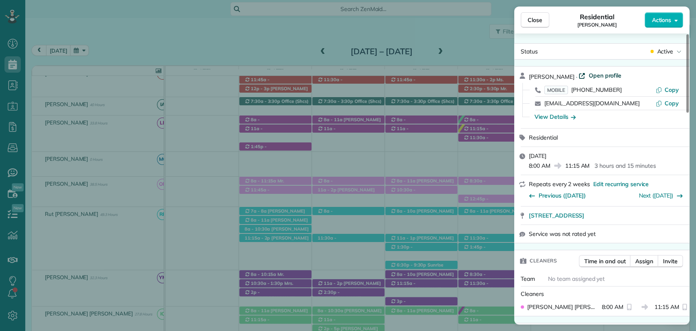
click at [593, 74] on span "Open profile" at bounding box center [605, 75] width 33 height 8
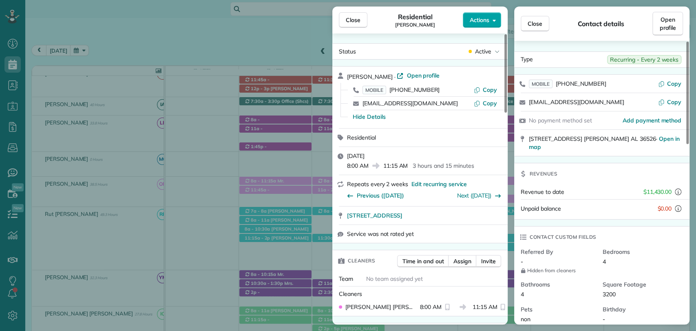
click at [484, 18] on span "Actions" at bounding box center [480, 20] width 20 height 8
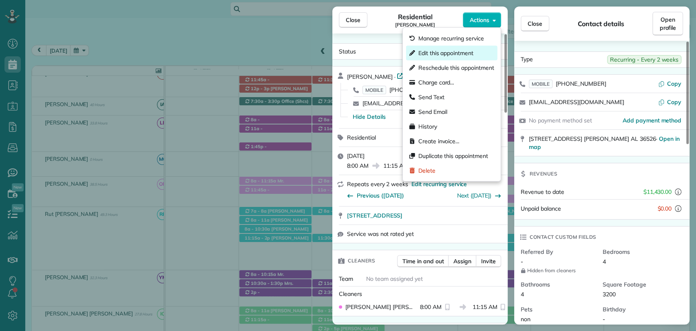
click at [453, 57] on div "Edit this appointment" at bounding box center [451, 53] width 91 height 15
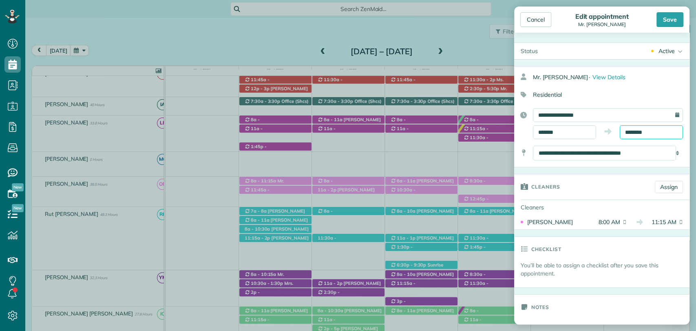
click at [627, 128] on input "********" at bounding box center [651, 132] width 63 height 14
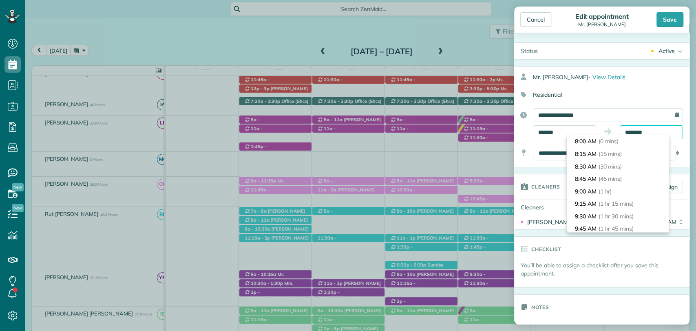
scroll to position [149, 0]
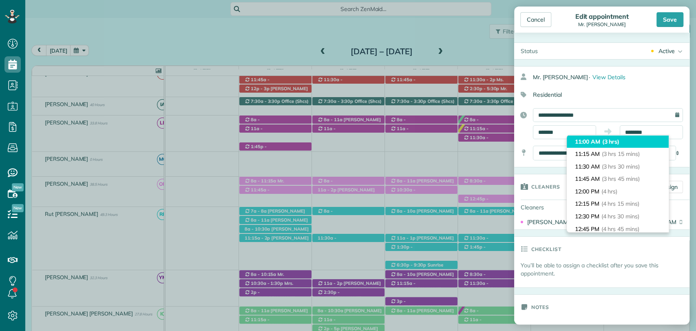
type input "********"
click at [599, 146] on li "11:00 AM (3 hrs)" at bounding box center [618, 141] width 102 height 13
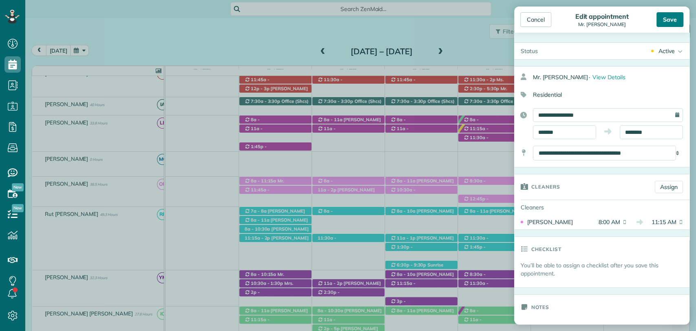
click at [670, 18] on div "Save" at bounding box center [670, 19] width 27 height 15
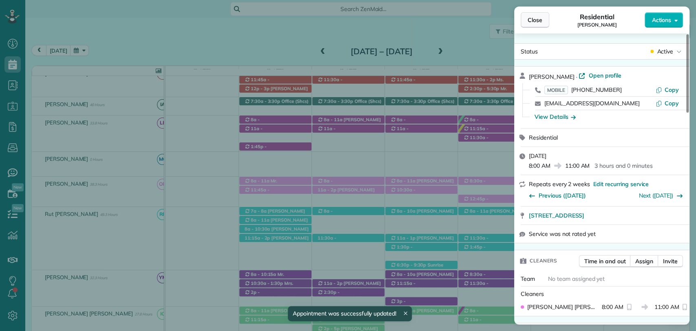
drag, startPoint x: 539, startPoint y: 19, endPoint x: 523, endPoint y: 18, distance: 16.3
click at [539, 19] on span "Close" at bounding box center [535, 20] width 15 height 8
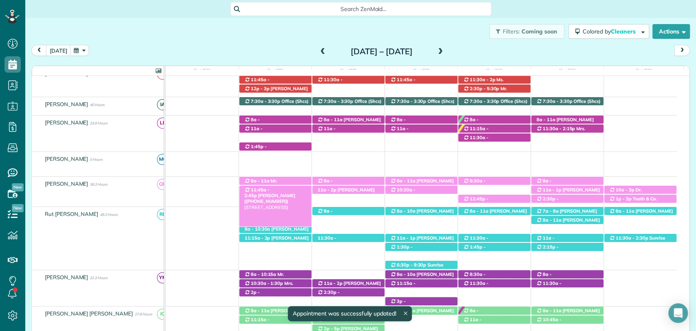
click at [294, 193] on span "Debbie Pulliam (+12514023771)" at bounding box center [269, 198] width 51 height 11
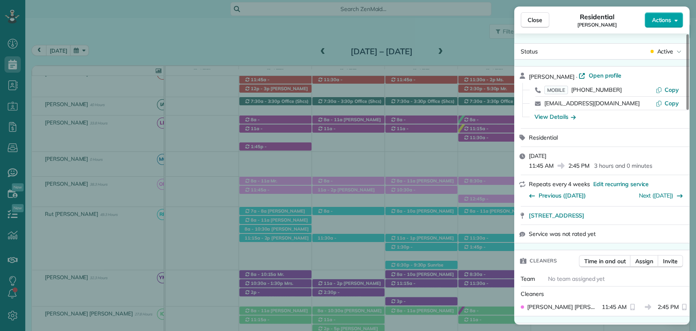
click at [665, 20] on span "Actions" at bounding box center [662, 20] width 20 height 8
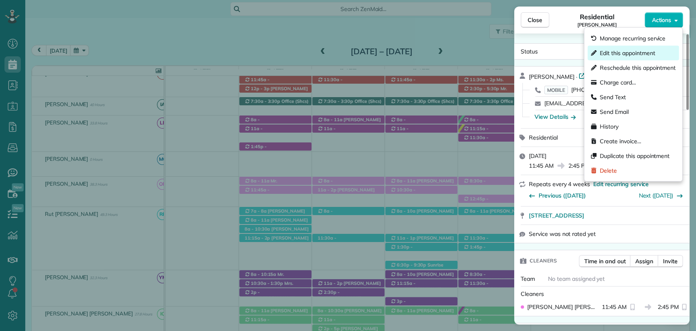
click at [607, 57] on div "Edit this appointment" at bounding box center [633, 53] width 91 height 15
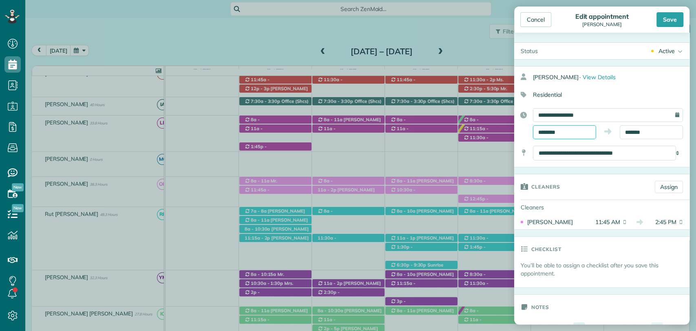
click at [570, 132] on input "********" at bounding box center [564, 132] width 63 height 14
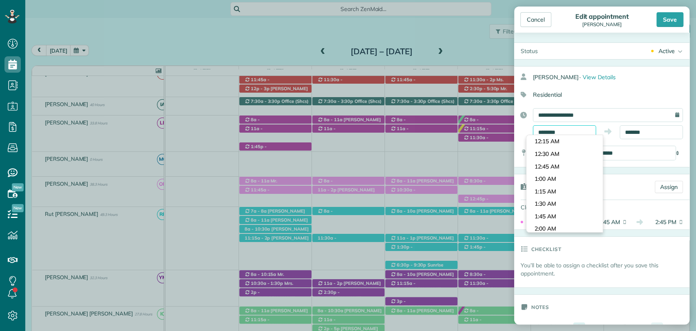
scroll to position [560, 0]
type input "********"
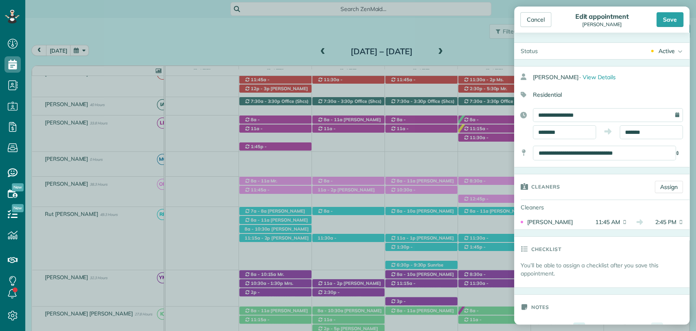
click at [558, 142] on body "Dashboard Scheduling Calendar View List View Dispatch View - Weekly scheduling …" at bounding box center [348, 165] width 696 height 331
click at [628, 133] on input "*******" at bounding box center [651, 132] width 63 height 14
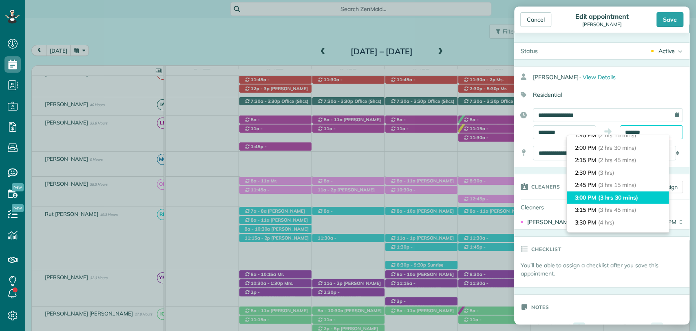
scroll to position [104, 0]
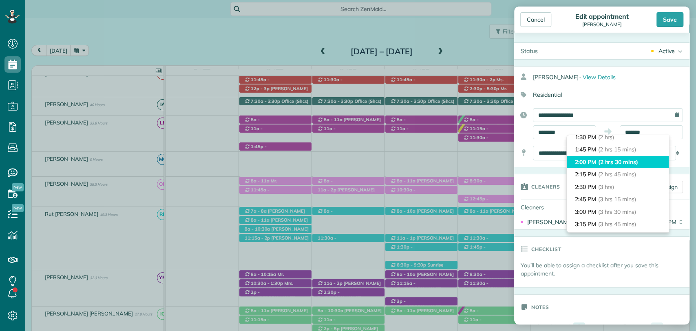
type input "*******"
click at [620, 167] on li "2:00 PM (2 hrs 30 mins)" at bounding box center [618, 162] width 102 height 13
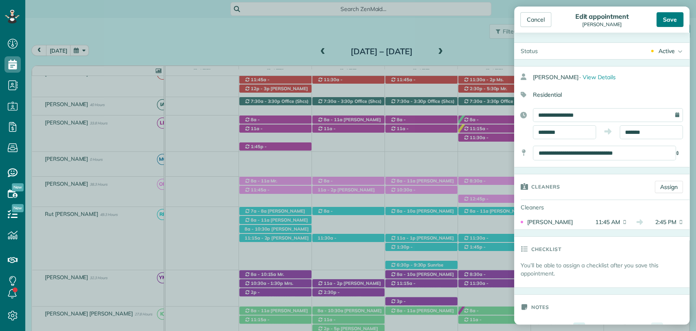
click at [674, 18] on div "Save" at bounding box center [670, 19] width 27 height 15
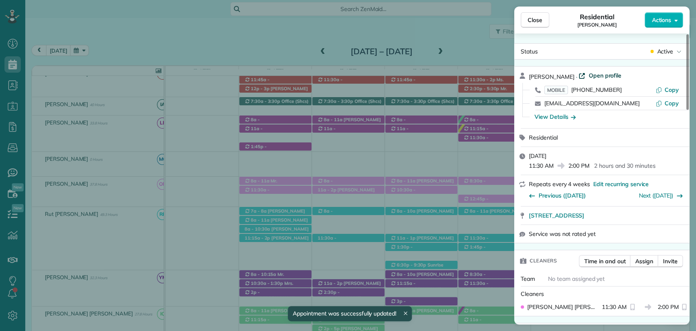
click at [599, 78] on span "Open profile" at bounding box center [605, 75] width 33 height 8
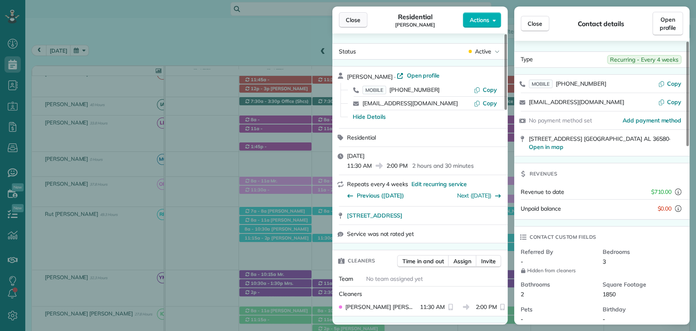
click at [347, 26] on button "Close" at bounding box center [353, 20] width 29 height 16
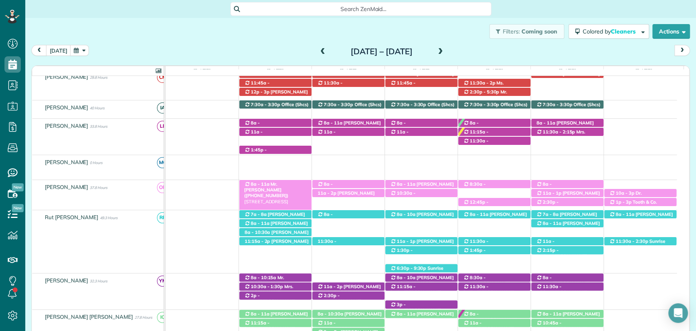
scroll to position [91, 0]
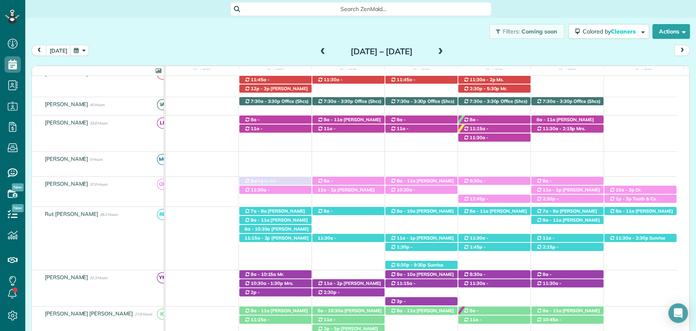
drag, startPoint x: 277, startPoint y: 149, endPoint x: 264, endPoint y: 196, distance: 48.4
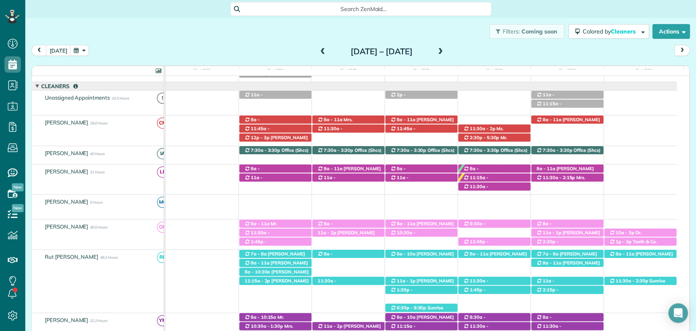
scroll to position [45, 0]
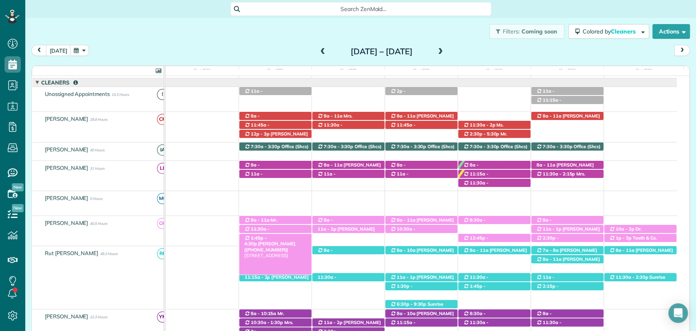
click at [281, 241] on span "Janet Joyner (+19016039312)" at bounding box center [269, 246] width 51 height 11
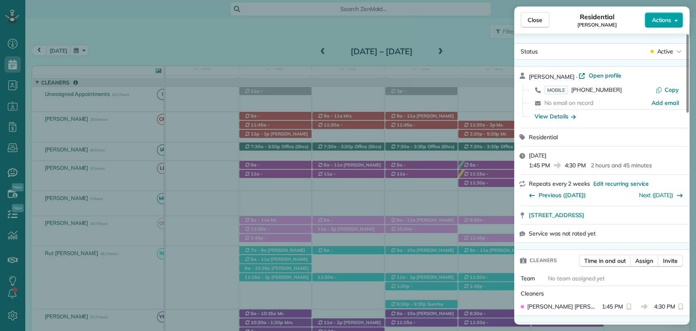
click at [667, 16] on span "Actions" at bounding box center [662, 20] width 20 height 8
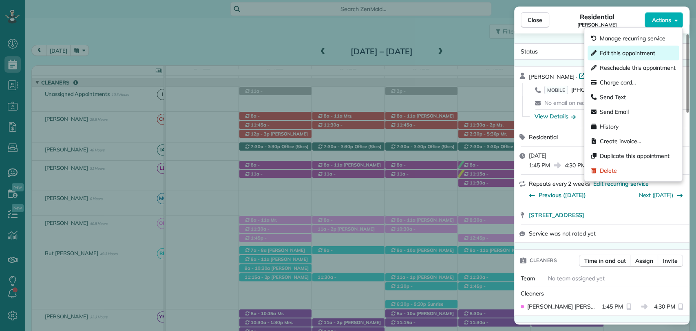
click at [616, 54] on span "Edit this appointment" at bounding box center [627, 53] width 55 height 8
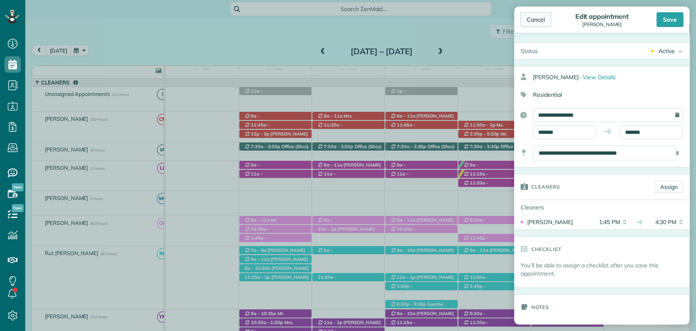
click at [534, 23] on div "Cancel" at bounding box center [535, 19] width 31 height 15
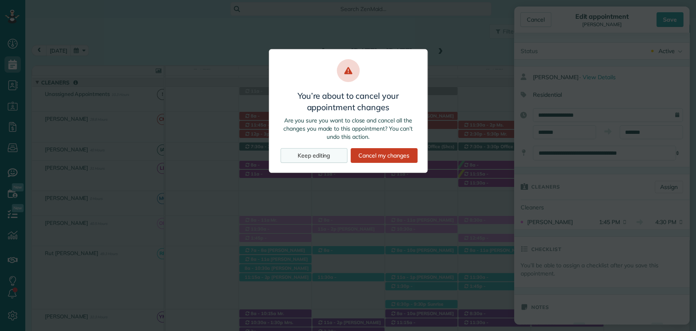
drag, startPoint x: 359, startPoint y: 151, endPoint x: 343, endPoint y: 161, distance: 19.2
click at [359, 151] on div "Cancel my changes" at bounding box center [384, 155] width 67 height 15
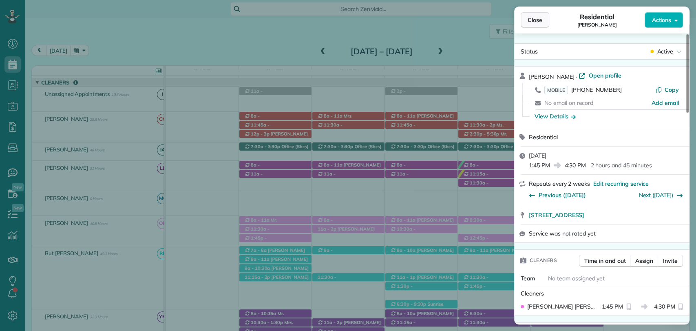
click at [538, 20] on span "Close" at bounding box center [535, 20] width 15 height 8
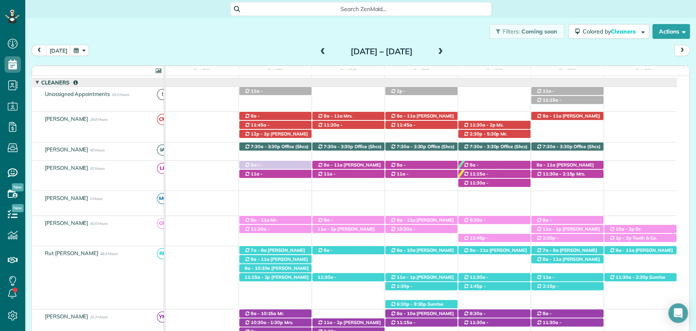
drag, startPoint x: 273, startPoint y: 239, endPoint x: 281, endPoint y: 179, distance: 60.1
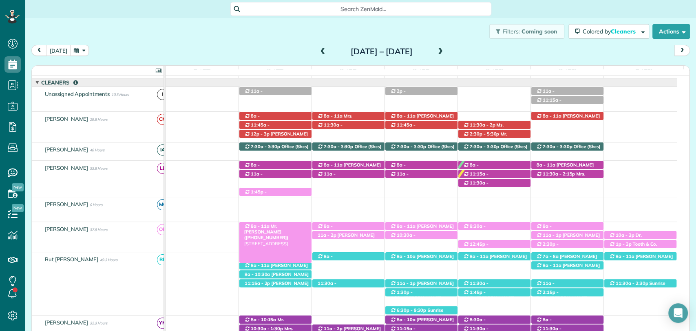
click at [282, 225] on span "Mr. Kenny King (+12059379811)" at bounding box center [266, 232] width 44 height 18
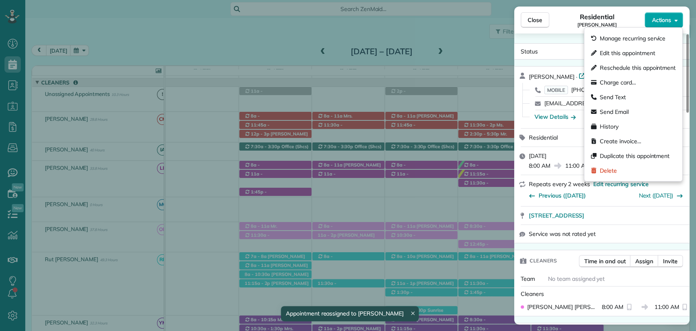
click at [666, 21] on span "Actions" at bounding box center [662, 20] width 20 height 8
click at [629, 54] on span "Edit this appointment" at bounding box center [627, 53] width 55 height 8
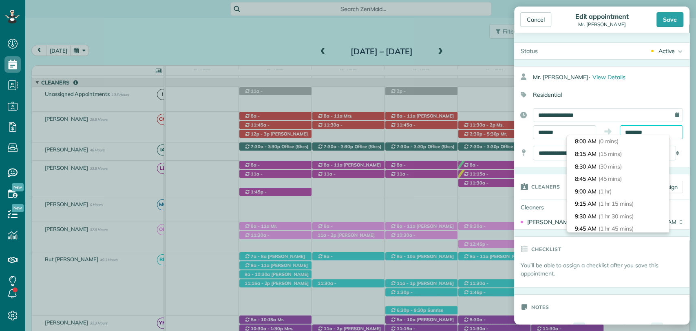
click at [647, 132] on input "********" at bounding box center [651, 132] width 63 height 14
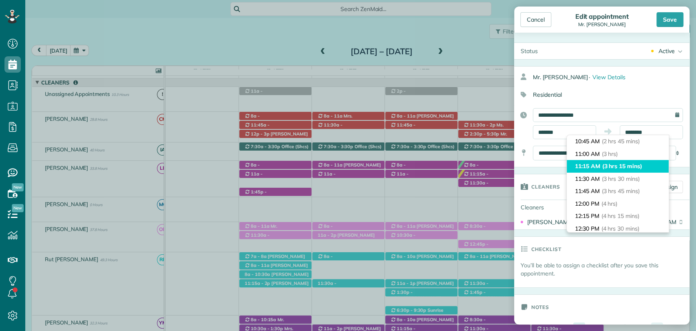
type input "********"
click at [596, 166] on li "11:15 AM (3 hrs 15 mins)" at bounding box center [618, 166] width 102 height 13
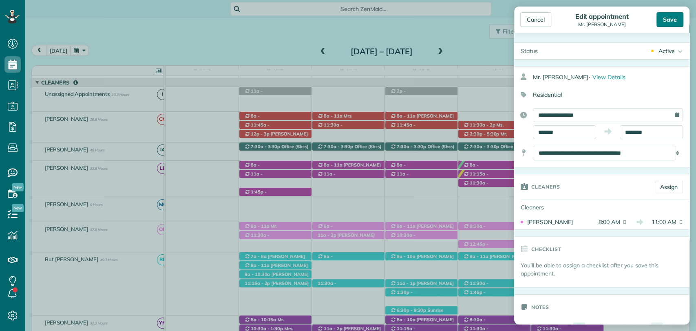
click at [663, 24] on div "Save" at bounding box center [670, 19] width 27 height 15
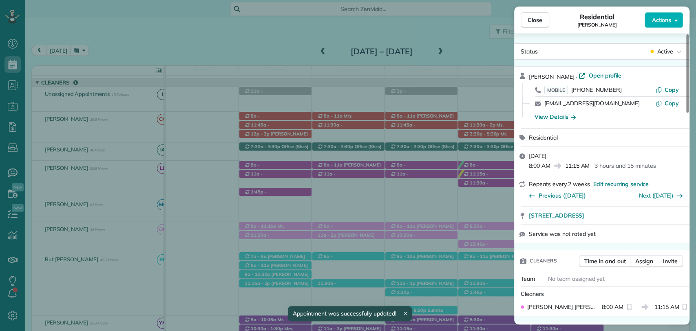
click at [277, 233] on div "Close Residential Kenny King Actions Status Active Kenny King · Open profile MO…" at bounding box center [348, 165] width 696 height 331
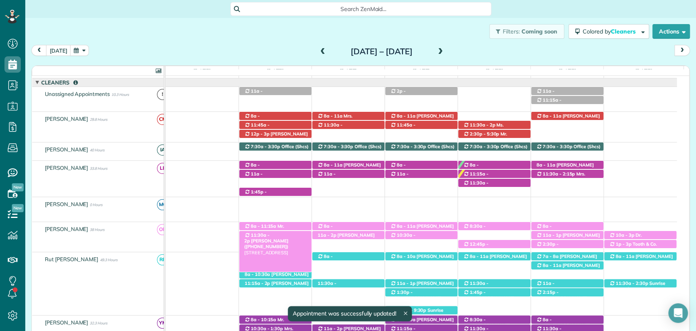
click at [284, 238] on span "Debbie Pulliam (+12514023771)" at bounding box center [266, 243] width 44 height 11
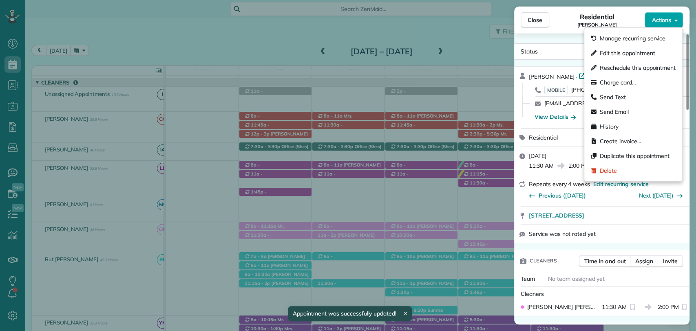
click at [671, 22] on span "Actions" at bounding box center [662, 20] width 20 height 8
click at [636, 47] on div "Edit this appointment" at bounding box center [633, 53] width 91 height 15
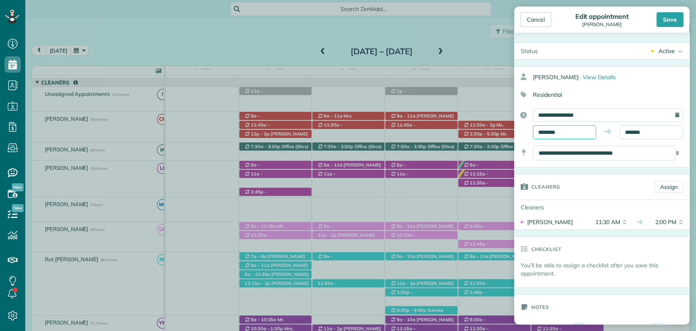
click at [566, 131] on input "********" at bounding box center [564, 132] width 63 height 14
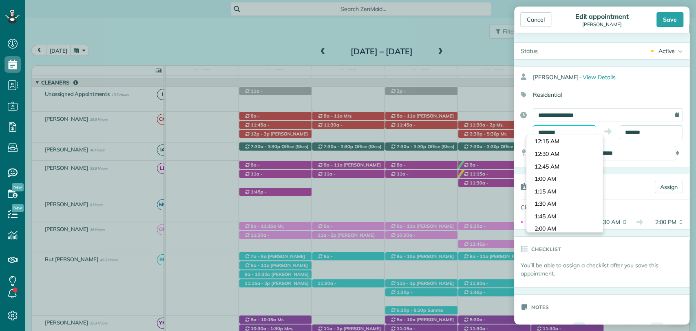
scroll to position [548, 0]
type input "********"
click at [551, 176] on body "Dashboard Scheduling Calendar View List View Dispatch View - Weekly scheduling …" at bounding box center [348, 165] width 696 height 331
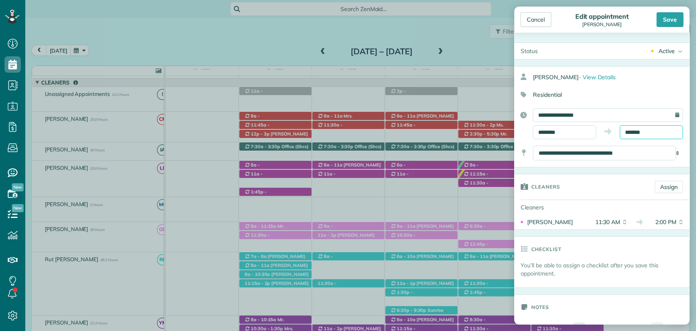
click at [636, 130] on input "*******" at bounding box center [651, 132] width 63 height 14
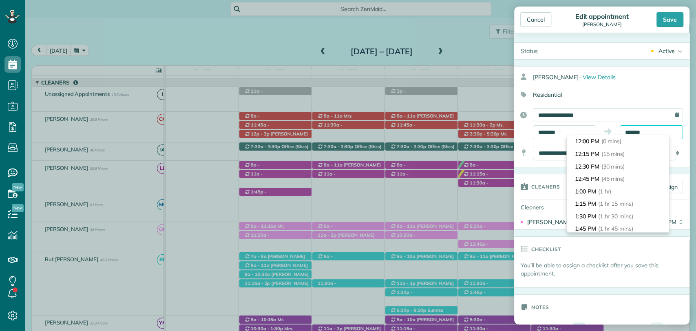
scroll to position [87, 0]
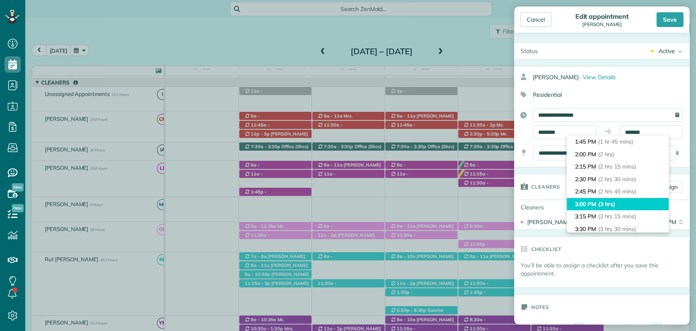
type input "*******"
click at [610, 202] on span "(3 hrs)" at bounding box center [607, 203] width 18 height 7
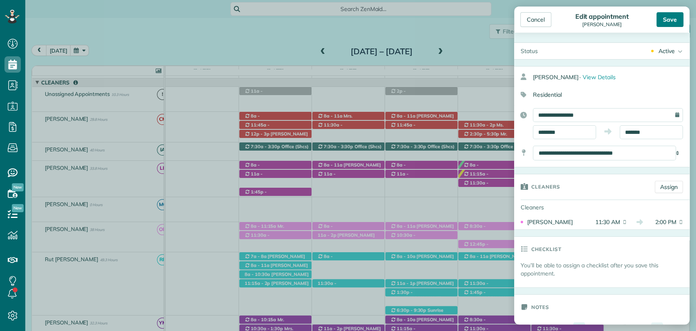
click at [671, 18] on div "Save" at bounding box center [670, 19] width 27 height 15
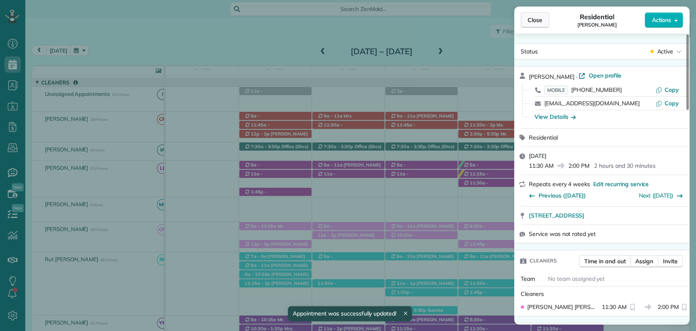
click at [535, 20] on span "Close" at bounding box center [535, 20] width 15 height 8
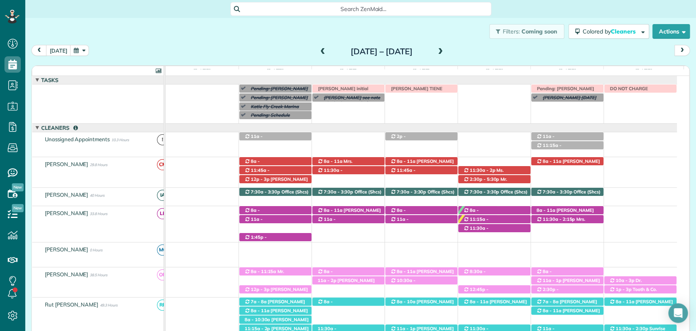
click at [319, 53] on span at bounding box center [323, 51] width 9 height 7
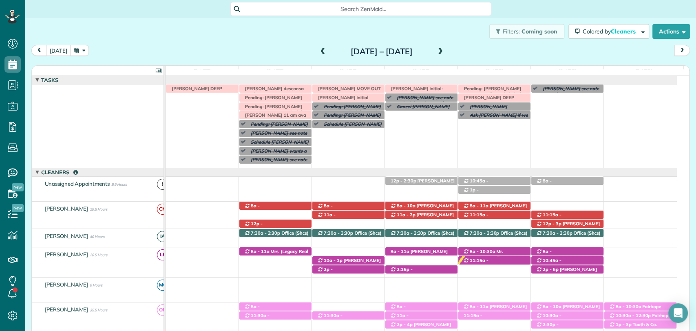
click at [319, 51] on span at bounding box center [323, 51] width 9 height 7
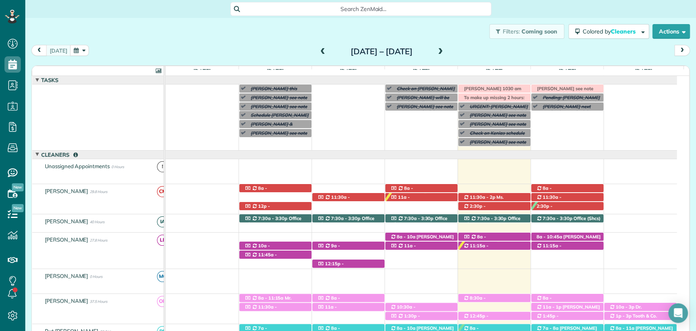
click at [563, 137] on div "Morgen Stalder this week Linda Crawford see note (today or tomorrow afternoon o…" at bounding box center [422, 116] width 512 height 65
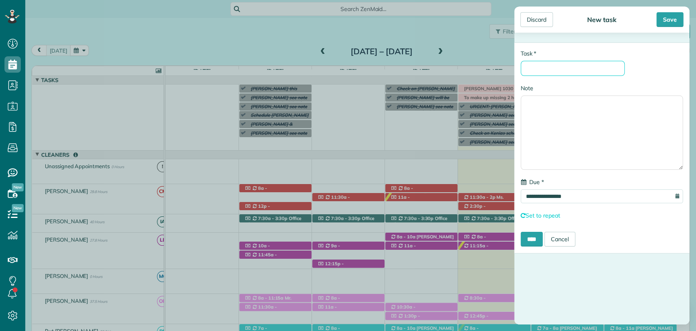
click at [598, 72] on input "* Task" at bounding box center [573, 68] width 104 height 15
click at [525, 70] on input "**********" at bounding box center [573, 68] width 104 height 15
click at [616, 68] on input "**********" at bounding box center [573, 68] width 104 height 15
type input "**********"
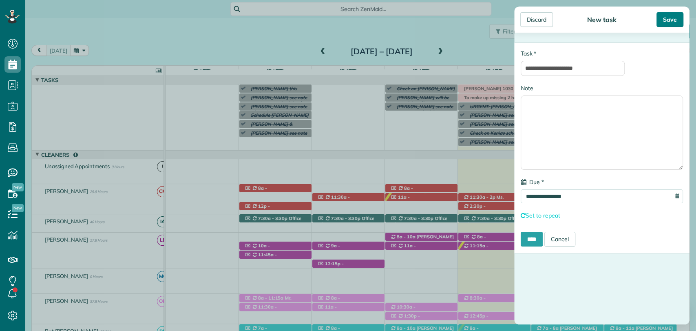
click at [666, 20] on div "Save" at bounding box center [670, 19] width 27 height 15
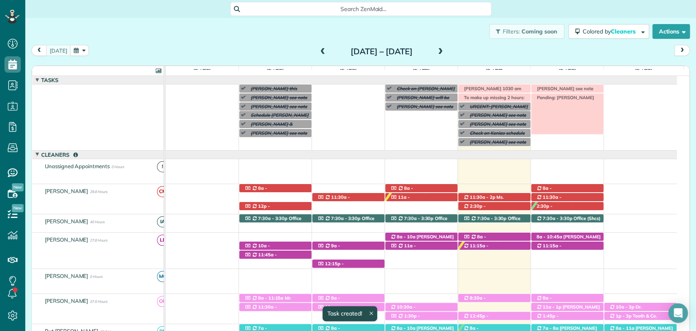
click at [562, 97] on span "Pending: Debbie Pulliam" at bounding box center [564, 98] width 62 height 6
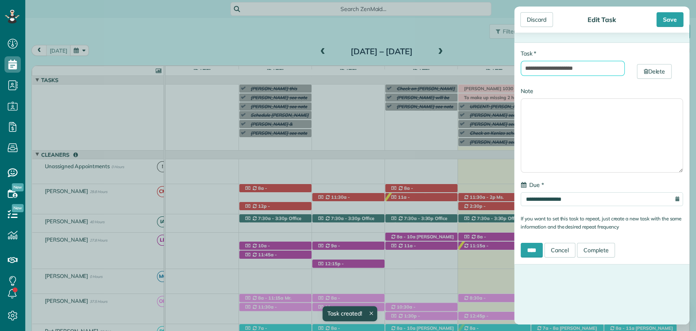
click at [578, 71] on input "**********" at bounding box center [573, 68] width 104 height 15
click at [598, 67] on input "**********" at bounding box center [573, 68] width 104 height 15
type input "**********"
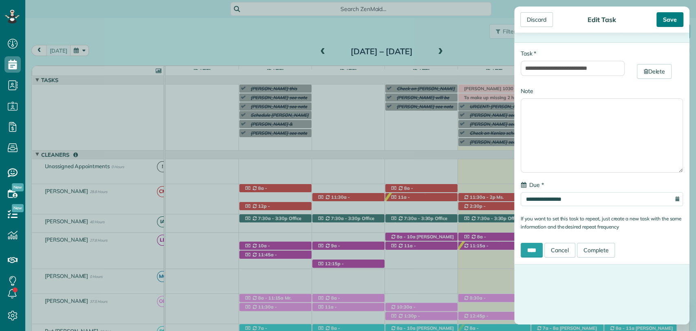
click at [676, 18] on div "Save" at bounding box center [670, 19] width 27 height 15
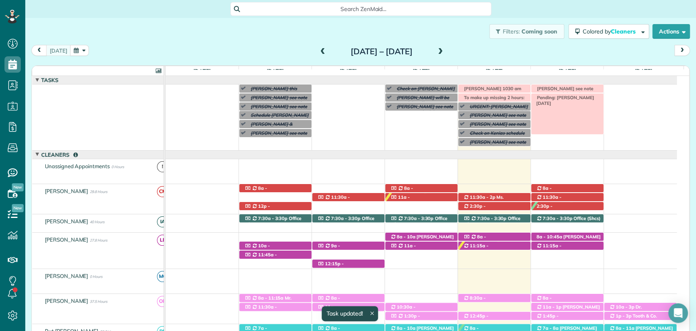
click at [585, 97] on span "Pending: Debbie Pulliam SEP 29" at bounding box center [563, 100] width 61 height 11
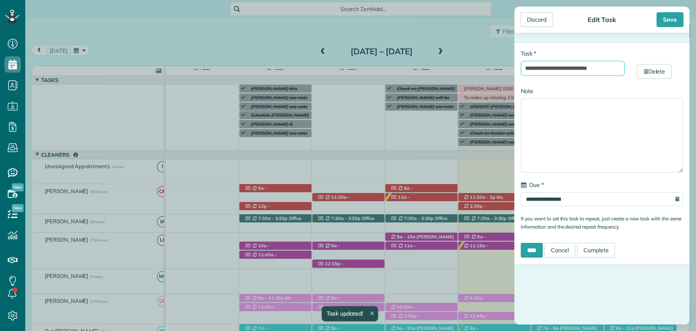
click at [611, 71] on input "**********" at bounding box center [573, 68] width 104 height 15
type input "**********"
click at [667, 16] on div "Save" at bounding box center [670, 19] width 27 height 15
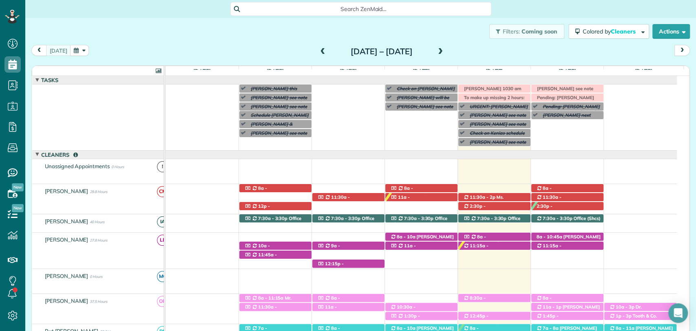
click at [445, 53] on span at bounding box center [440, 51] width 9 height 7
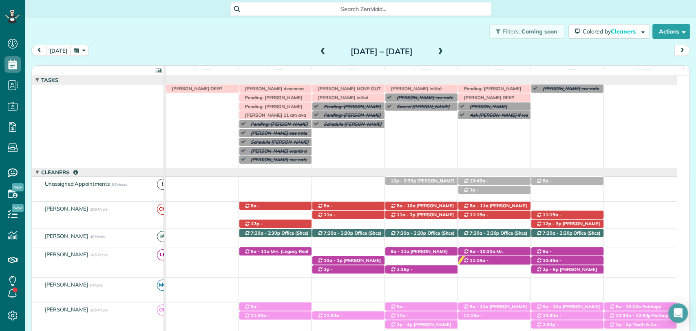
scroll to position [59, 0]
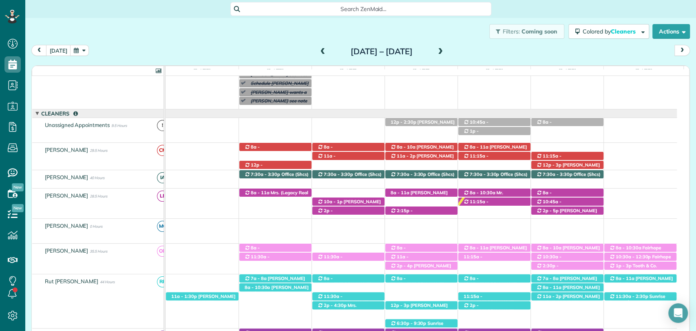
click at [445, 50] on span at bounding box center [440, 51] width 9 height 7
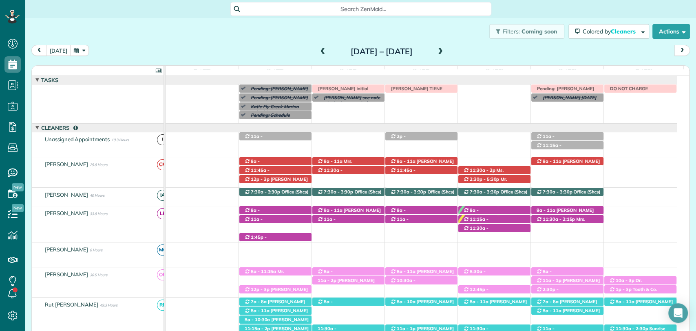
scroll to position [14, 0]
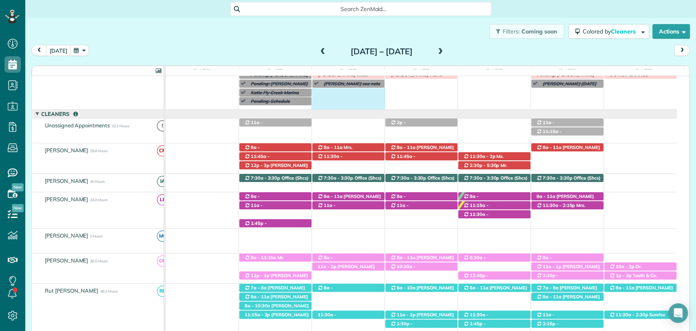
click at [356, 108] on div "Pending: Betty Bell see note (Condo cleaning Magnolia Beach for September 29th,…" at bounding box center [422, 90] width 512 height 39
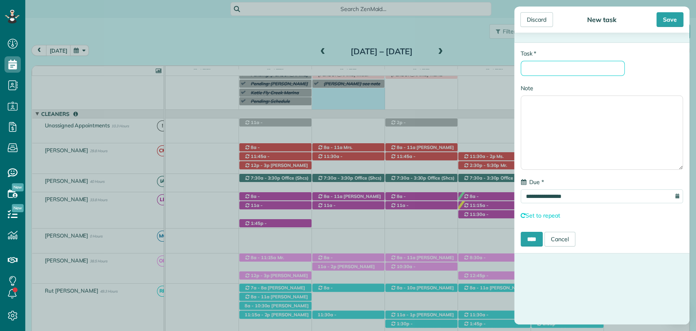
click at [558, 68] on input "* Task" at bounding box center [573, 68] width 104 height 15
type input "*"
type input "**********"
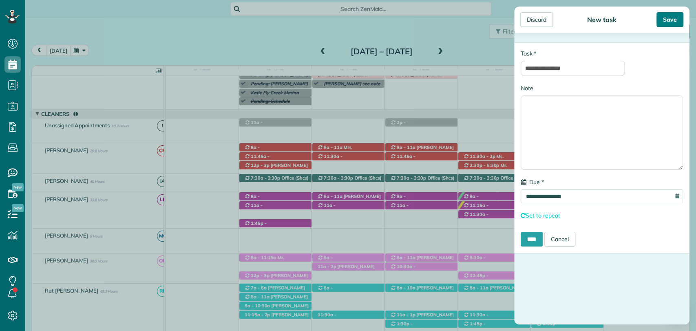
click at [677, 15] on div "Save" at bounding box center [670, 19] width 27 height 15
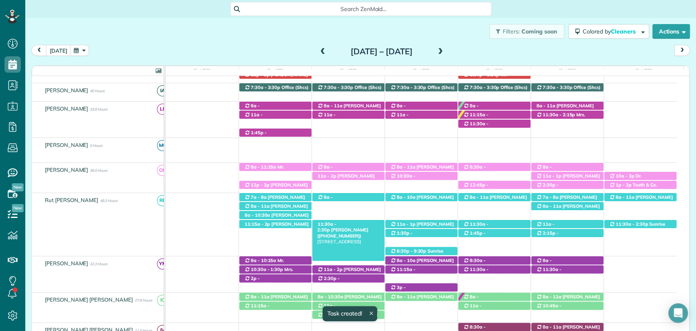
scroll to position [286, 0]
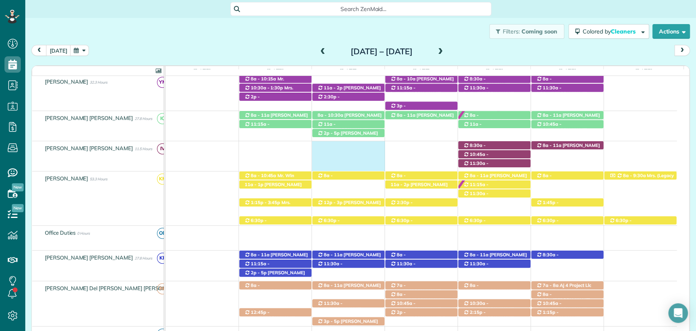
click at [350, 157] on div "11:30a - 3p Eliana Joines (+12518957185) 21761 Veranda Blvd - FAIRHOPE, Alabama…" at bounding box center [422, 156] width 512 height 30
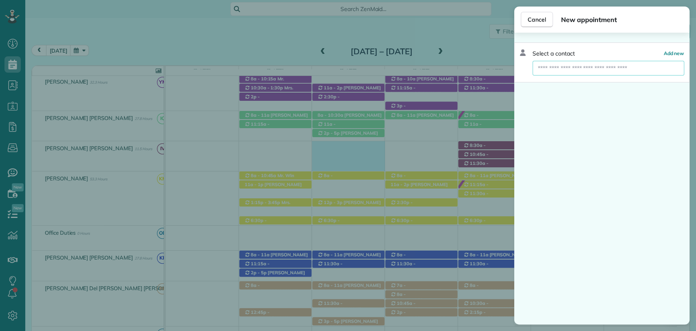
click at [559, 71] on input "text" at bounding box center [609, 68] width 152 height 15
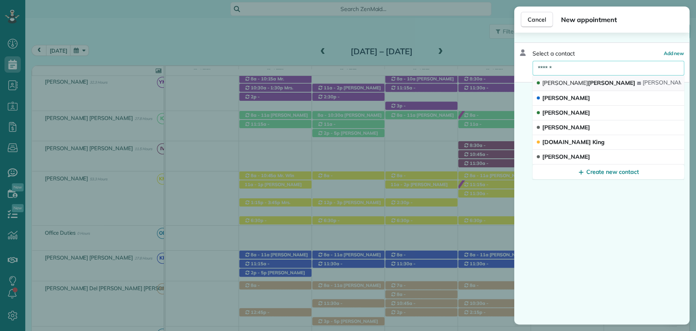
type input "******"
click at [571, 83] on span "Eliana Joines" at bounding box center [589, 82] width 93 height 7
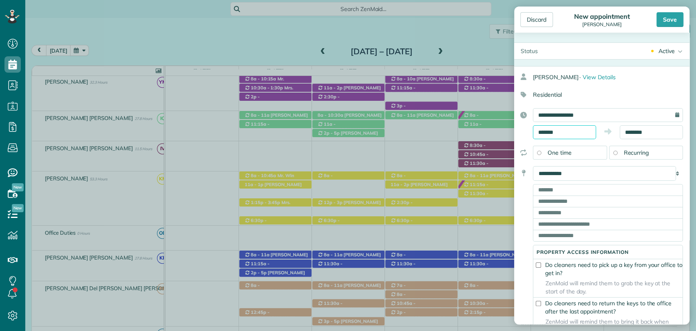
click at [558, 131] on input "*******" at bounding box center [564, 132] width 63 height 14
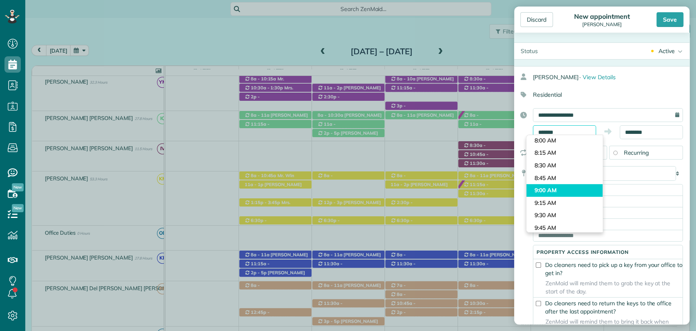
scroll to position [333, 0]
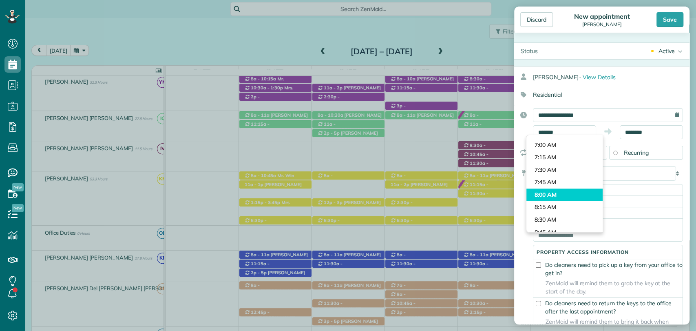
type input "*******"
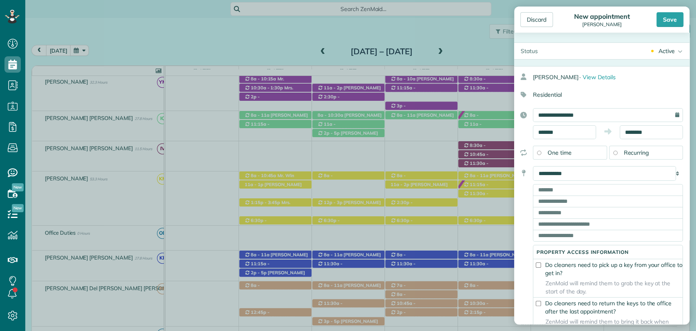
drag, startPoint x: 550, startPoint y: 196, endPoint x: 592, endPoint y: 151, distance: 61.8
click at [549, 196] on body "Dashboard Scheduling Calendar View List View Dispatch View - Weekly scheduling …" at bounding box center [348, 165] width 696 height 331
click at [655, 136] on body "Dashboard Scheduling Calendar View List View Dispatch View - Weekly scheduling …" at bounding box center [348, 165] width 696 height 331
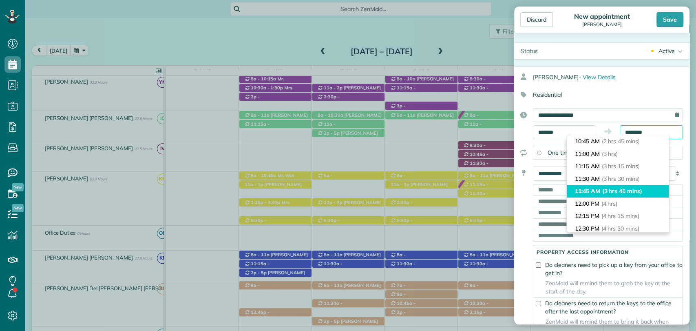
scroll to position [182, 0]
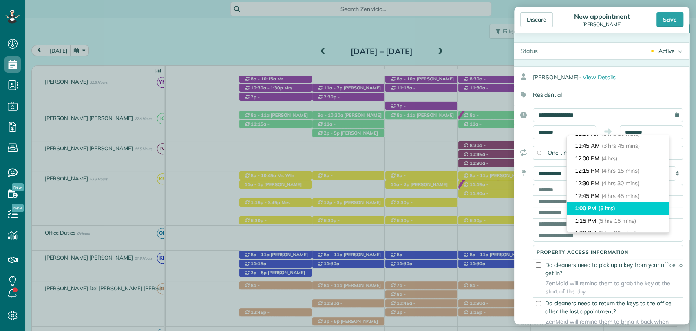
type input "*******"
click at [606, 203] on li "1:00 PM (5 hrs)" at bounding box center [618, 208] width 102 height 13
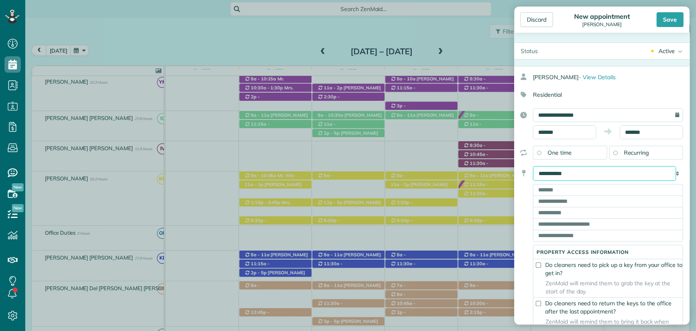
click at [575, 172] on select "**********" at bounding box center [604, 173] width 143 height 15
select select "******"
click at [533, 166] on select "**********" at bounding box center [604, 173] width 143 height 15
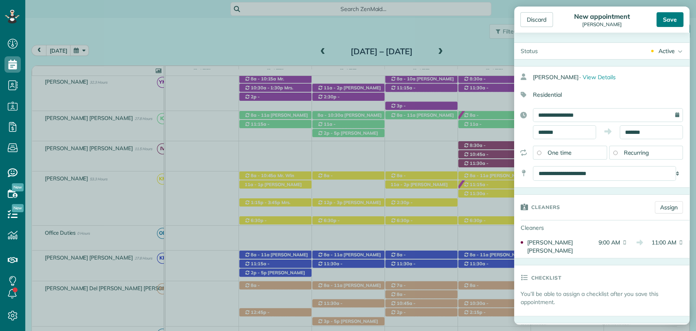
click at [671, 19] on div "Save" at bounding box center [670, 19] width 27 height 15
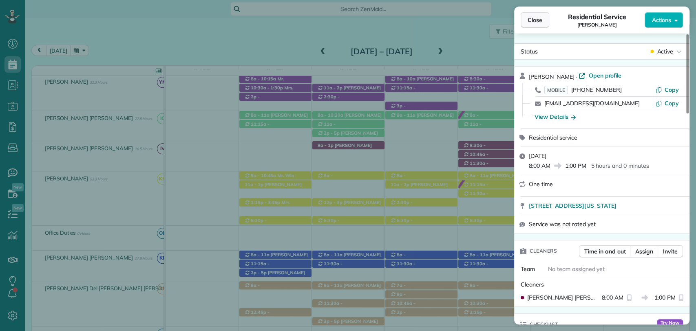
click at [531, 26] on button "Close" at bounding box center [535, 20] width 29 height 16
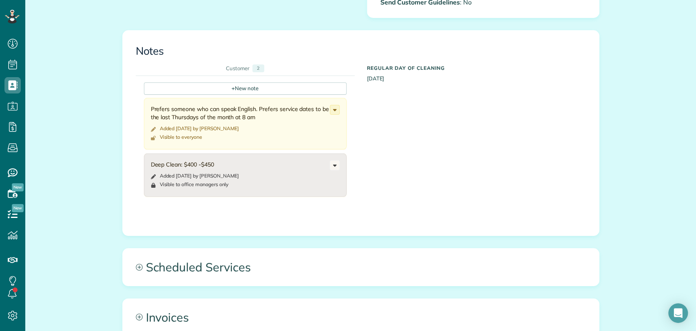
scroll to position [408, 0]
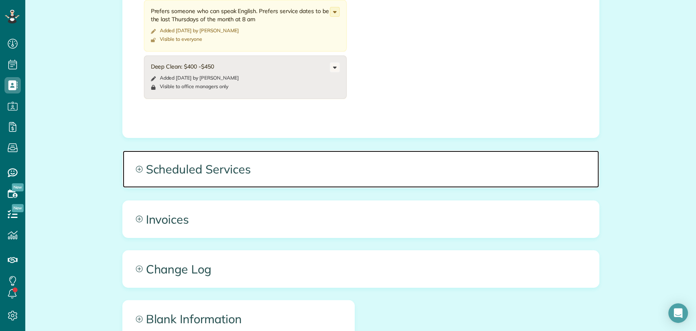
click at [248, 177] on span "Scheduled Services" at bounding box center [361, 169] width 476 height 37
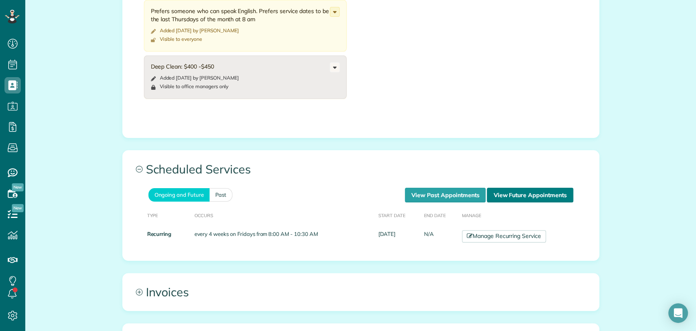
click at [498, 191] on link "View Future Appointments" at bounding box center [530, 195] width 86 height 15
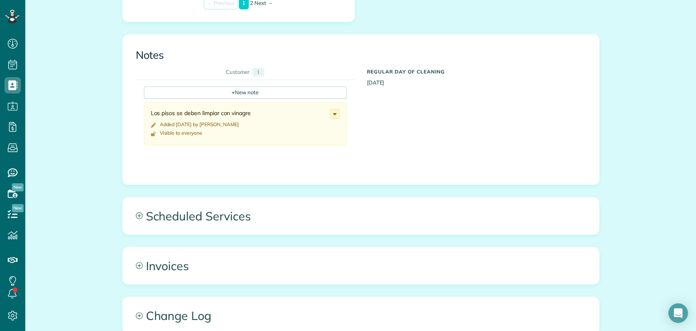
scroll to position [408, 0]
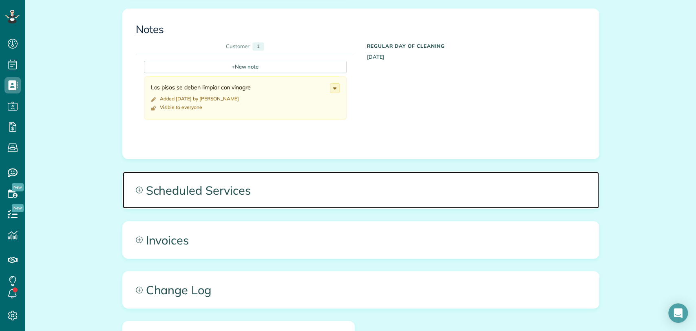
click at [217, 190] on span "Scheduled Services" at bounding box center [361, 190] width 476 height 37
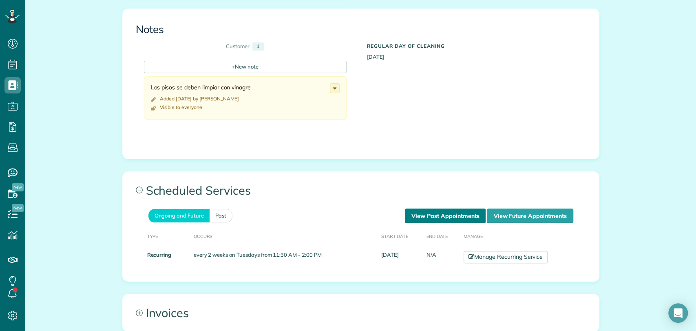
click at [428, 215] on link "View Past Appointments" at bounding box center [445, 215] width 81 height 15
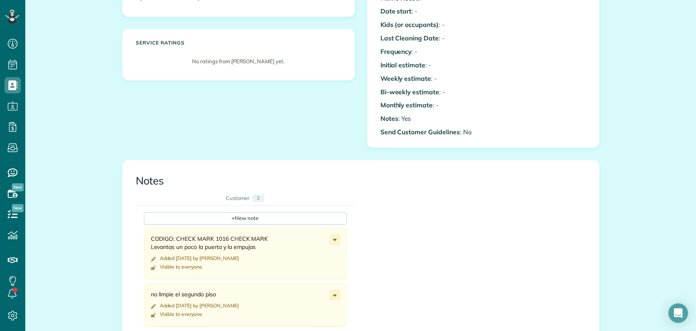
scroll to position [362, 0]
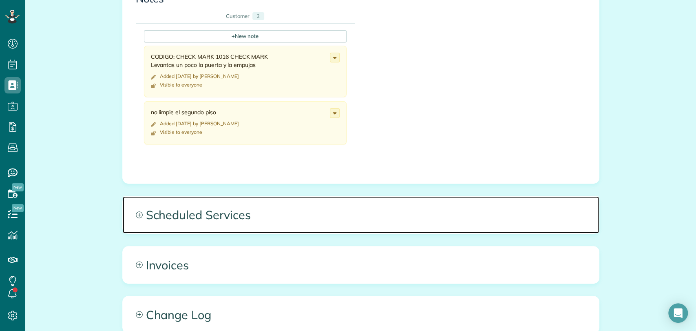
click at [288, 210] on span "Scheduled Services" at bounding box center [361, 214] width 476 height 37
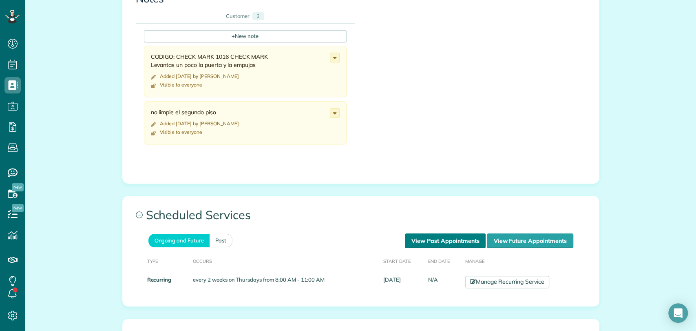
click at [419, 239] on link "View Past Appointments" at bounding box center [445, 240] width 81 height 15
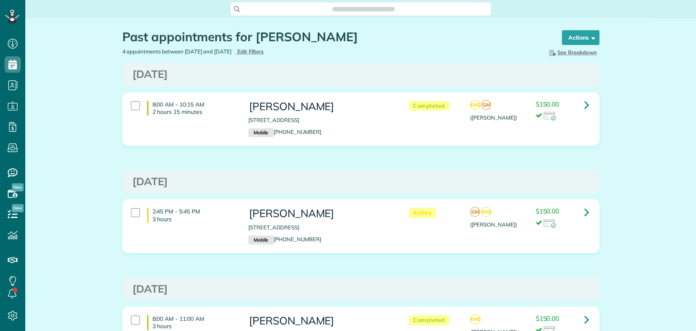
scroll to position [3, 3]
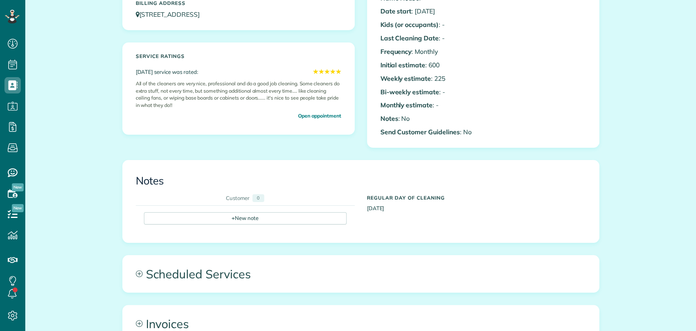
scroll to position [272, 0]
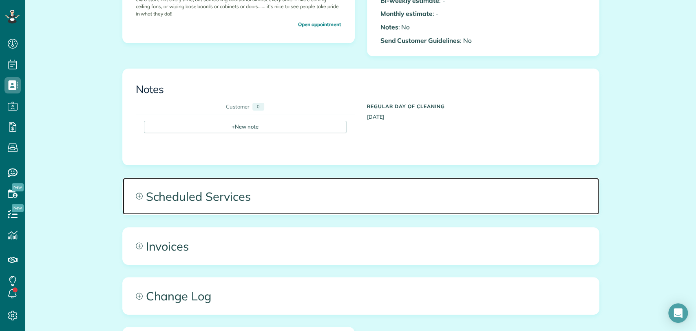
click at [235, 175] on div "All Contacts Actions Edit Add Appointment Recent Activity Send Email Show Past …" at bounding box center [360, 97] width 489 height 703
click at [328, 191] on span "Scheduled Services" at bounding box center [361, 196] width 476 height 37
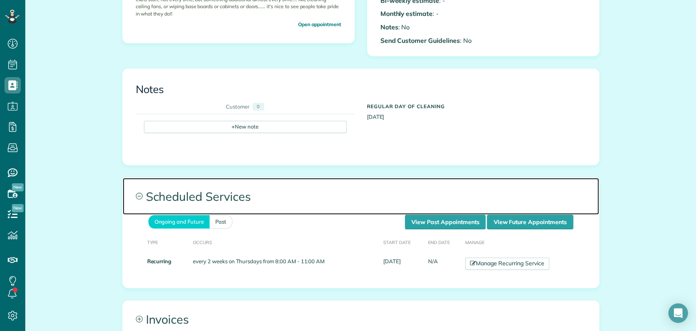
scroll to position [362, 0]
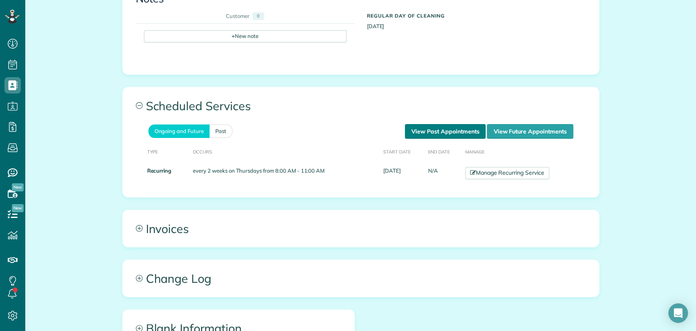
click at [443, 132] on link "View Past Appointments" at bounding box center [445, 131] width 81 height 15
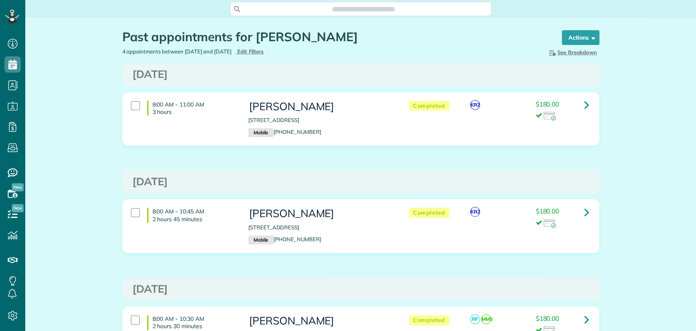
scroll to position [330, 25]
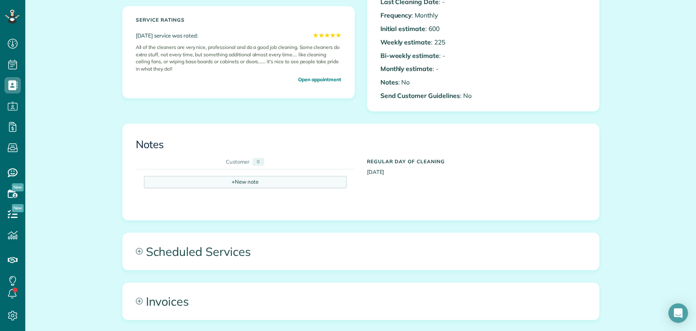
scroll to position [226, 0]
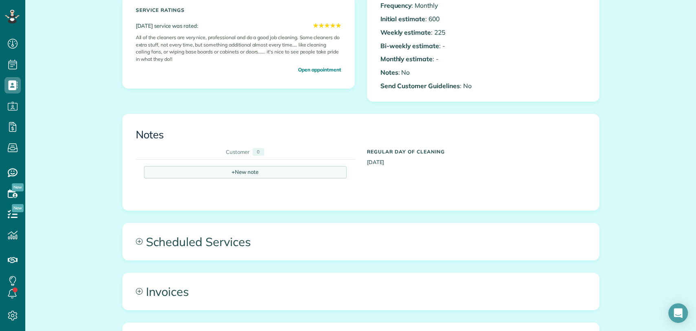
click at [184, 172] on div "+ New note" at bounding box center [245, 172] width 203 height 12
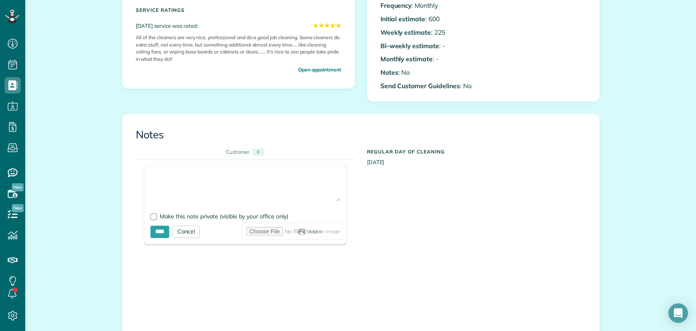
click at [193, 181] on textarea at bounding box center [246, 187] width 190 height 29
type textarea "*"
type textarea "**********"
click at [146, 223] on form "**********" at bounding box center [245, 205] width 203 height 78
click at [147, 221] on form "**********" at bounding box center [245, 205] width 203 height 78
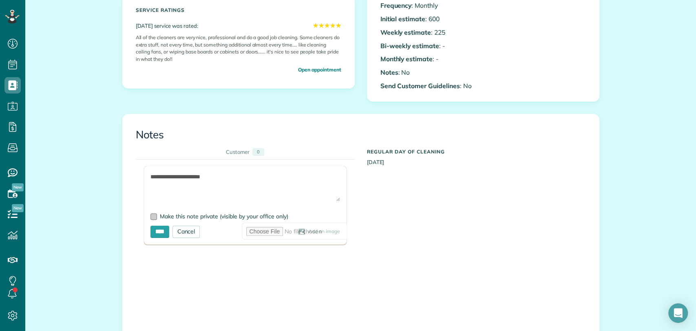
drag, startPoint x: 152, startPoint y: 216, endPoint x: 157, endPoint y: 229, distance: 14.1
click at [152, 216] on div at bounding box center [154, 216] width 7 height 7
click at [157, 238] on form "**********" at bounding box center [245, 205] width 203 height 78
click at [162, 228] on input "****" at bounding box center [160, 232] width 19 height 12
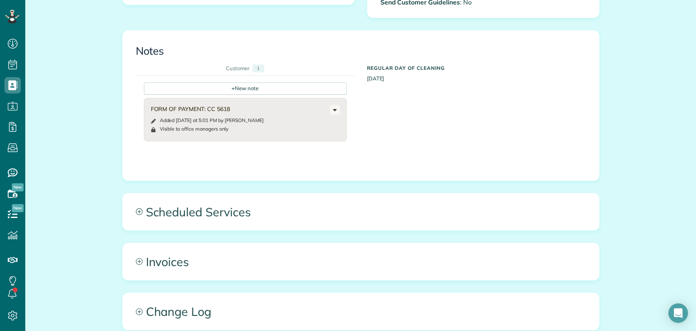
scroll to position [362, 0]
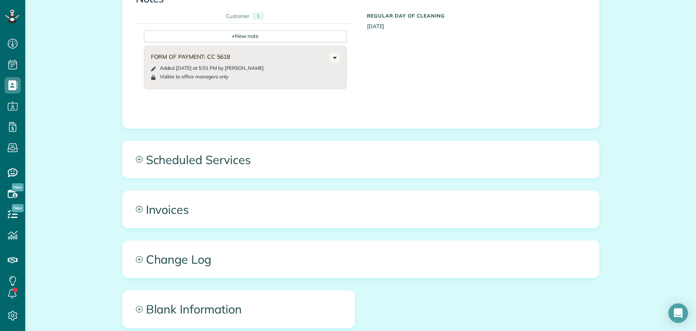
click at [205, 185] on div "All Contacts Actions Edit Add Appointment Recent Activity Send Email Show Past …" at bounding box center [360, 34] width 489 height 757
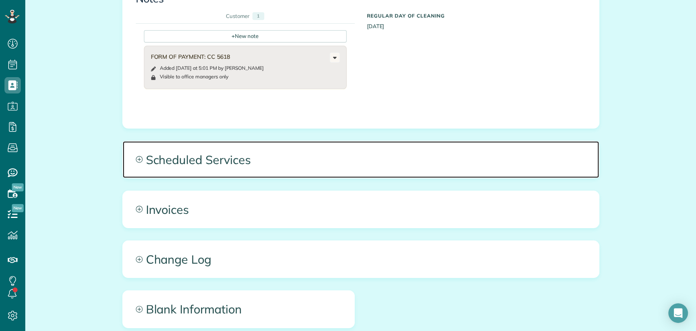
drag, startPoint x: 214, startPoint y: 166, endPoint x: 268, endPoint y: 173, distance: 54.7
click at [214, 165] on span "Scheduled Services" at bounding box center [361, 159] width 476 height 37
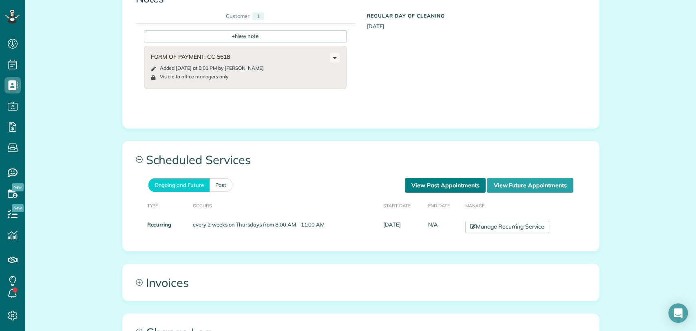
click at [454, 183] on link "View Past Appointments" at bounding box center [445, 185] width 81 height 15
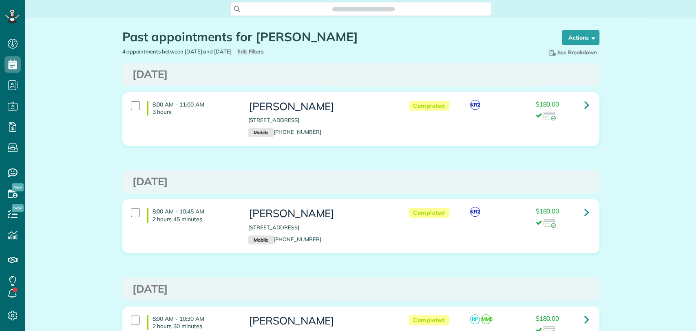
scroll to position [3, 3]
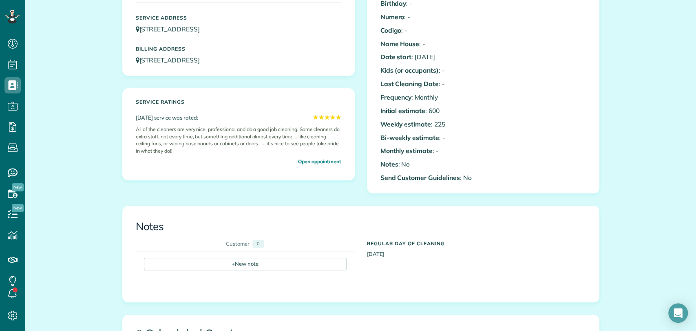
scroll to position [272, 0]
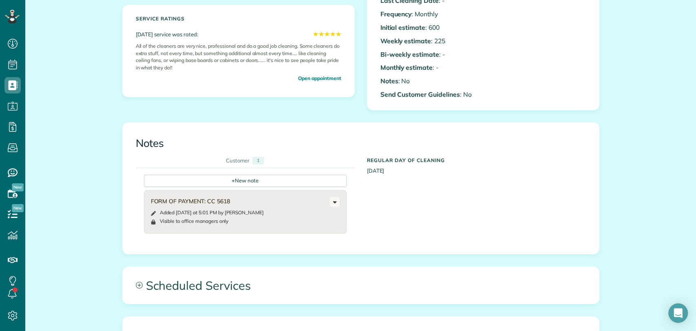
scroll to position [226, 0]
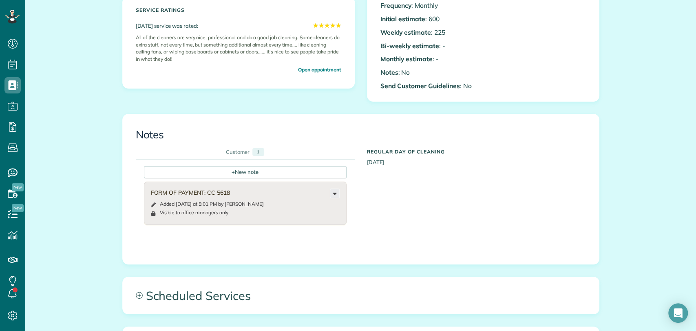
click at [336, 193] on div "Change to visible by everyone Edit note Delete note" at bounding box center [335, 193] width 10 height 10
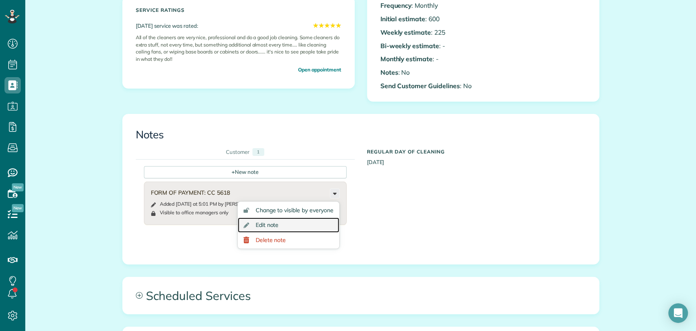
click at [283, 219] on link "Edit note" at bounding box center [289, 224] width 102 height 15
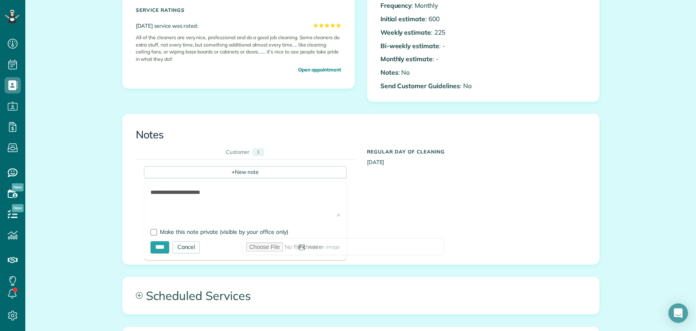
click at [229, 192] on textarea "**********" at bounding box center [246, 202] width 190 height 29
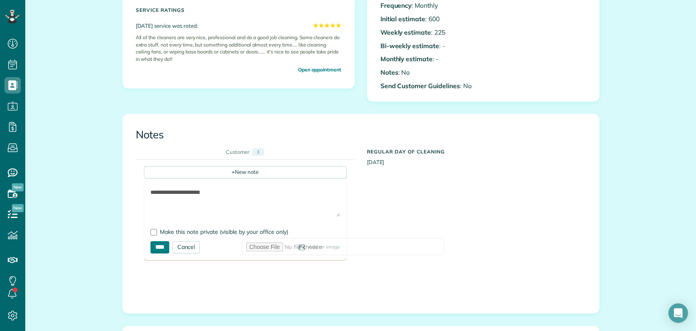
type textarea "**********"
click at [161, 250] on input "****" at bounding box center [160, 247] width 19 height 12
type input "**********"
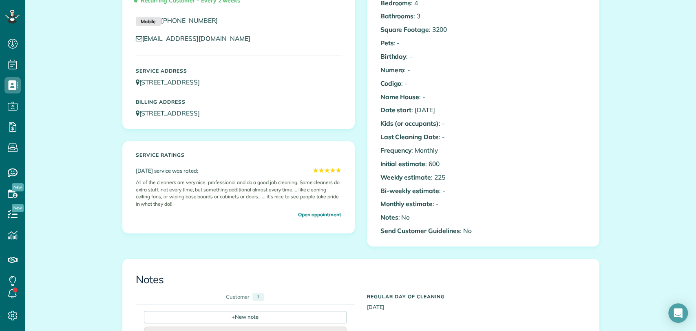
scroll to position [0, 0]
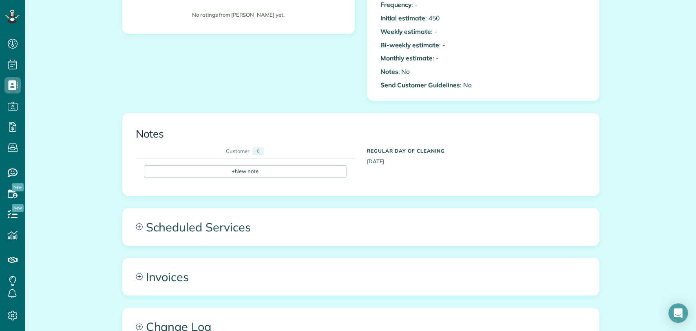
scroll to position [317, 0]
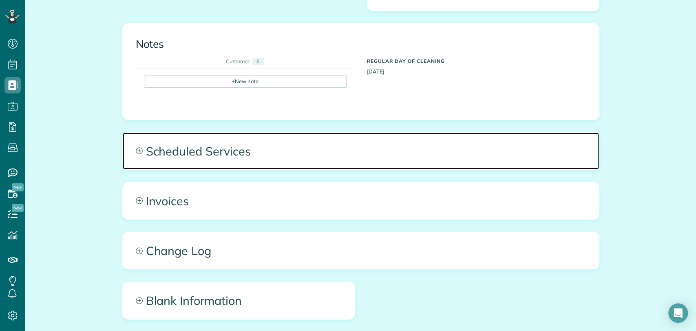
click at [297, 140] on span "Scheduled Services" at bounding box center [361, 151] width 476 height 37
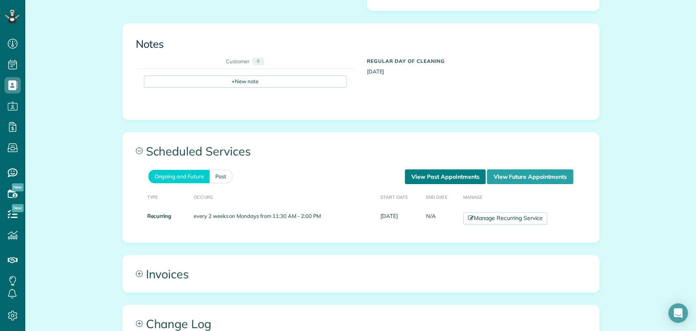
click at [405, 177] on link "View Past Appointments" at bounding box center [445, 176] width 81 height 15
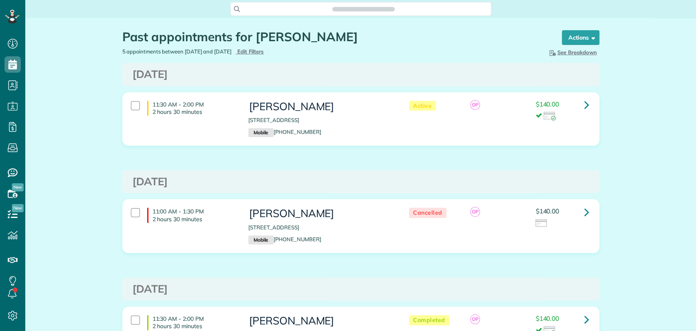
scroll to position [3, 3]
type input "**********"
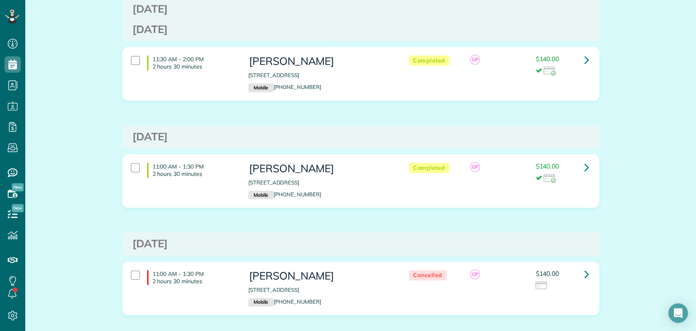
scroll to position [0, 0]
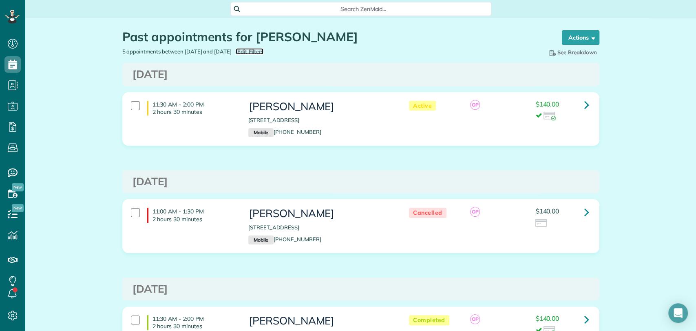
click at [264, 53] on span "Edit Filters" at bounding box center [250, 51] width 27 height 7
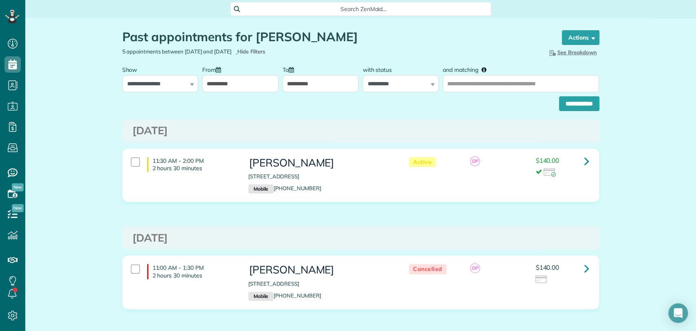
click at [243, 83] on input "**********" at bounding box center [240, 83] width 76 height 17
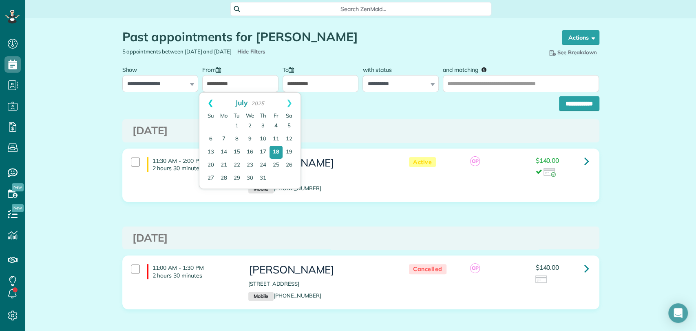
click at [209, 104] on link "Prev" at bounding box center [210, 103] width 22 height 20
drag, startPoint x: 239, startPoint y: 123, endPoint x: 248, endPoint y: 117, distance: 10.0
click at [239, 122] on link "1" at bounding box center [236, 126] width 13 height 13
type input "**********"
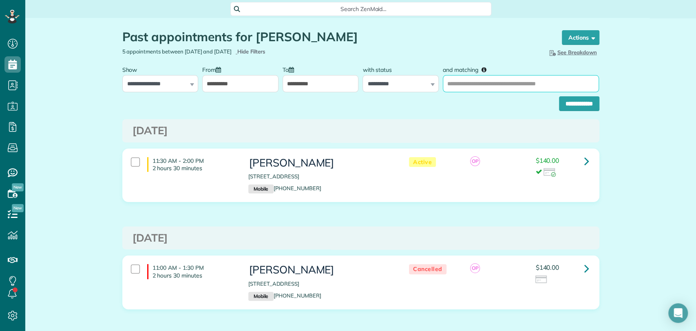
click at [480, 83] on input "and matching" at bounding box center [521, 83] width 156 height 17
type input "**********"
click at [559, 96] on input "**********" at bounding box center [579, 103] width 40 height 15
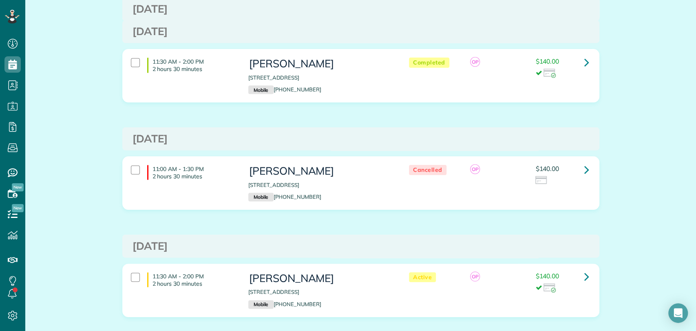
scroll to position [1055, 0]
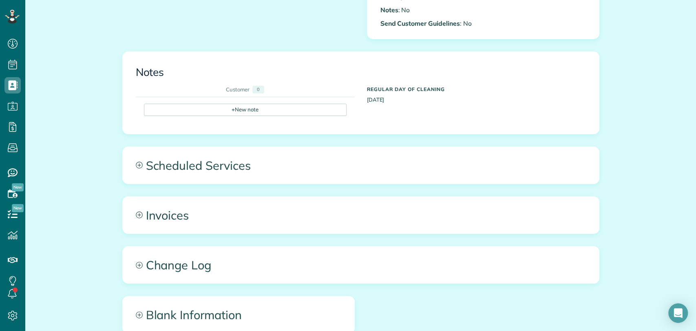
scroll to position [317, 0]
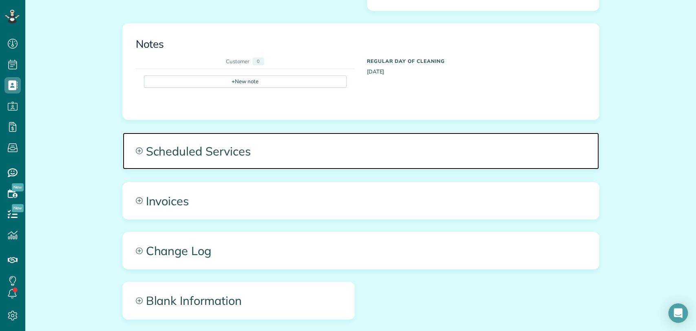
click at [247, 138] on span "Scheduled Services" at bounding box center [361, 151] width 476 height 37
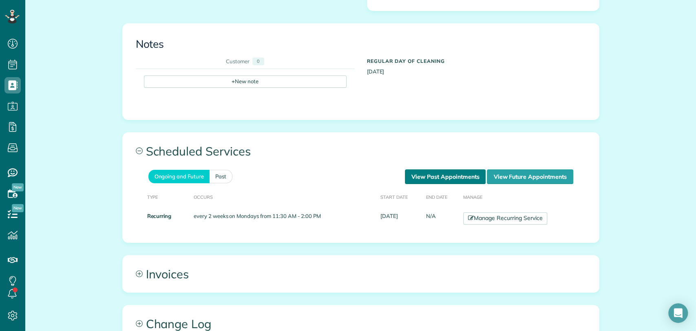
click at [445, 178] on link "View Past Appointments" at bounding box center [445, 176] width 81 height 15
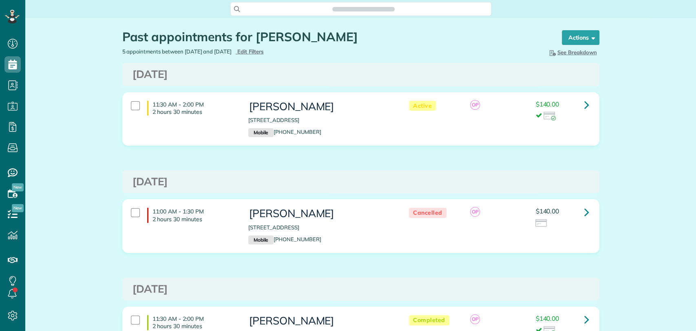
scroll to position [3, 3]
type input "**********"
click at [264, 49] on span "Edit Filters" at bounding box center [250, 51] width 27 height 7
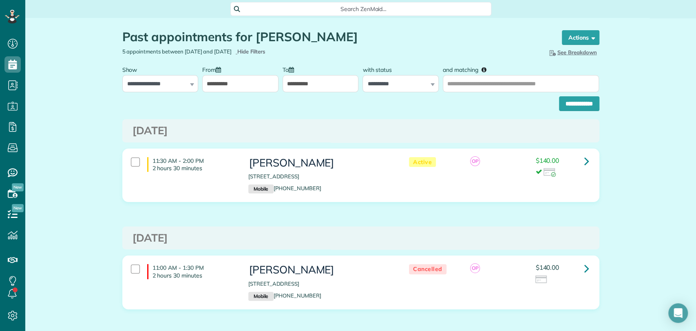
click at [214, 81] on input "**********" at bounding box center [240, 83] width 76 height 17
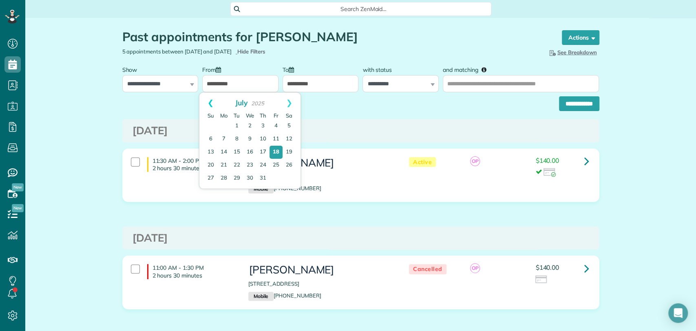
click at [210, 102] on link "Prev" at bounding box center [210, 103] width 22 height 20
drag, startPoint x: 286, startPoint y: 122, endPoint x: 292, endPoint y: 119, distance: 7.1
click at [286, 122] on link "1" at bounding box center [289, 126] width 13 height 13
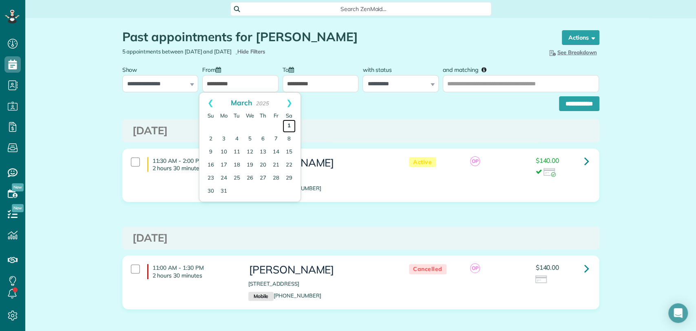
type input "**********"
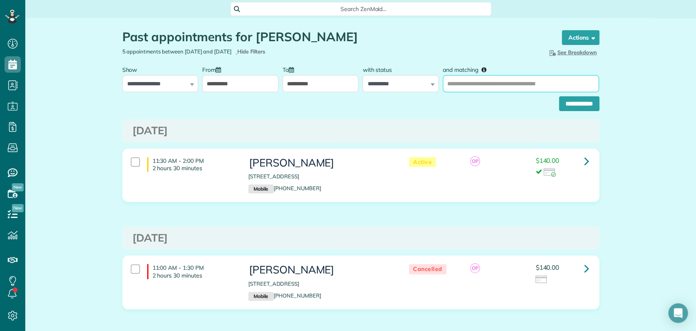
click at [488, 81] on input "and matching" at bounding box center [521, 83] width 156 height 17
type input "**********"
click at [559, 96] on input "**********" at bounding box center [579, 103] width 40 height 15
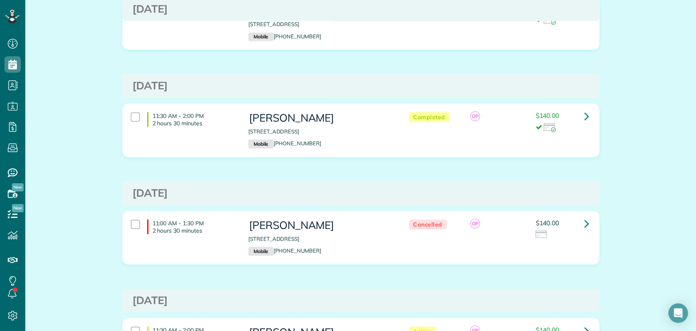
scroll to position [1377, 0]
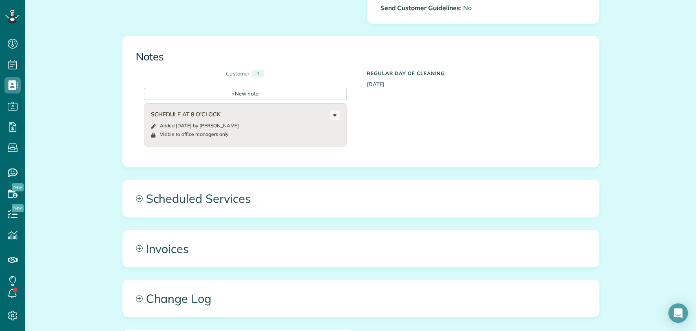
scroll to position [317, 0]
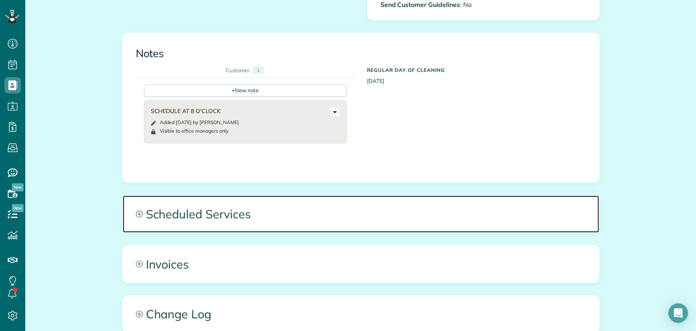
drag, startPoint x: 259, startPoint y: 237, endPoint x: 312, endPoint y: 224, distance: 54.7
click at [258, 232] on span "Scheduled Services" at bounding box center [361, 213] width 476 height 37
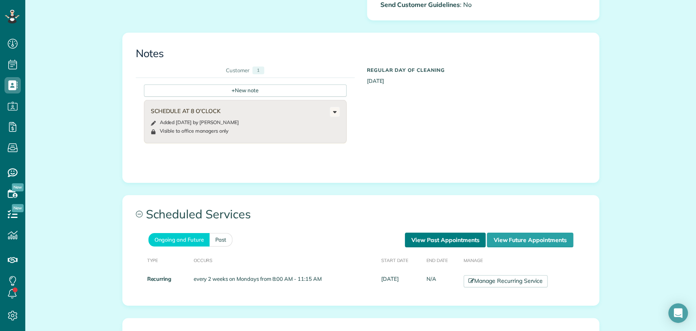
click at [437, 247] on link "View Past Appointments" at bounding box center [445, 240] width 81 height 15
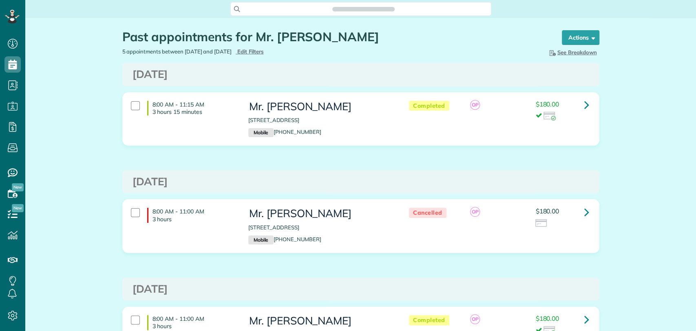
scroll to position [3, 3]
click at [585, 101] on icon at bounding box center [587, 104] width 5 height 14
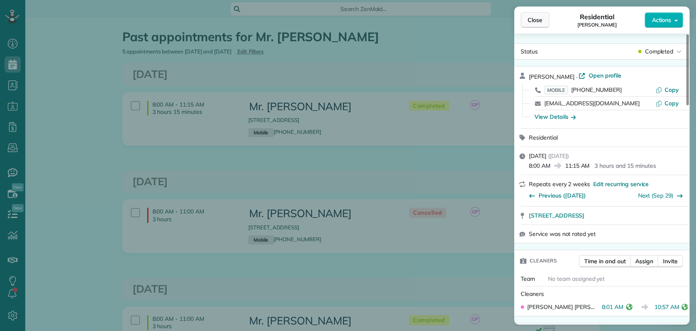
click at [531, 19] on span "Close" at bounding box center [535, 20] width 15 height 8
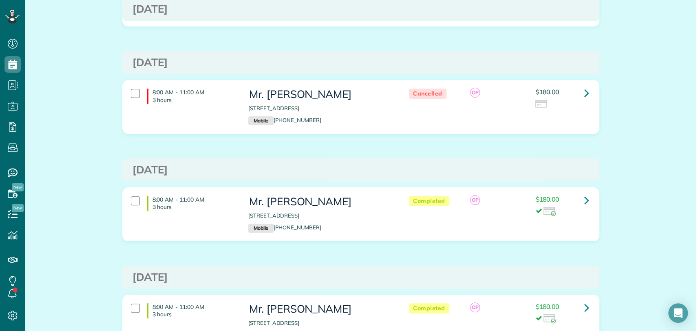
scroll to position [136, 0]
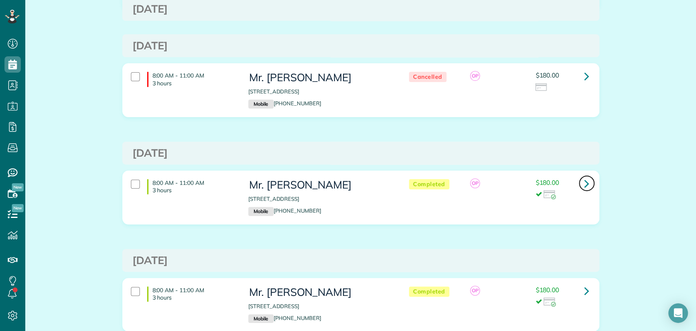
click at [579, 182] on link at bounding box center [587, 183] width 16 height 16
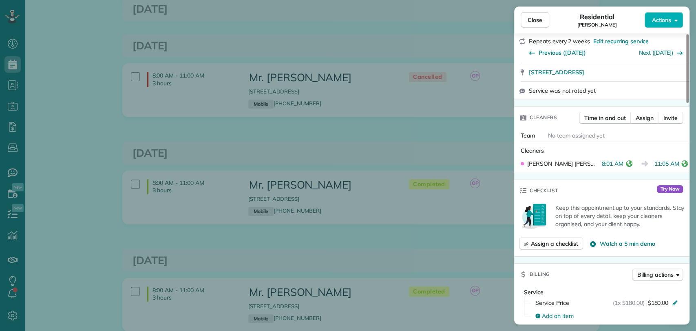
scroll to position [180, 0]
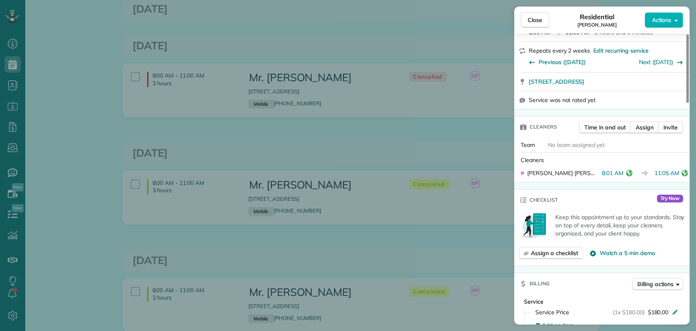
click at [418, 158] on div "Close Residential Kenny King Actions This appointment is linked to Payroll ID #…" at bounding box center [348, 165] width 696 height 331
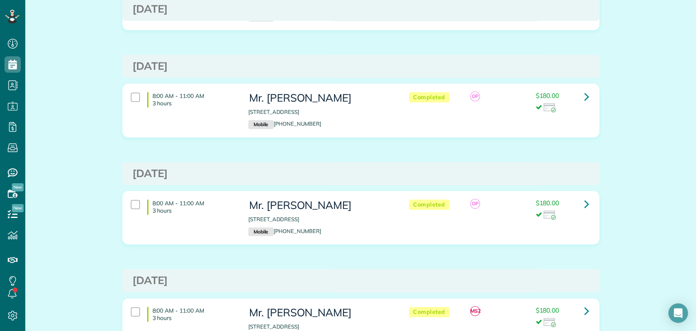
scroll to position [226, 0]
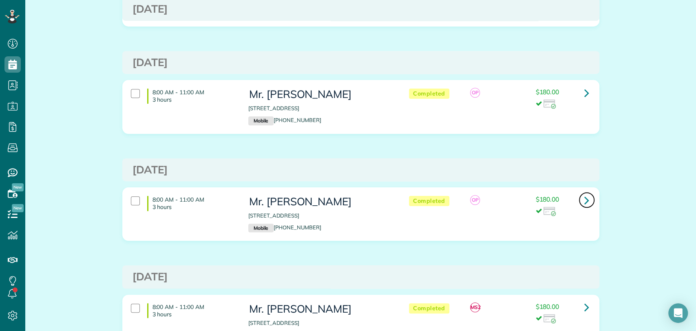
click at [585, 197] on icon at bounding box center [587, 200] width 5 height 14
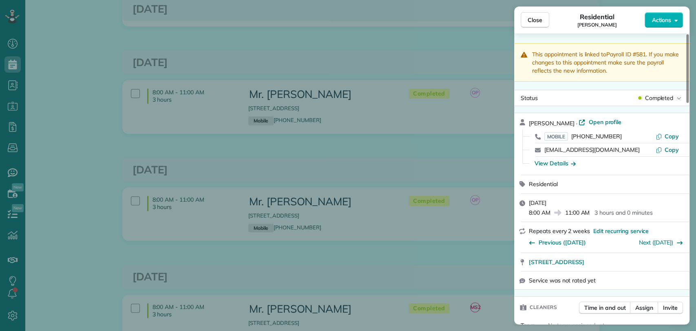
click at [426, 171] on div "Close Residential Kenny King Actions This appointment is linked to Payroll ID #…" at bounding box center [348, 165] width 696 height 331
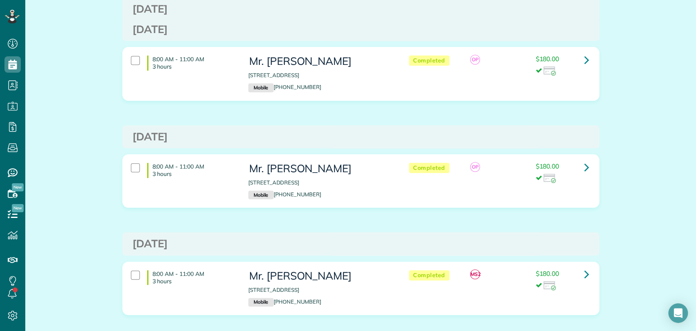
scroll to position [305, 0]
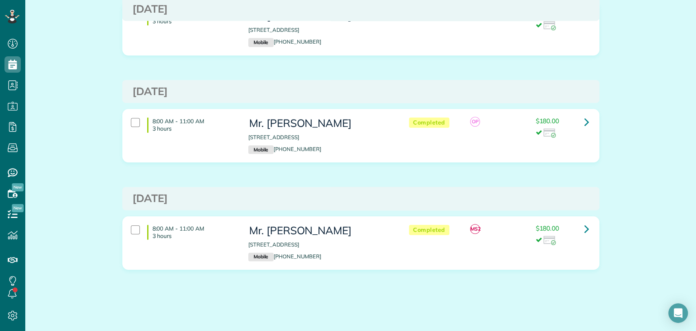
click at [574, 227] on div "$180.00" at bounding box center [562, 235] width 53 height 20
click at [585, 228] on icon at bounding box center [587, 228] width 5 height 14
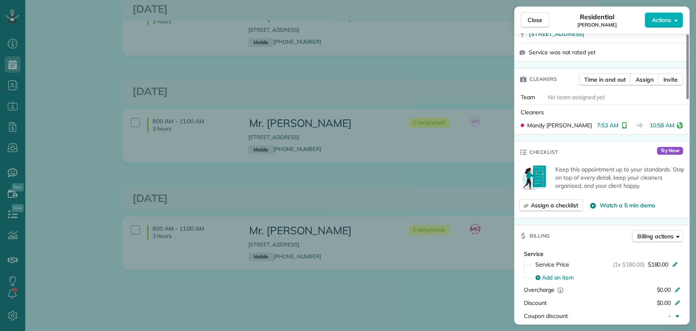
scroll to position [274, 0]
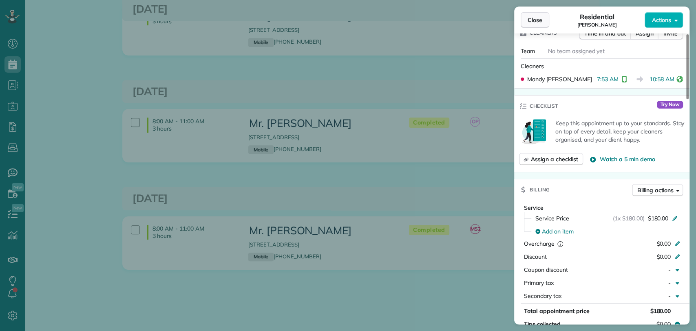
click at [539, 18] on span "Close" at bounding box center [535, 20] width 15 height 8
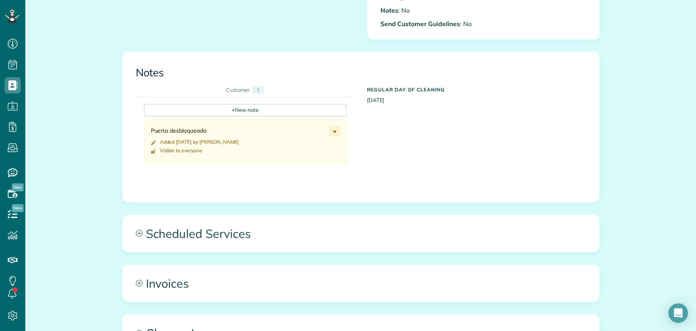
scroll to position [362, 0]
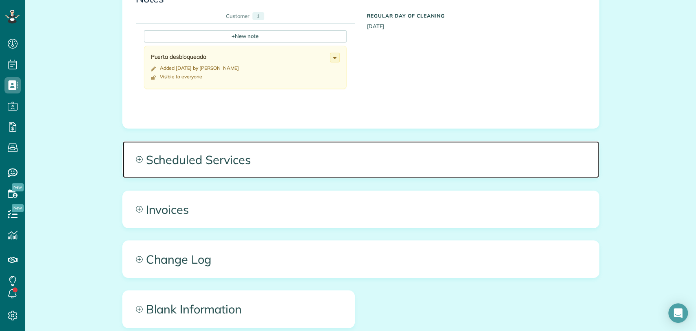
click at [235, 168] on span "Scheduled Services" at bounding box center [361, 159] width 476 height 37
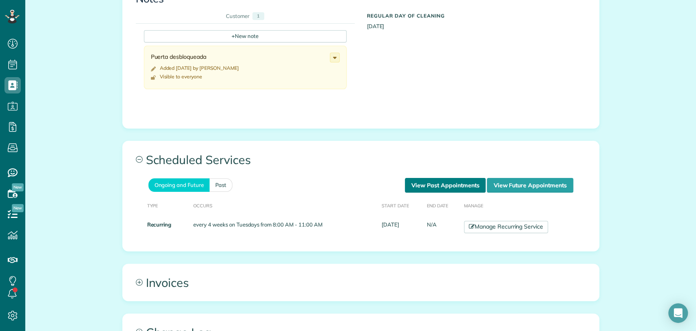
click at [411, 183] on link "View Past Appointments" at bounding box center [445, 185] width 81 height 15
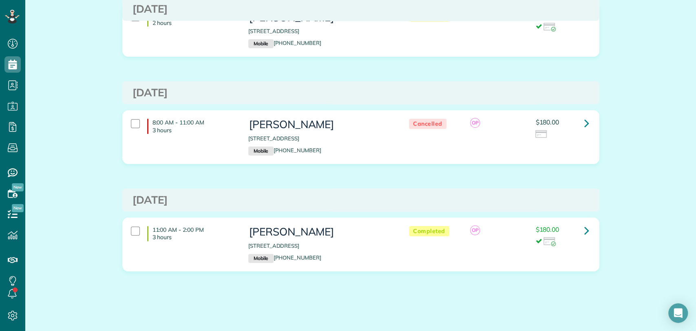
scroll to position [90, 0]
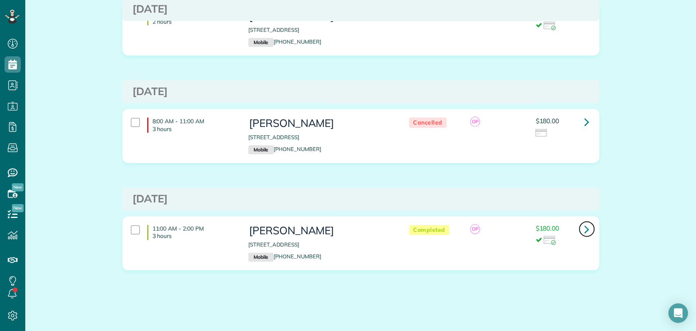
click at [579, 224] on link at bounding box center [587, 229] width 16 height 16
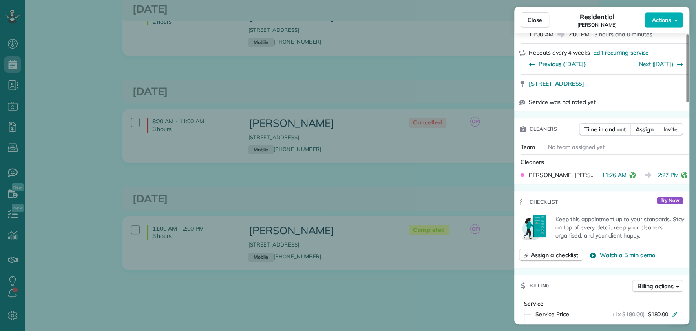
scroll to position [181, 0]
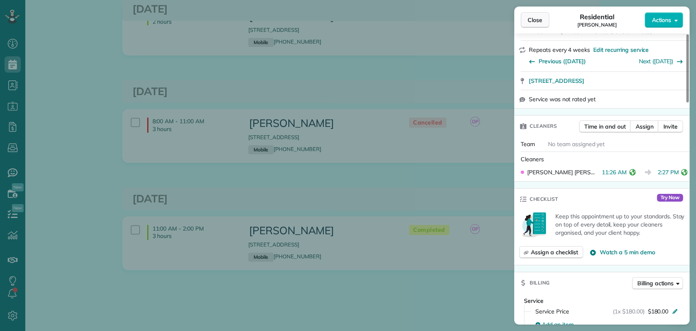
click at [529, 16] on span "Close" at bounding box center [535, 20] width 15 height 8
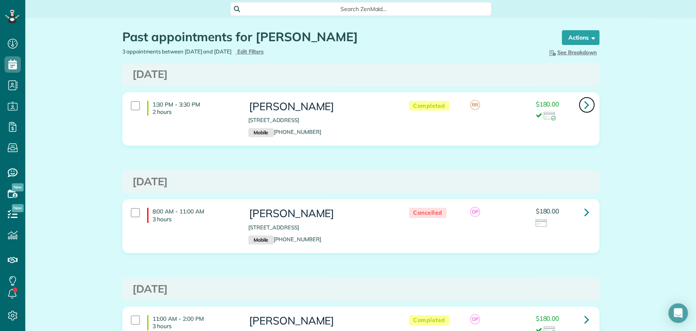
click at [586, 105] on link at bounding box center [587, 105] width 16 height 16
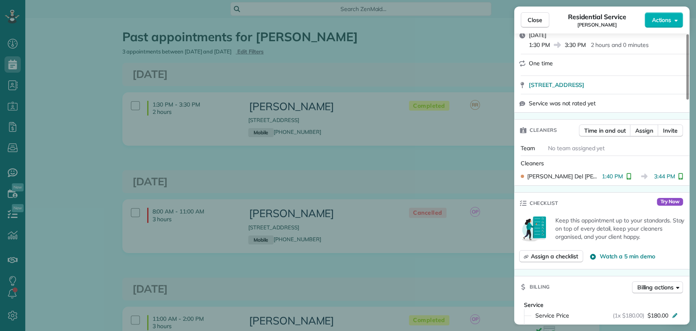
scroll to position [181, 0]
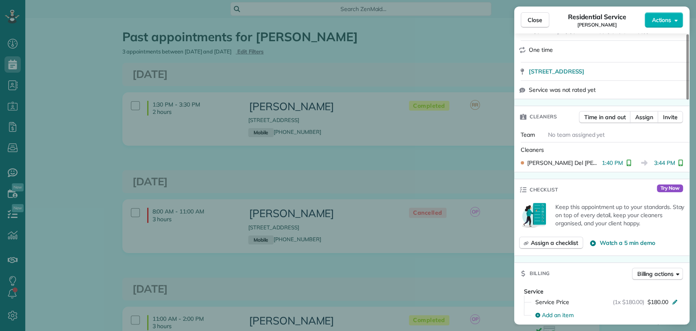
drag, startPoint x: 538, startPoint y: 17, endPoint x: 528, endPoint y: 1, distance: 18.5
click at [538, 16] on span "Close" at bounding box center [535, 20] width 15 height 8
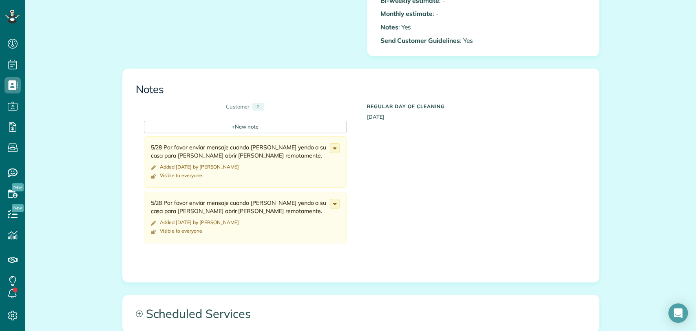
scroll to position [362, 0]
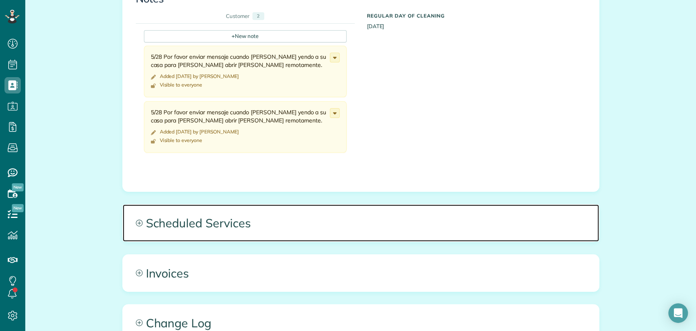
click at [238, 230] on span "Scheduled Services" at bounding box center [361, 222] width 476 height 37
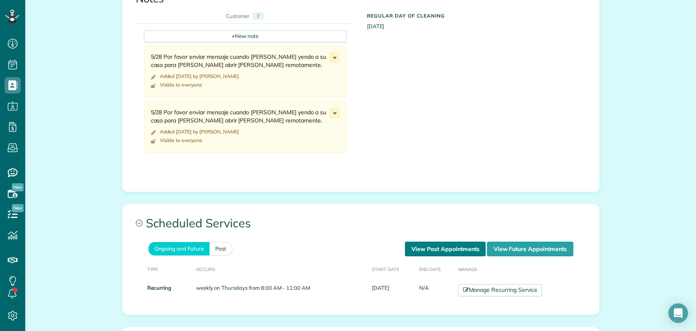
click at [436, 255] on link "View Past Appointments" at bounding box center [445, 248] width 81 height 15
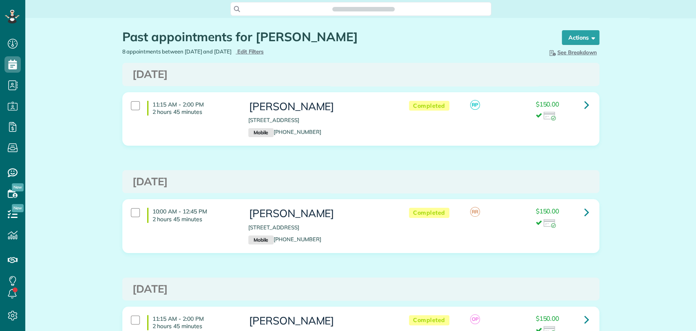
scroll to position [3, 3]
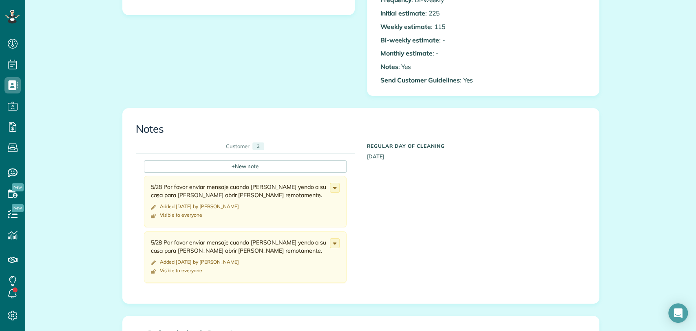
scroll to position [272, 0]
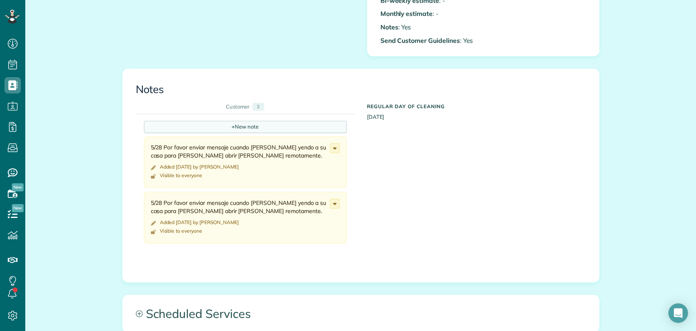
click at [202, 124] on div "+ New note" at bounding box center [245, 127] width 203 height 12
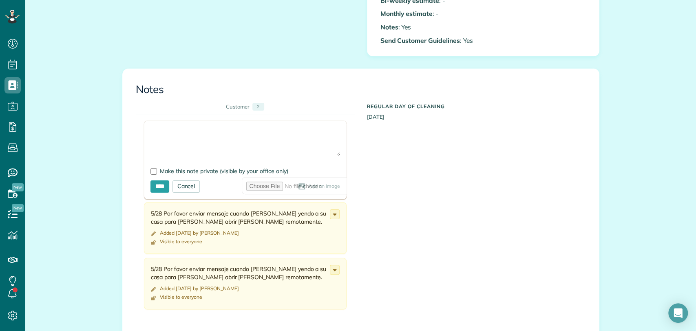
click at [173, 144] on textarea at bounding box center [246, 141] width 190 height 29
type textarea "**********"
click at [162, 171] on span "Make this note private (visible by your office only)" at bounding box center [224, 170] width 128 height 7
click at [160, 184] on input "****" at bounding box center [160, 186] width 19 height 12
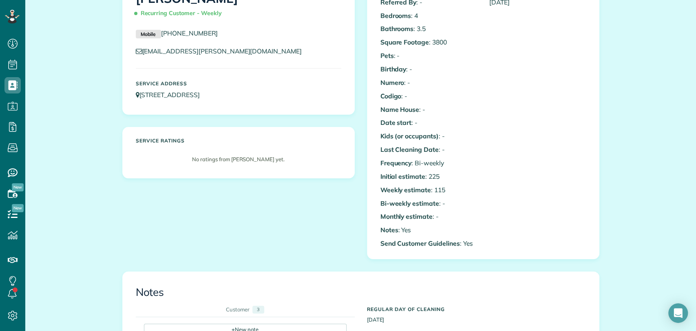
scroll to position [0, 0]
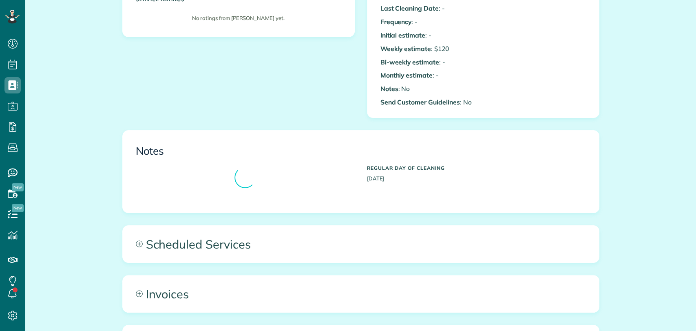
scroll to position [317, 0]
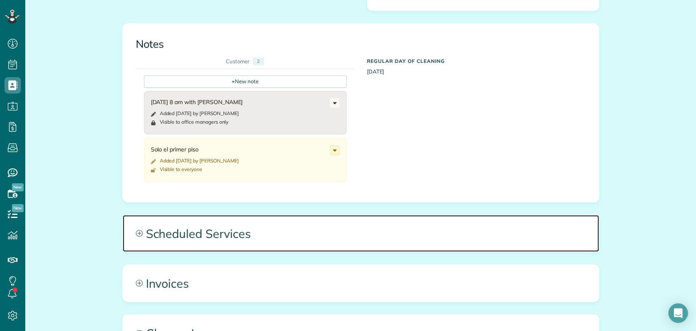
click at [226, 236] on span "Scheduled Services" at bounding box center [361, 233] width 476 height 37
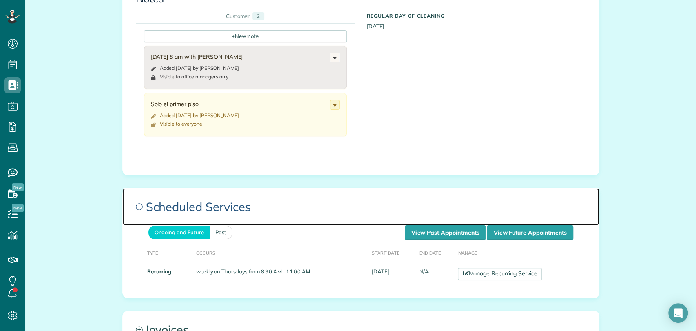
scroll to position [408, 0]
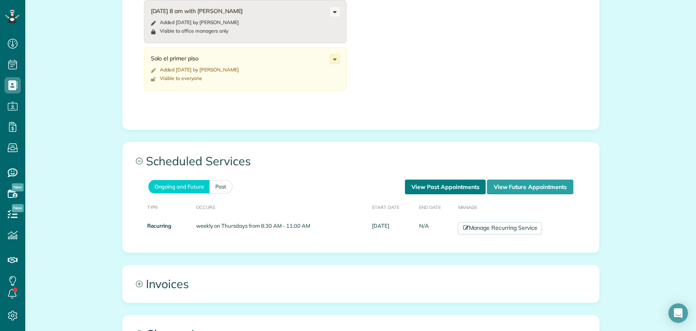
drag, startPoint x: 441, startPoint y: 187, endPoint x: 440, endPoint y: 182, distance: 5.0
click at [441, 187] on link "View Past Appointments" at bounding box center [445, 186] width 81 height 15
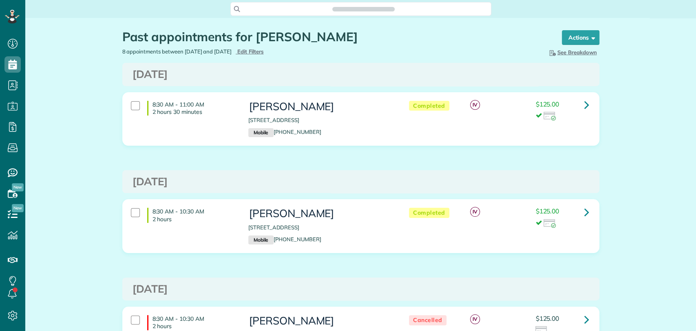
scroll to position [3, 3]
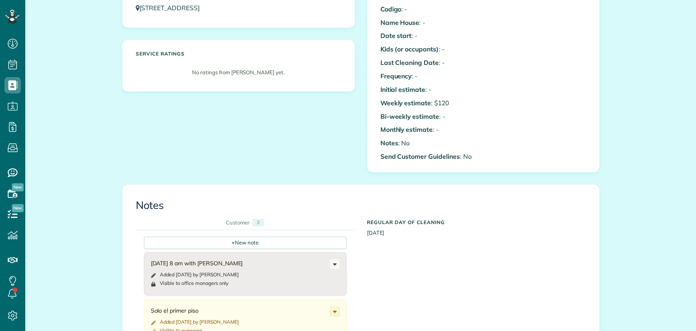
scroll to position [3, 3]
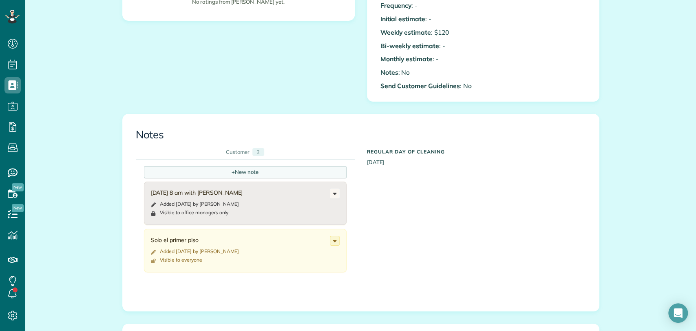
click at [206, 174] on div "+ New note" at bounding box center [245, 172] width 203 height 12
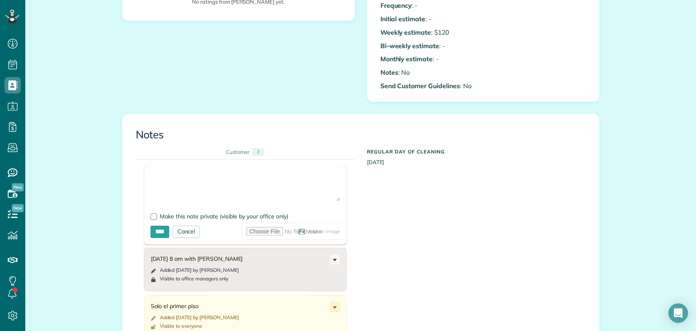
click at [186, 184] on textarea at bounding box center [246, 187] width 190 height 29
type textarea "**********"
click at [160, 218] on span "Make this note private (visible by your office only)" at bounding box center [224, 216] width 128 height 7
click at [158, 226] on input "****" at bounding box center [160, 232] width 19 height 12
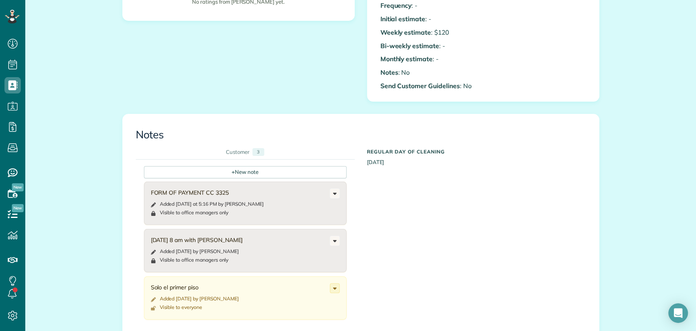
scroll to position [0, 0]
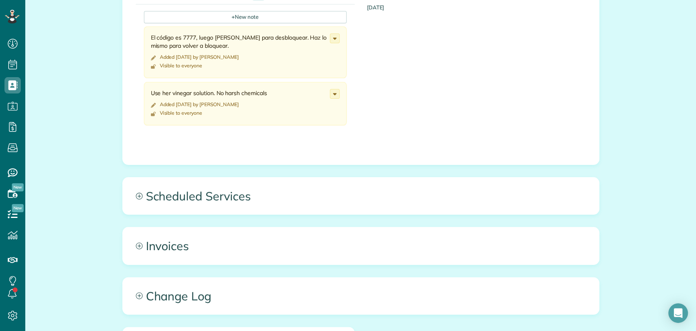
scroll to position [498, 0]
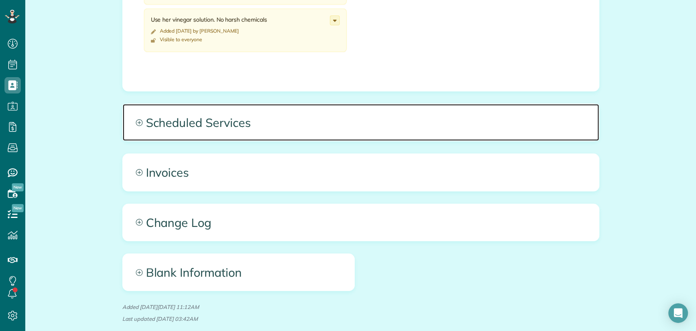
drag, startPoint x: 312, startPoint y: 117, endPoint x: 321, endPoint y: 114, distance: 9.9
click at [312, 117] on span "Scheduled Services" at bounding box center [361, 122] width 476 height 37
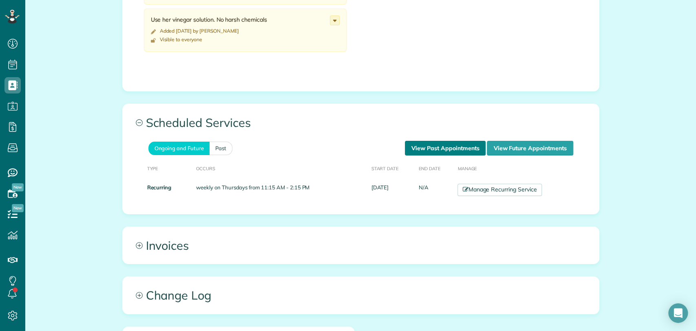
click at [460, 144] on link "View Past Appointments" at bounding box center [445, 148] width 81 height 15
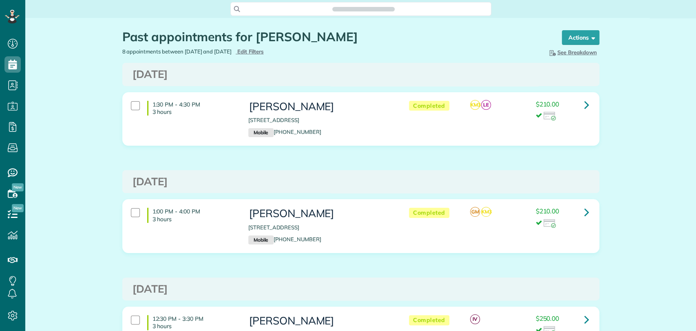
scroll to position [3, 3]
drag, startPoint x: 547, startPoint y: 242, endPoint x: 550, endPoint y: 232, distance: 10.7
click at [549, 237] on div "1:00 PM - 4:00 PM 3 hours Shelby Norton 2601 Main Street Daphne AL 36526 Mobile…" at bounding box center [360, 226] width 470 height 44
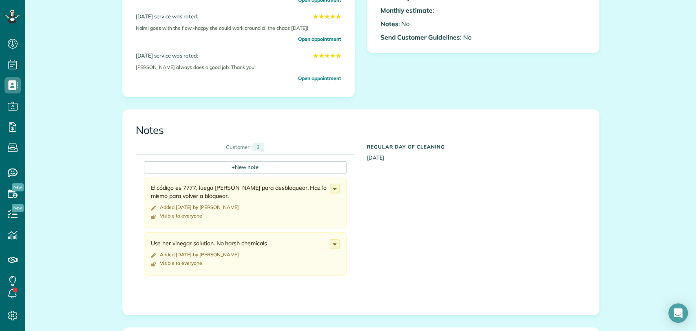
scroll to position [362, 0]
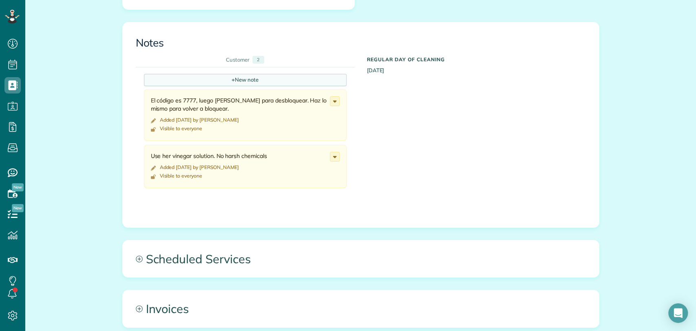
click at [206, 79] on div "+ New note" at bounding box center [245, 80] width 203 height 12
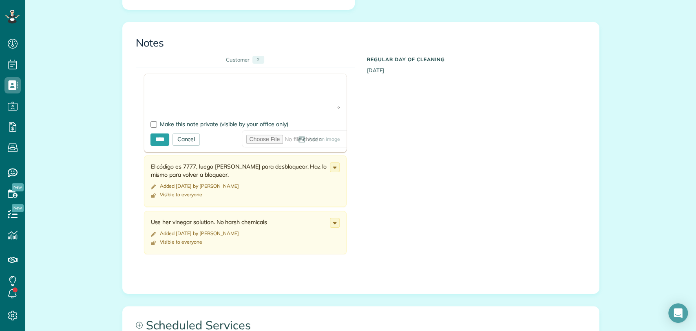
click at [232, 80] on textarea at bounding box center [246, 94] width 190 height 29
type textarea "**********"
click at [151, 124] on div at bounding box center [154, 124] width 7 height 7
click at [157, 139] on input "****" at bounding box center [160, 139] width 19 height 12
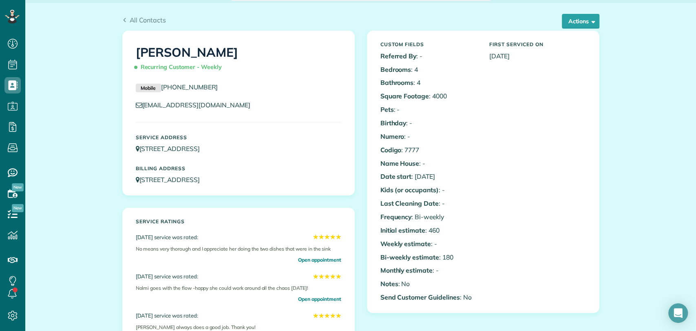
scroll to position [0, 0]
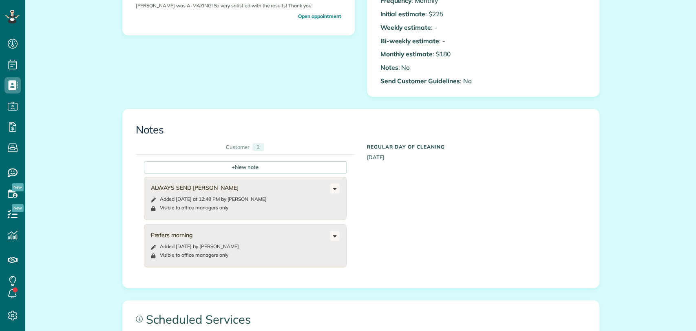
scroll to position [317, 0]
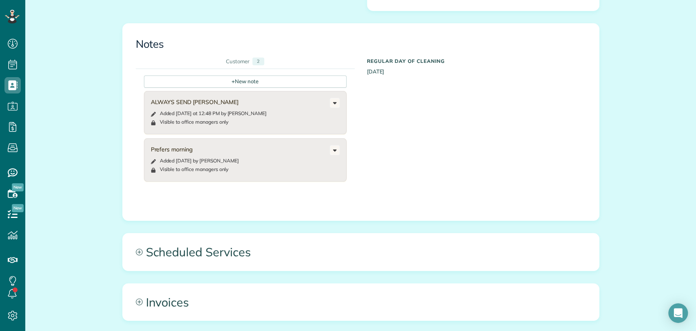
click at [219, 222] on div "All Contacts Actions Edit Add Appointment Recent Activity Send Email Show Past …" at bounding box center [360, 103] width 489 height 804
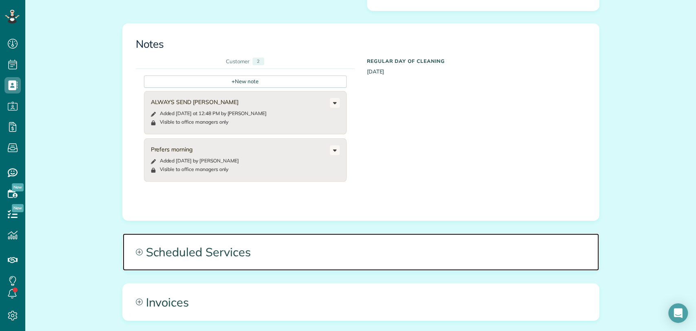
click at [219, 245] on span "Scheduled Services" at bounding box center [361, 251] width 476 height 37
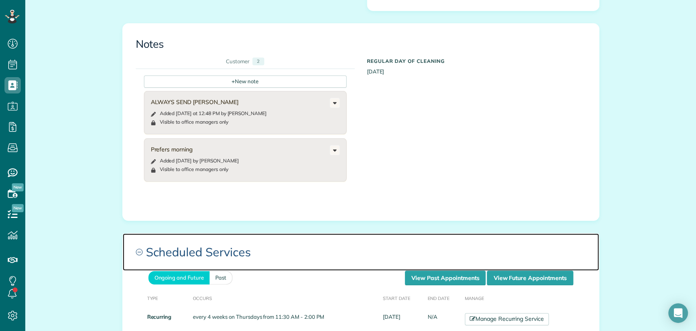
scroll to position [408, 0]
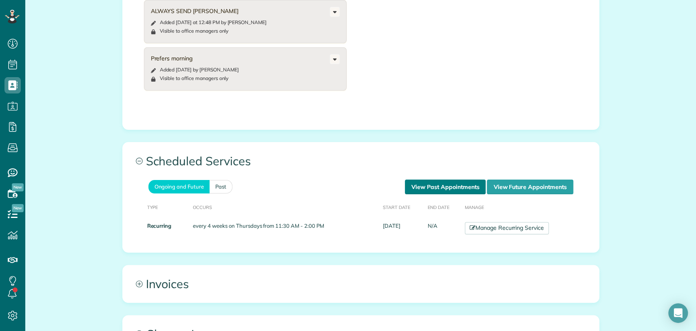
click at [433, 183] on link "View Past Appointments" at bounding box center [445, 186] width 81 height 15
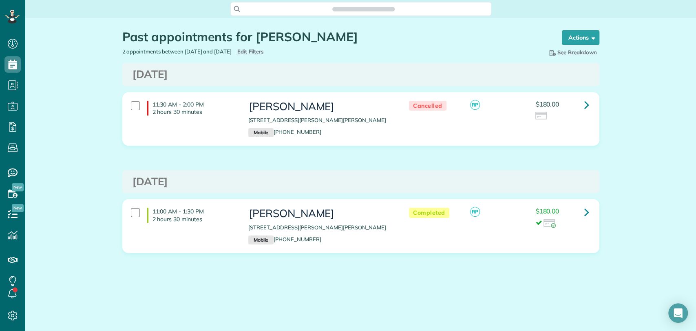
scroll to position [3, 3]
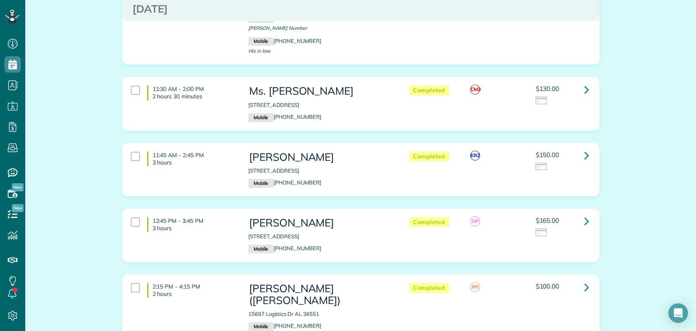
scroll to position [453, 0]
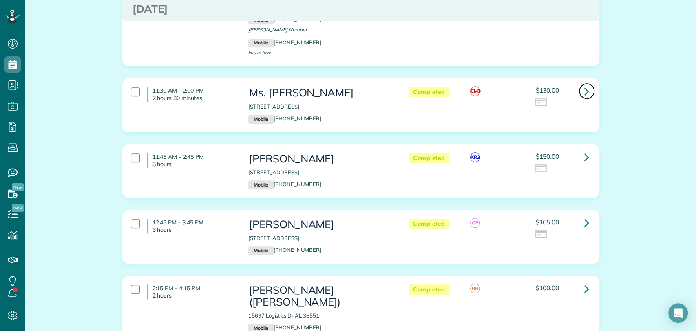
click at [585, 90] on icon at bounding box center [587, 91] width 5 height 14
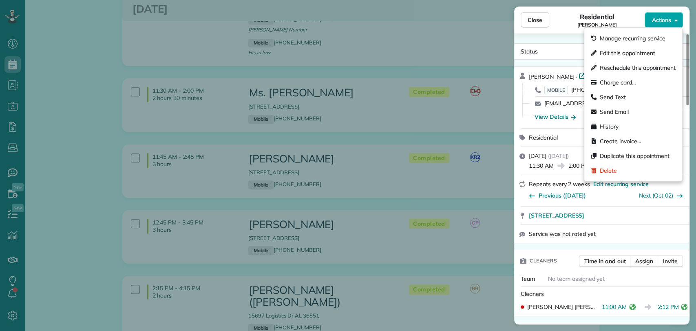
click at [667, 19] on span "Actions" at bounding box center [662, 20] width 20 height 8
click at [609, 83] on span "Charge card…" at bounding box center [618, 82] width 36 height 8
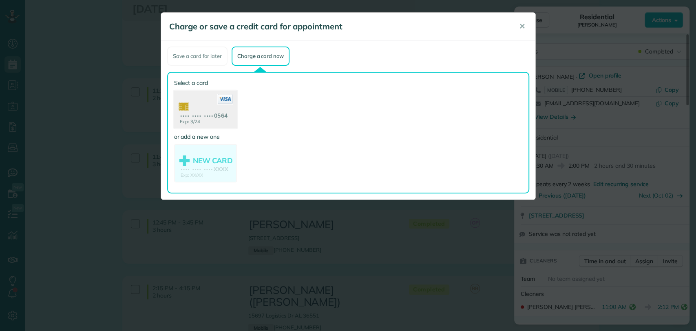
click at [221, 117] on use at bounding box center [205, 111] width 63 height 40
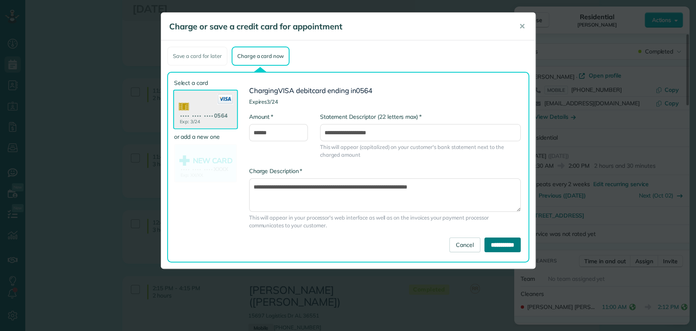
click at [489, 242] on input "**********" at bounding box center [503, 244] width 36 height 15
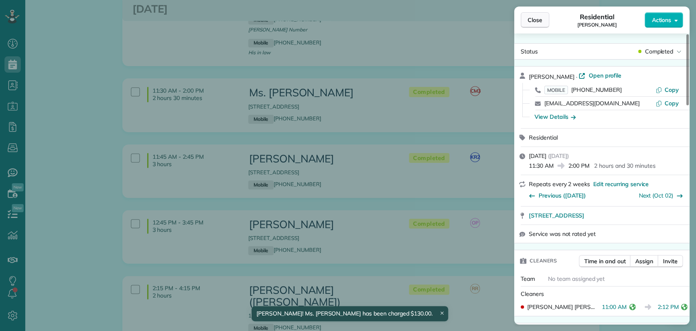
click at [536, 22] on span "Close" at bounding box center [535, 20] width 15 height 8
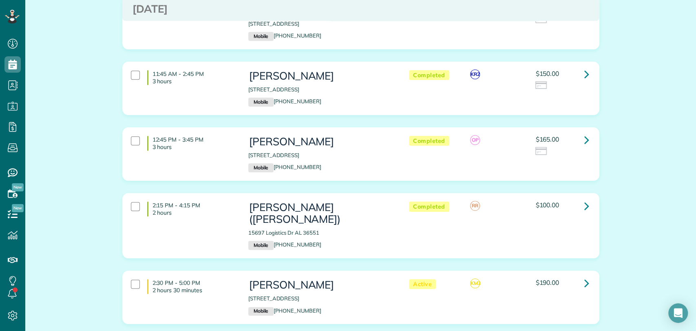
scroll to position [544, 0]
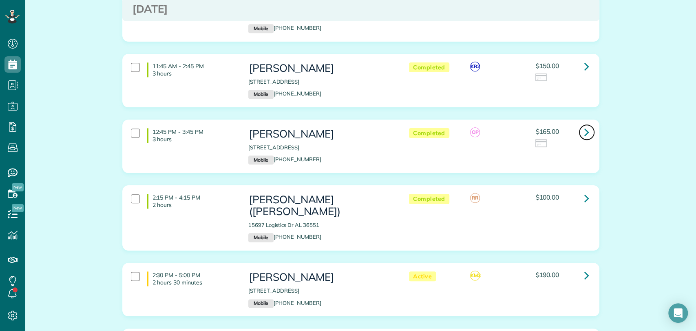
click at [585, 131] on icon at bounding box center [587, 132] width 5 height 14
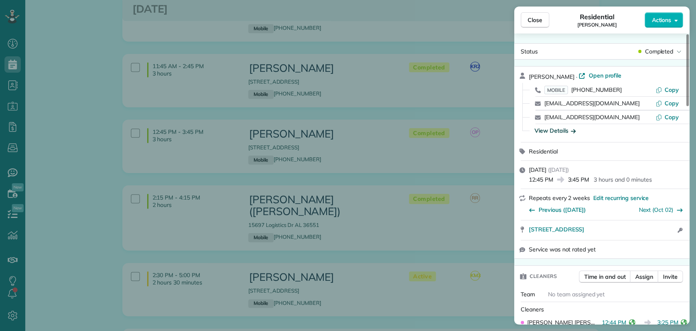
click at [558, 131] on div "View Details" at bounding box center [555, 130] width 41 height 8
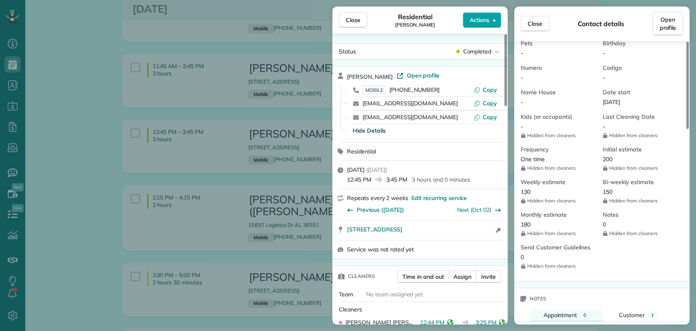
click at [488, 22] on span "Actions" at bounding box center [480, 20] width 20 height 8
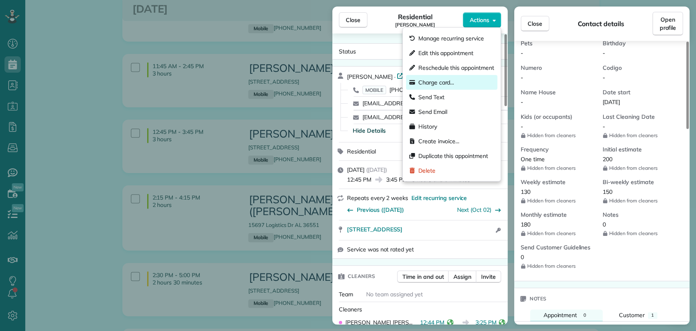
click at [453, 82] on span "Charge card…" at bounding box center [437, 82] width 36 height 8
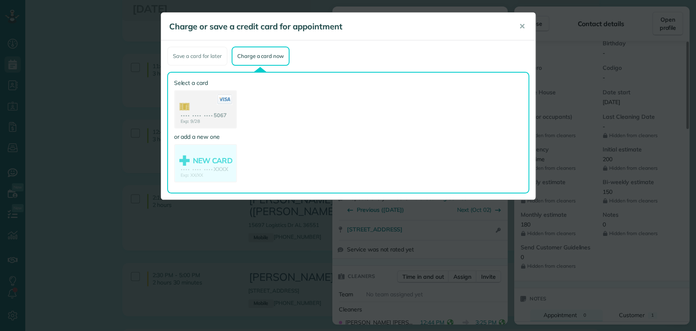
click at [193, 104] on use at bounding box center [205, 110] width 61 height 38
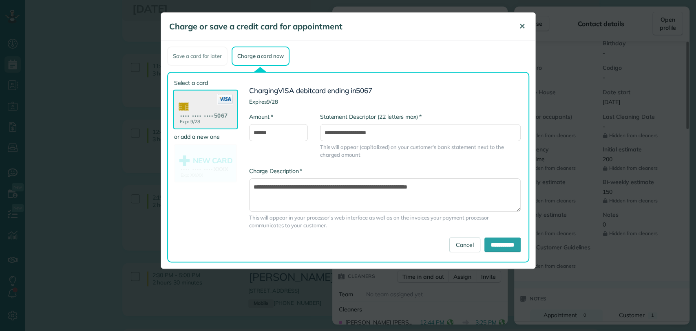
click at [519, 22] on span "✕" at bounding box center [522, 26] width 6 height 9
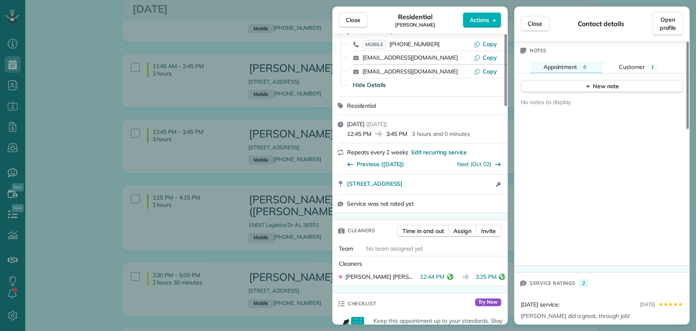
scroll to position [539, 0]
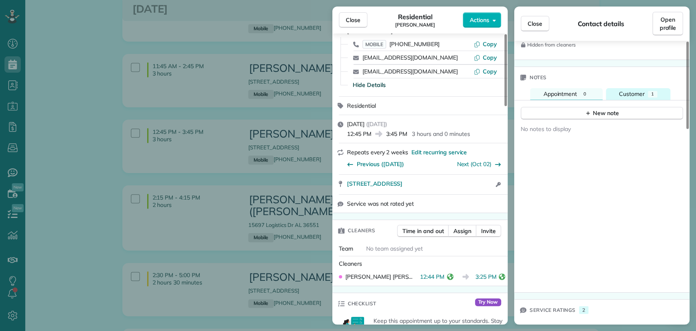
click at [629, 88] on button "Customer 1" at bounding box center [638, 94] width 64 height 12
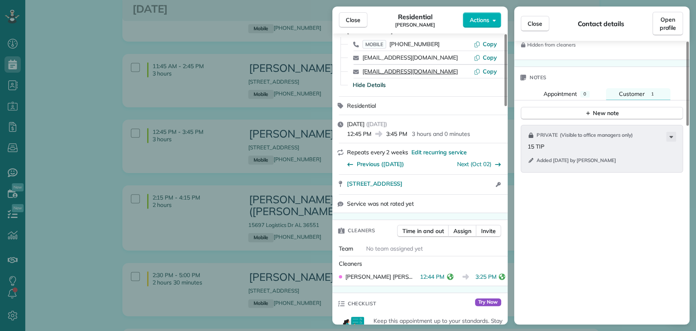
scroll to position [0, 0]
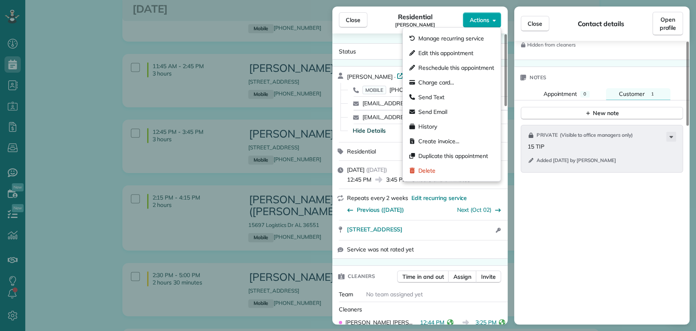
click at [477, 25] on button "Actions" at bounding box center [482, 20] width 38 height 16
click at [447, 82] on span "Charge card…" at bounding box center [437, 82] width 36 height 8
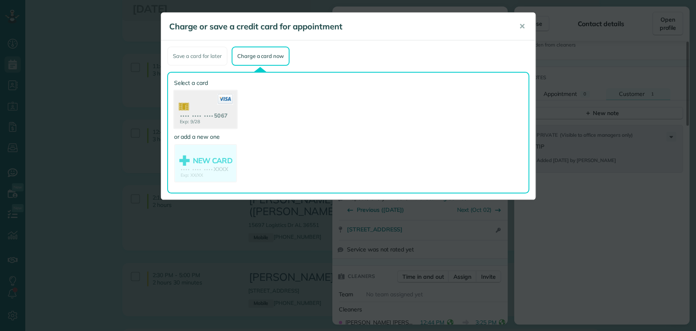
click at [193, 115] on use at bounding box center [205, 111] width 63 height 40
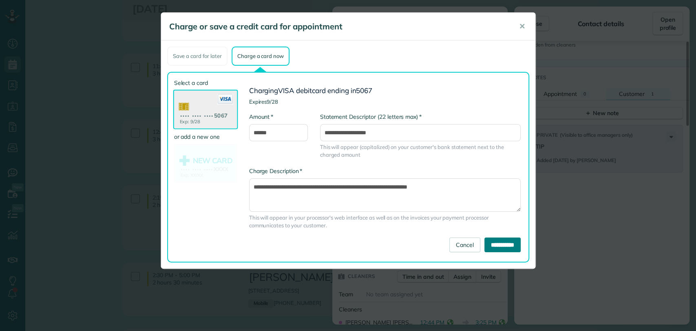
click at [498, 244] on input "**********" at bounding box center [503, 244] width 36 height 15
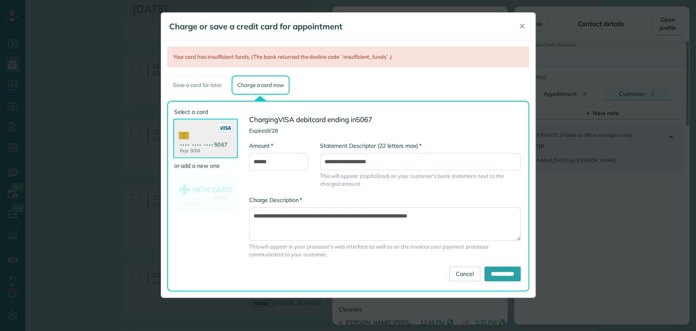
drag, startPoint x: 511, startPoint y: 20, endPoint x: 518, endPoint y: 29, distance: 11.6
click at [512, 21] on div "Charge or save a credit card for appointment ✕" at bounding box center [348, 27] width 374 height 28
click at [518, 29] on button "✕" at bounding box center [522, 27] width 18 height 20
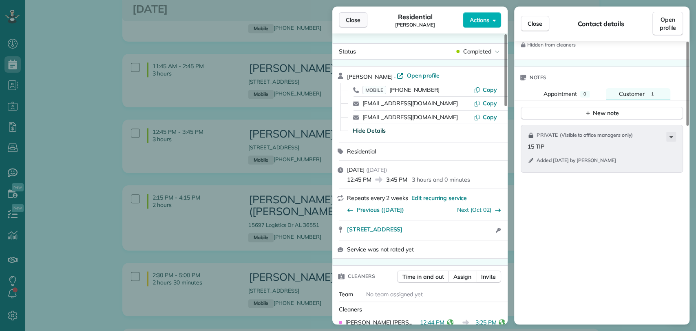
click at [364, 17] on button "Close" at bounding box center [353, 20] width 29 height 16
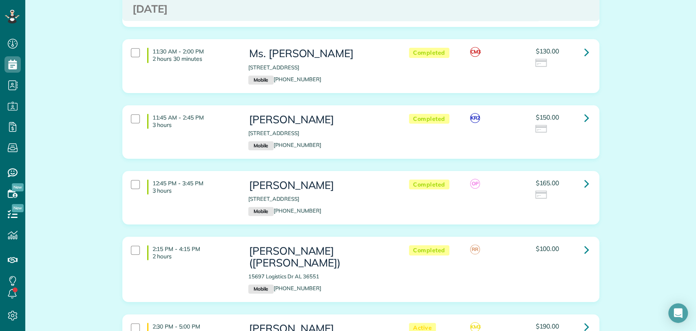
scroll to position [408, 0]
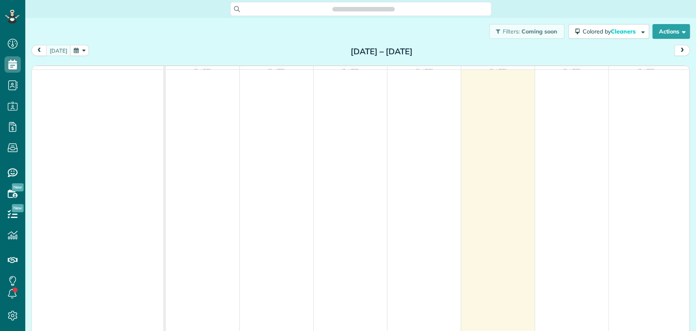
scroll to position [3, 3]
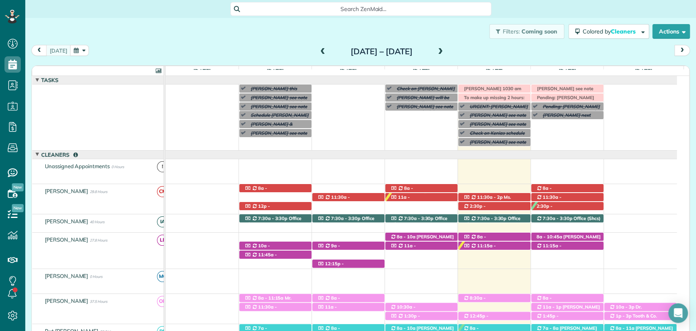
click at [445, 54] on span at bounding box center [440, 51] width 9 height 7
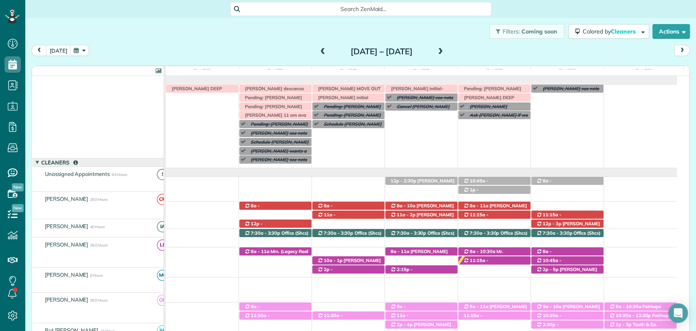
scroll to position [0, 0]
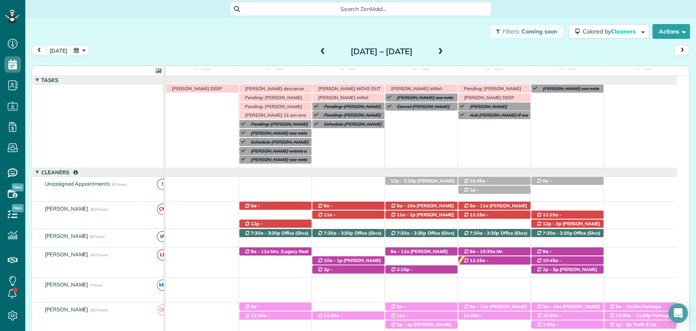
click at [445, 50] on span at bounding box center [440, 51] width 9 height 7
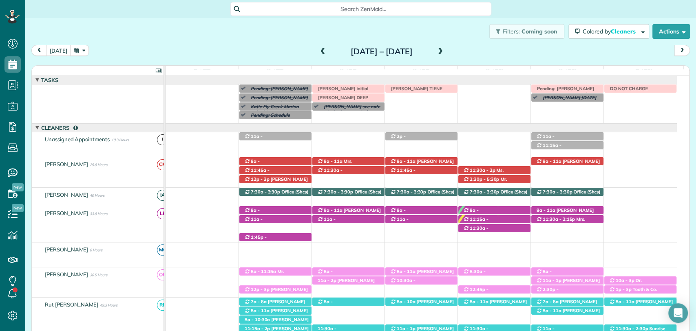
click at [319, 51] on span at bounding box center [323, 51] width 9 height 7
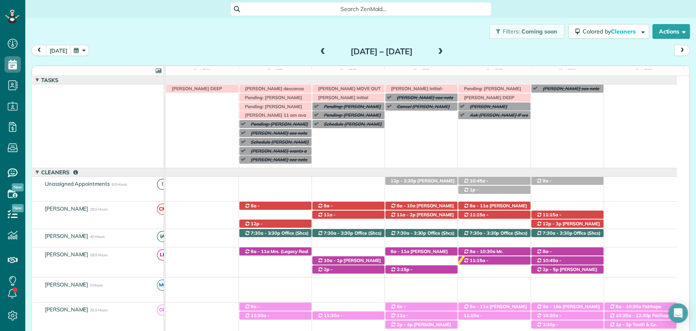
click at [319, 51] on span at bounding box center [323, 51] width 9 height 7
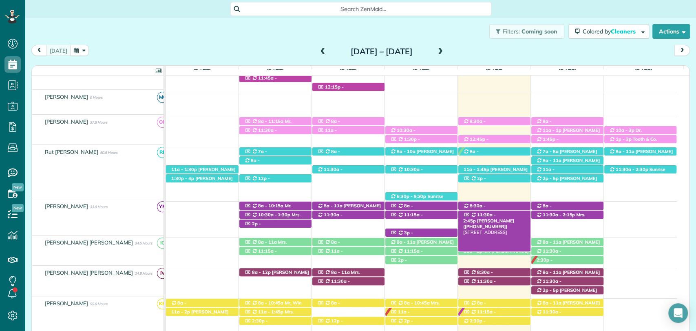
scroll to position [177, 0]
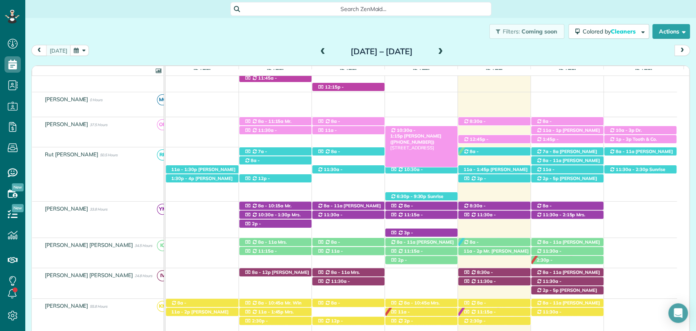
click at [436, 133] on span "Joyce Alston (+13092366650)" at bounding box center [415, 138] width 51 height 11
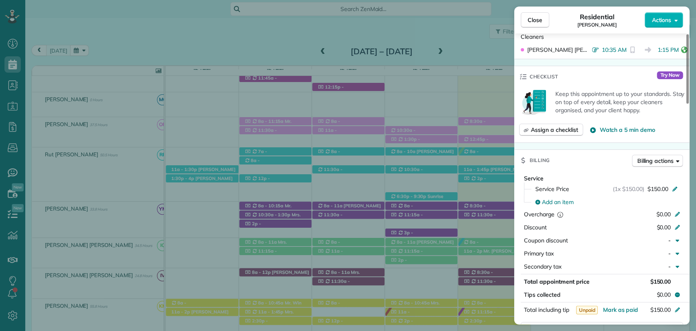
scroll to position [362, 0]
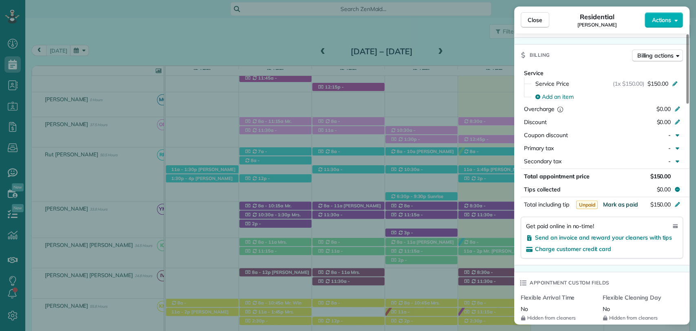
click at [621, 206] on span "Mark as paid" at bounding box center [620, 204] width 35 height 7
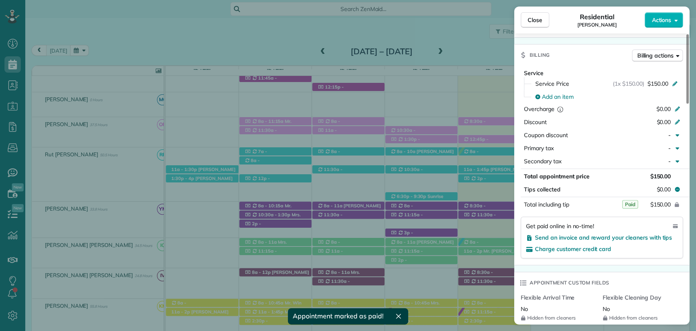
scroll to position [317, 0]
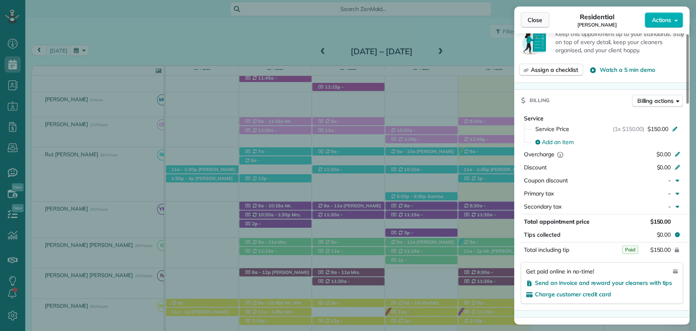
click at [531, 18] on span "Close" at bounding box center [535, 20] width 15 height 8
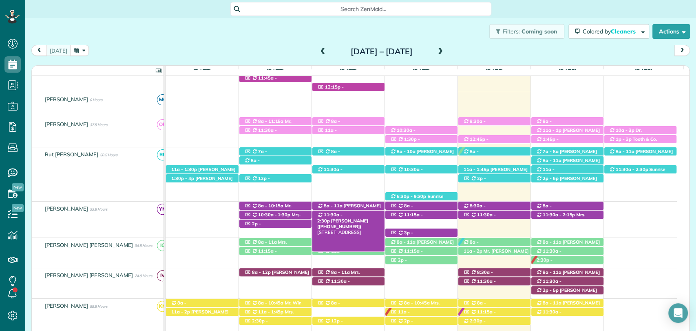
click at [343, 215] on span "11:30a - 2:30p" at bounding box center [329, 217] width 25 height 11
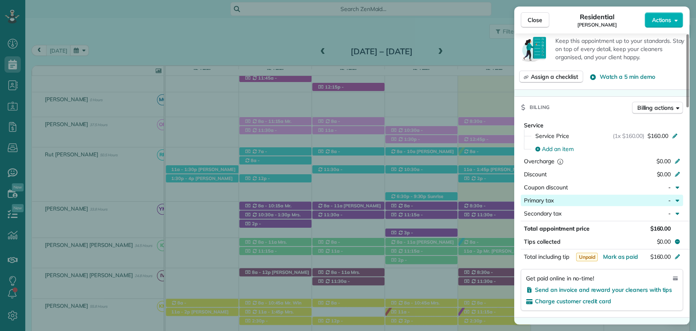
scroll to position [320, 0]
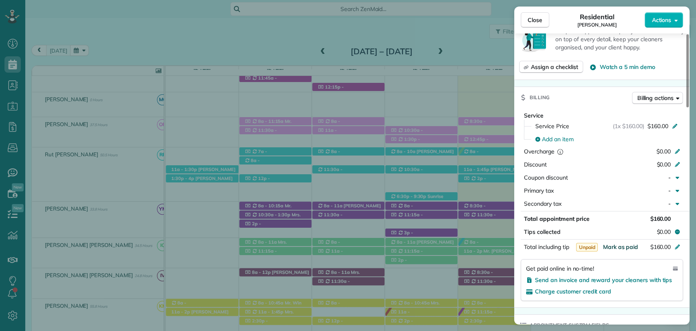
click at [620, 244] on span "Mark as paid" at bounding box center [620, 246] width 35 height 7
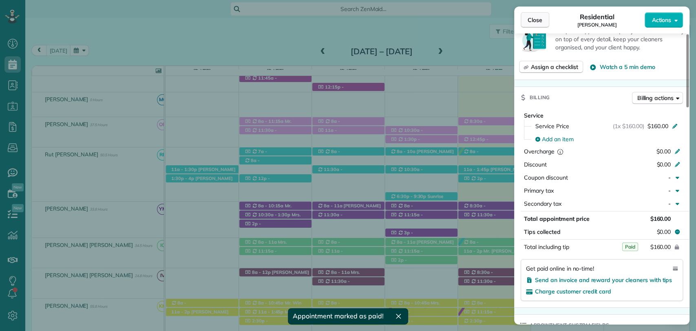
click at [542, 22] on span "Close" at bounding box center [535, 20] width 15 height 8
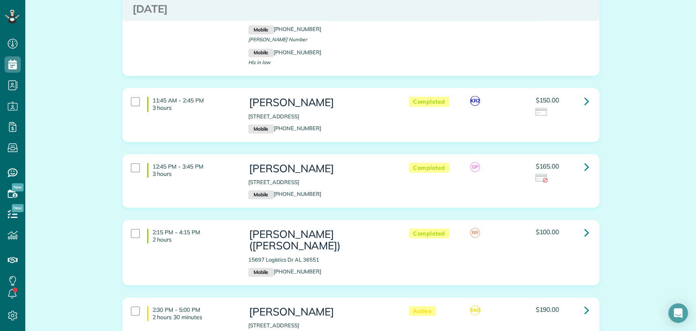
scroll to position [453, 0]
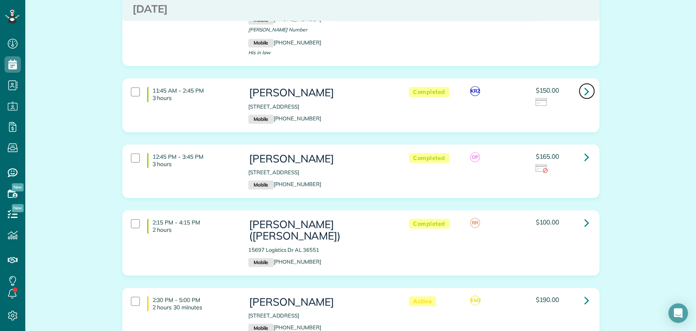
click at [585, 89] on icon at bounding box center [587, 91] width 5 height 14
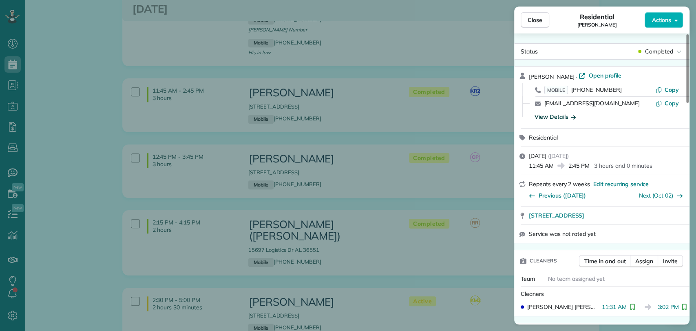
click at [550, 118] on div "View Details" at bounding box center [555, 117] width 41 height 8
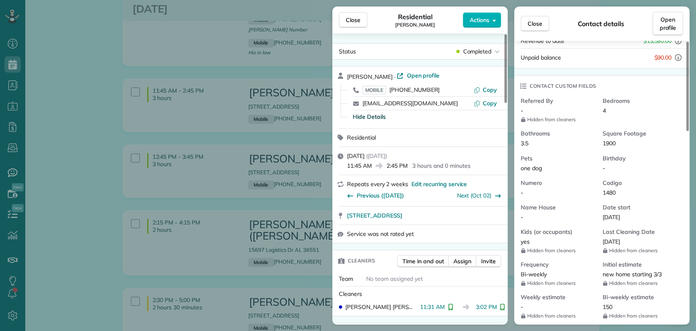
scroll to position [362, 0]
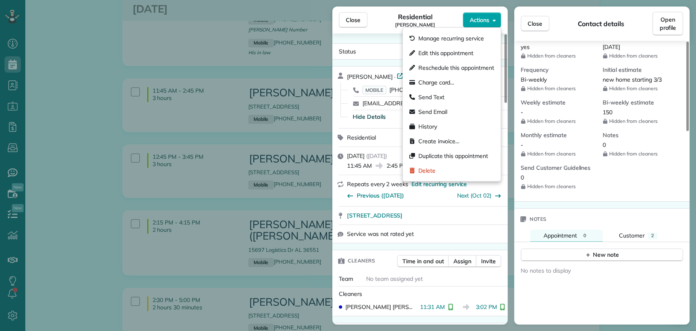
click at [499, 24] on button "Actions" at bounding box center [482, 20] width 38 height 16
click at [437, 79] on span "Charge card…" at bounding box center [437, 82] width 36 height 8
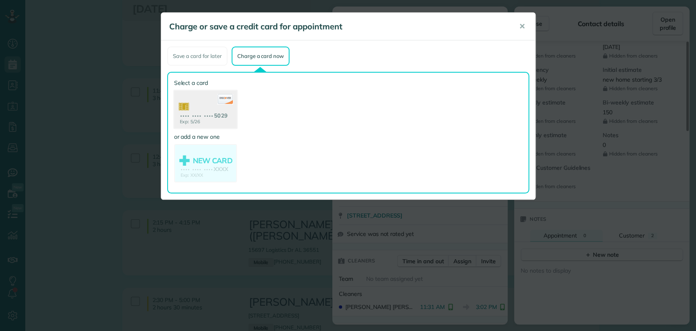
click at [204, 111] on use at bounding box center [205, 111] width 63 height 40
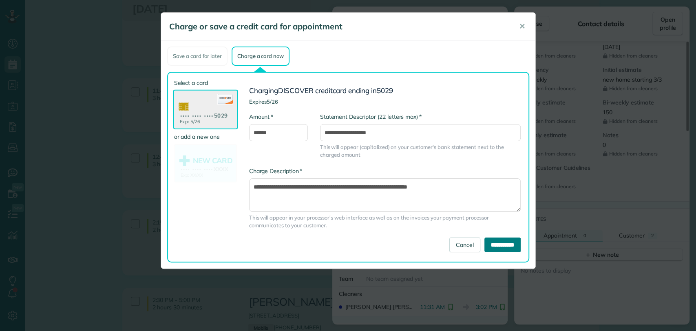
click at [491, 244] on input "**********" at bounding box center [503, 244] width 36 height 15
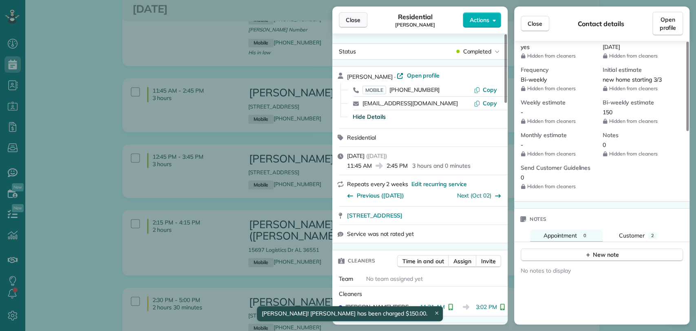
click at [349, 23] on span "Close" at bounding box center [353, 20] width 15 height 8
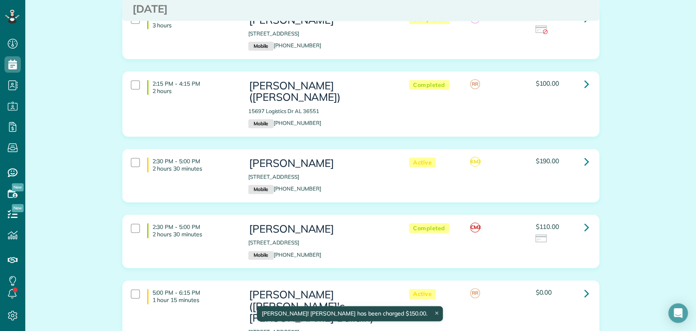
scroll to position [680, 0]
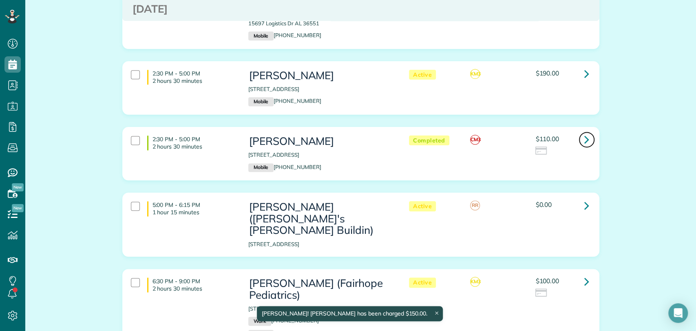
click at [585, 132] on icon at bounding box center [587, 139] width 5 height 14
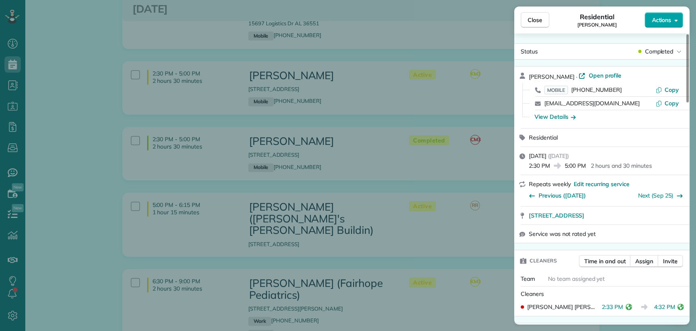
click at [665, 21] on span "Actions" at bounding box center [662, 20] width 20 height 8
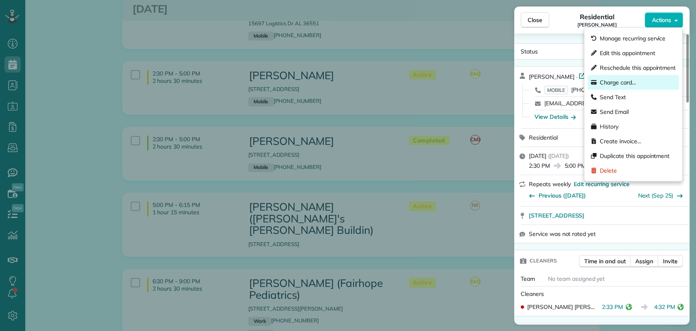
click at [608, 84] on span "Charge card…" at bounding box center [618, 82] width 36 height 8
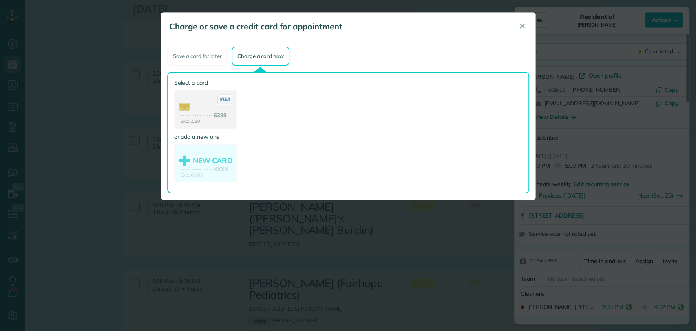
click at [196, 89] on div "Select a card Exp: 2/30 •••• •••• •••• 6389" at bounding box center [205, 104] width 63 height 50
click at [196, 103] on use at bounding box center [205, 111] width 63 height 40
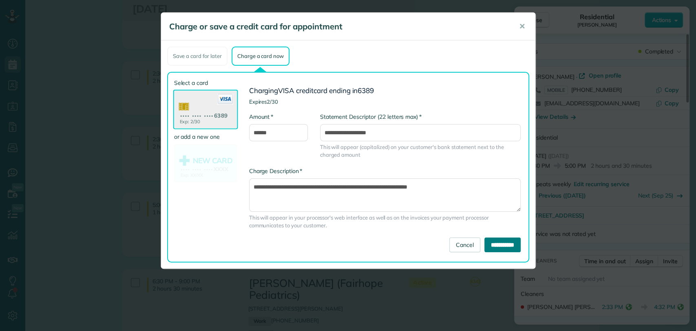
click at [490, 239] on input "**********" at bounding box center [503, 244] width 36 height 15
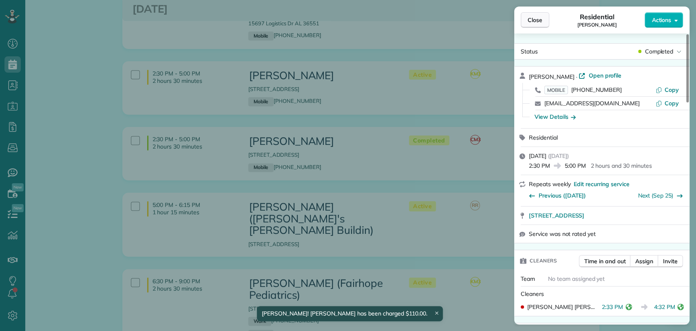
click at [540, 20] on span "Close" at bounding box center [535, 20] width 15 height 8
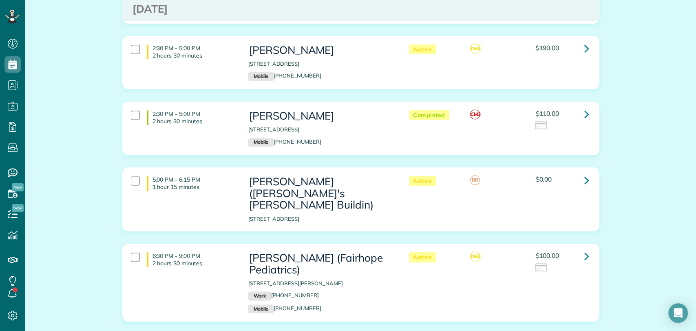
scroll to position [725, 0]
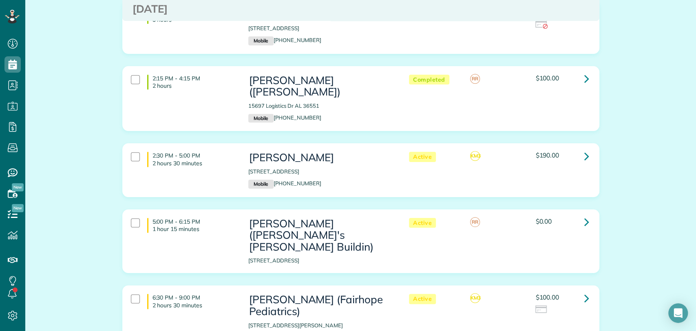
scroll to position [589, 0]
